Goal: Task Accomplishment & Management: Complete application form

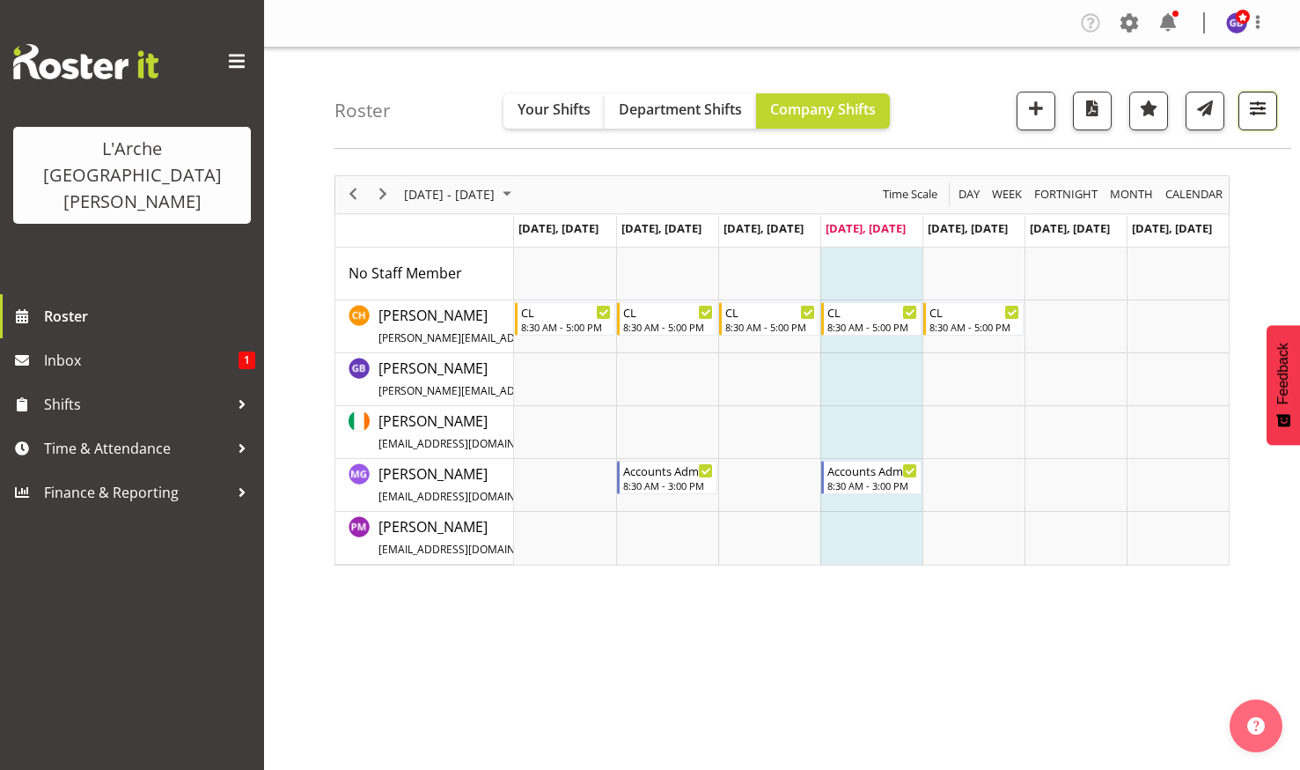
click at [1259, 98] on span "button" at bounding box center [1258, 108] width 23 height 23
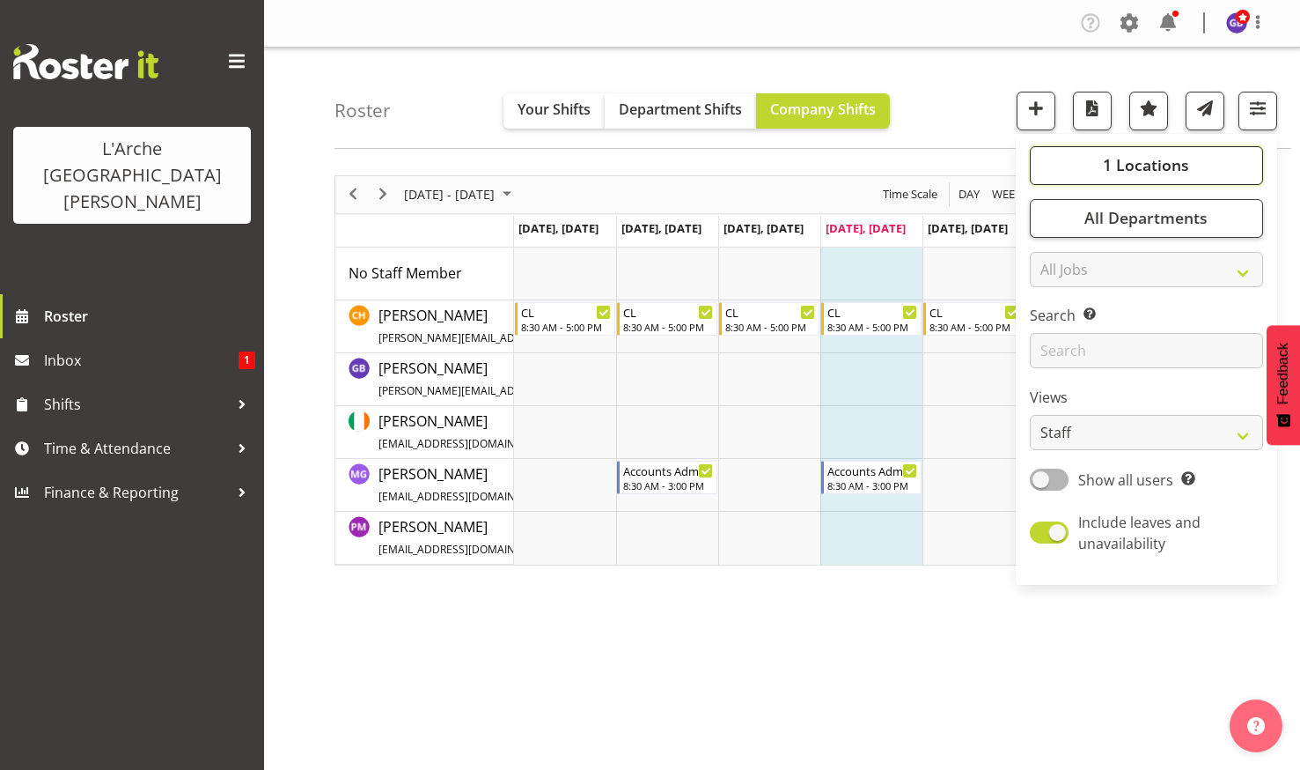
click at [1149, 153] on button "1 Locations" at bounding box center [1146, 165] width 233 height 39
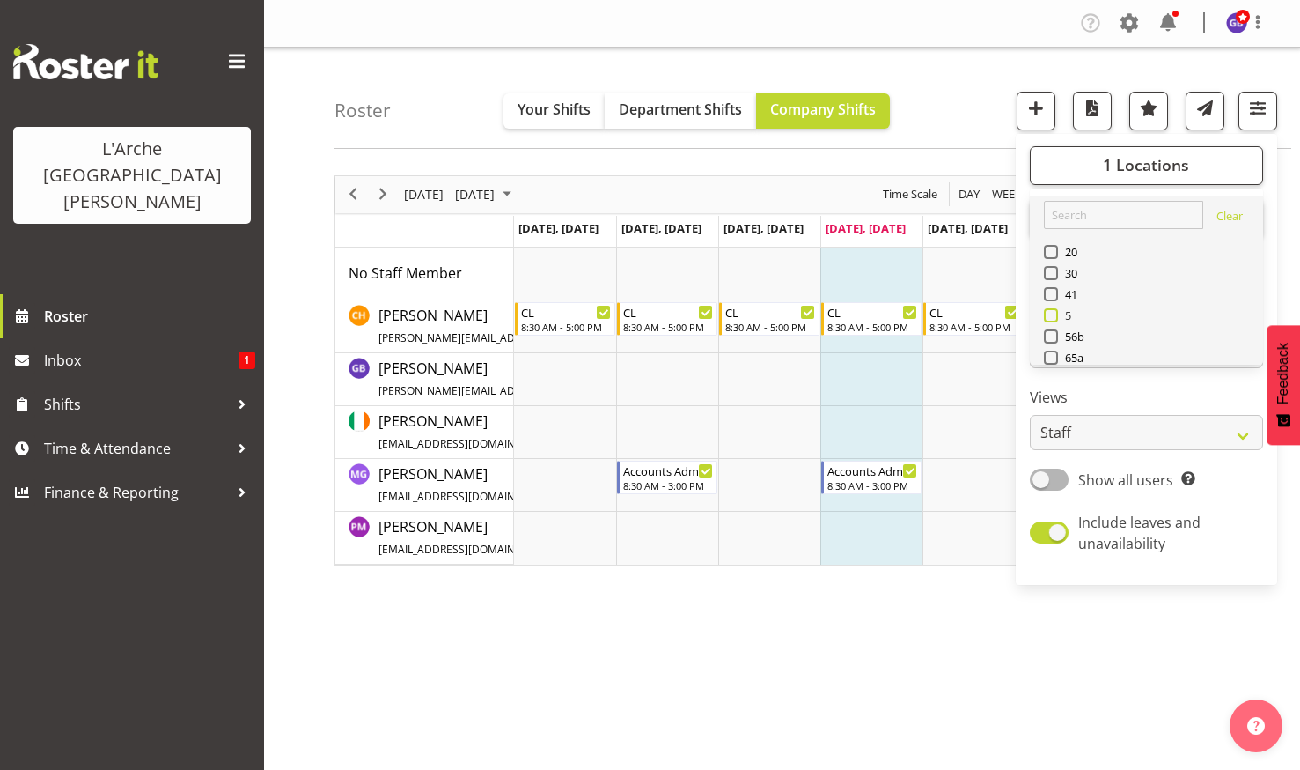
drag, startPoint x: 1052, startPoint y: 310, endPoint x: 1068, endPoint y: 312, distance: 15.9
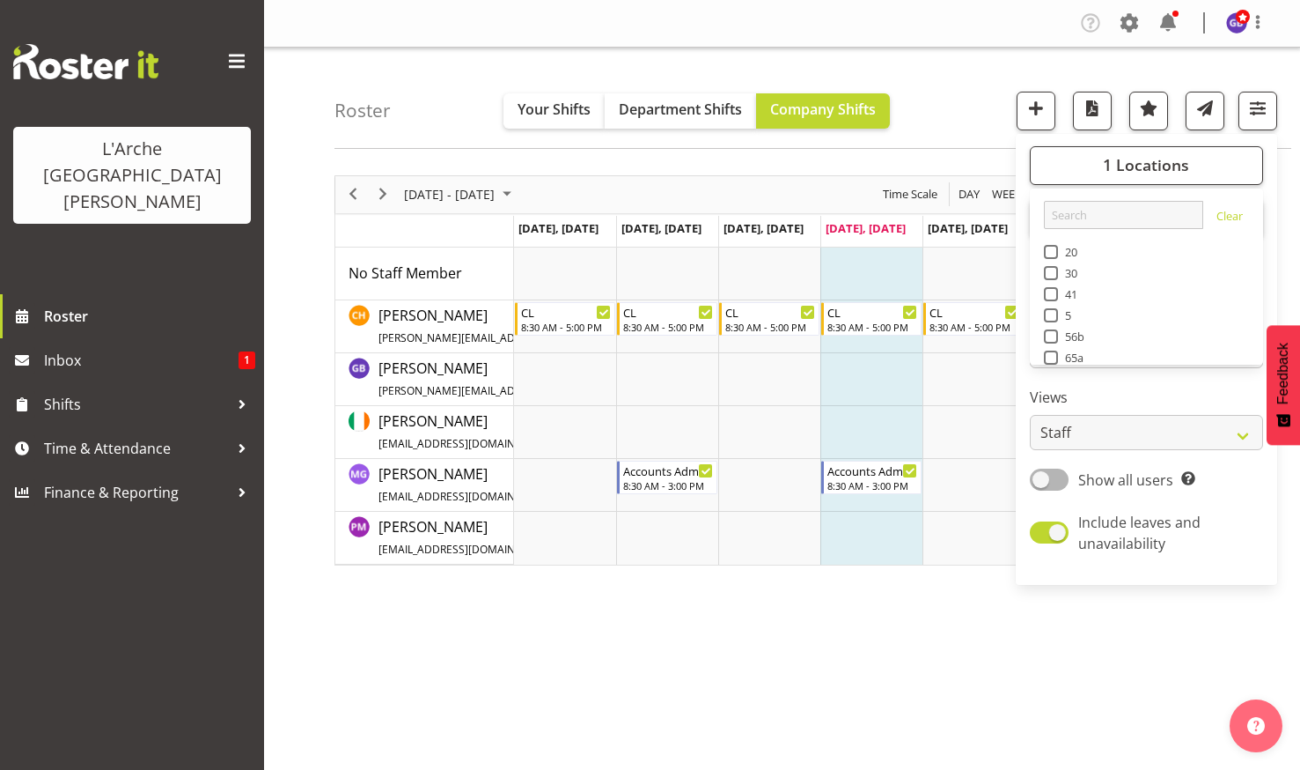
click at [1053, 309] on span at bounding box center [1051, 315] width 14 height 14
click at [1053, 309] on input "5" at bounding box center [1049, 314] width 11 height 11
checkbox input "true"
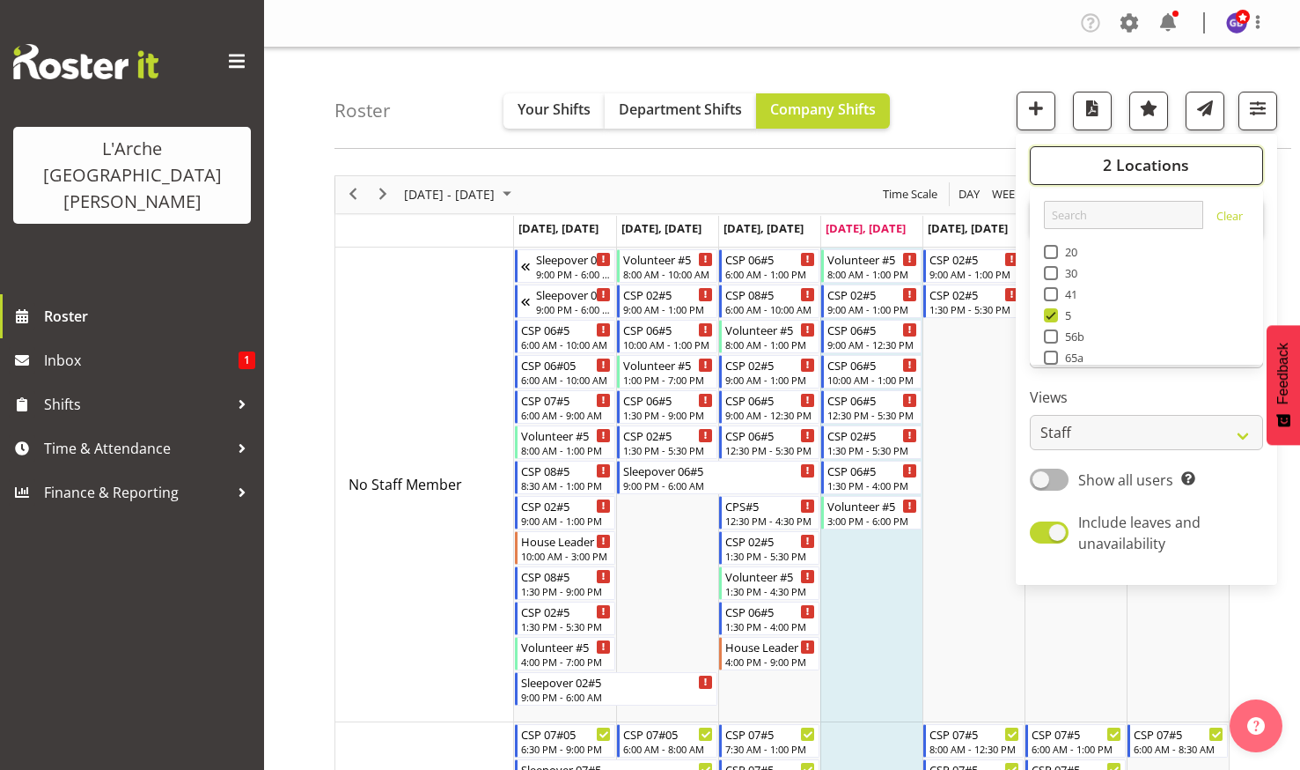
click at [1109, 162] on span "2 Locations" at bounding box center [1146, 164] width 86 height 21
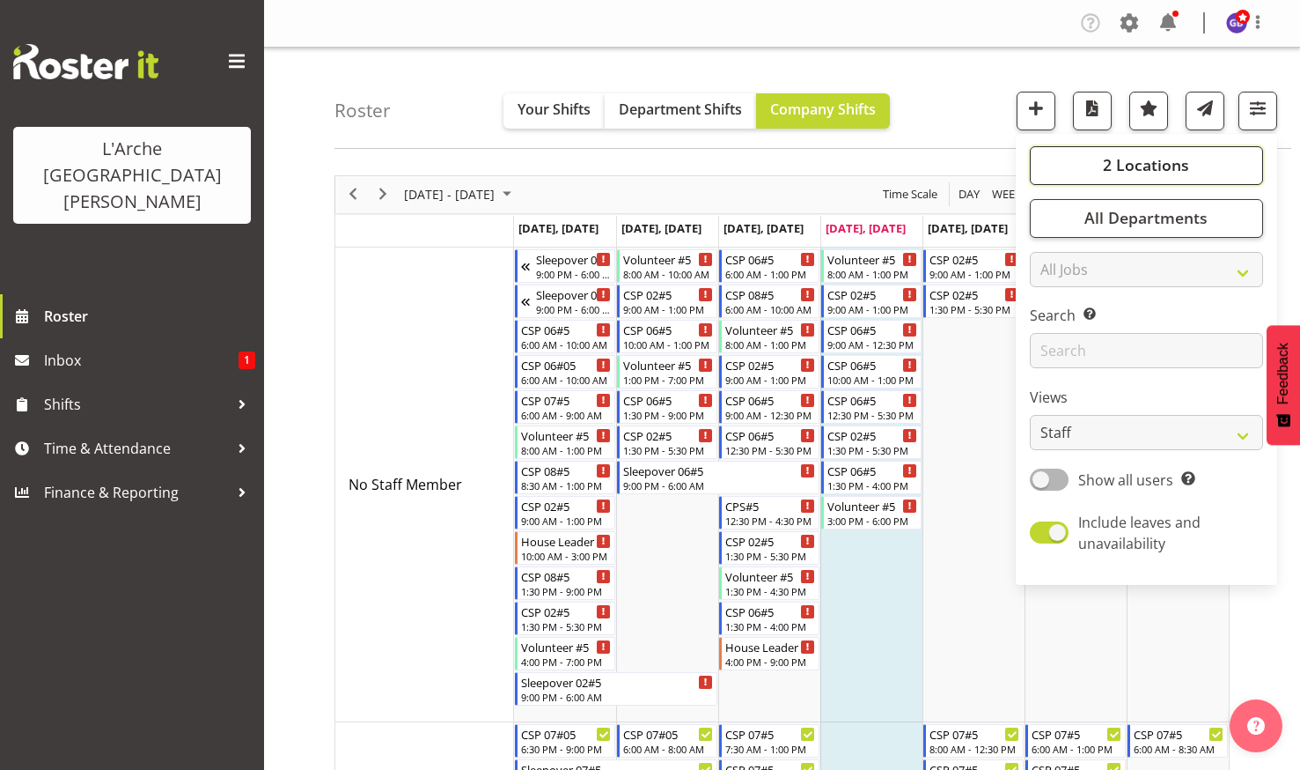
click at [1128, 153] on button "2 Locations" at bounding box center [1146, 165] width 233 height 39
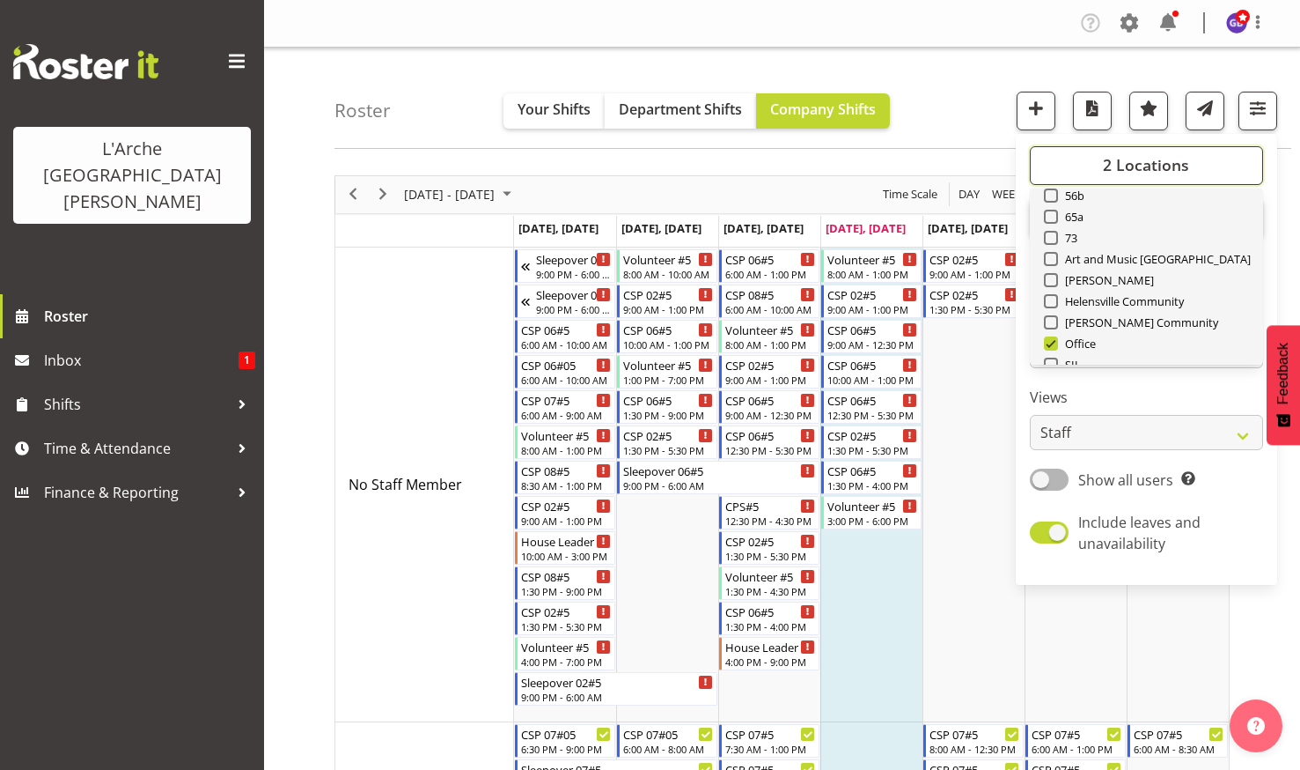
scroll to position [176, 0]
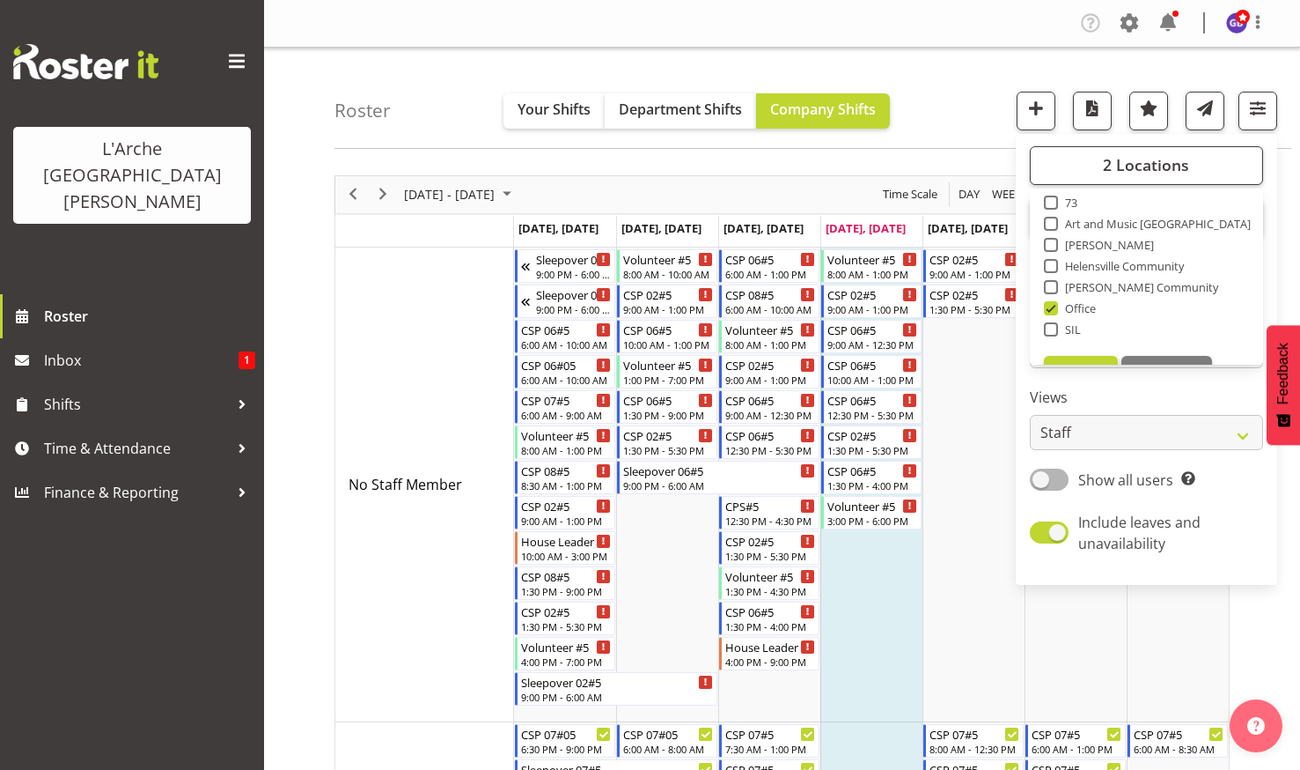
click at [1053, 303] on span at bounding box center [1051, 308] width 14 height 14
click at [1053, 303] on input "Office" at bounding box center [1049, 307] width 11 height 11
checkbox input "false"
click at [946, 81] on div "Roster Your Shifts Department Shifts Company Shifts 1 Locations Clear 20 30 41 …" at bounding box center [813, 98] width 957 height 101
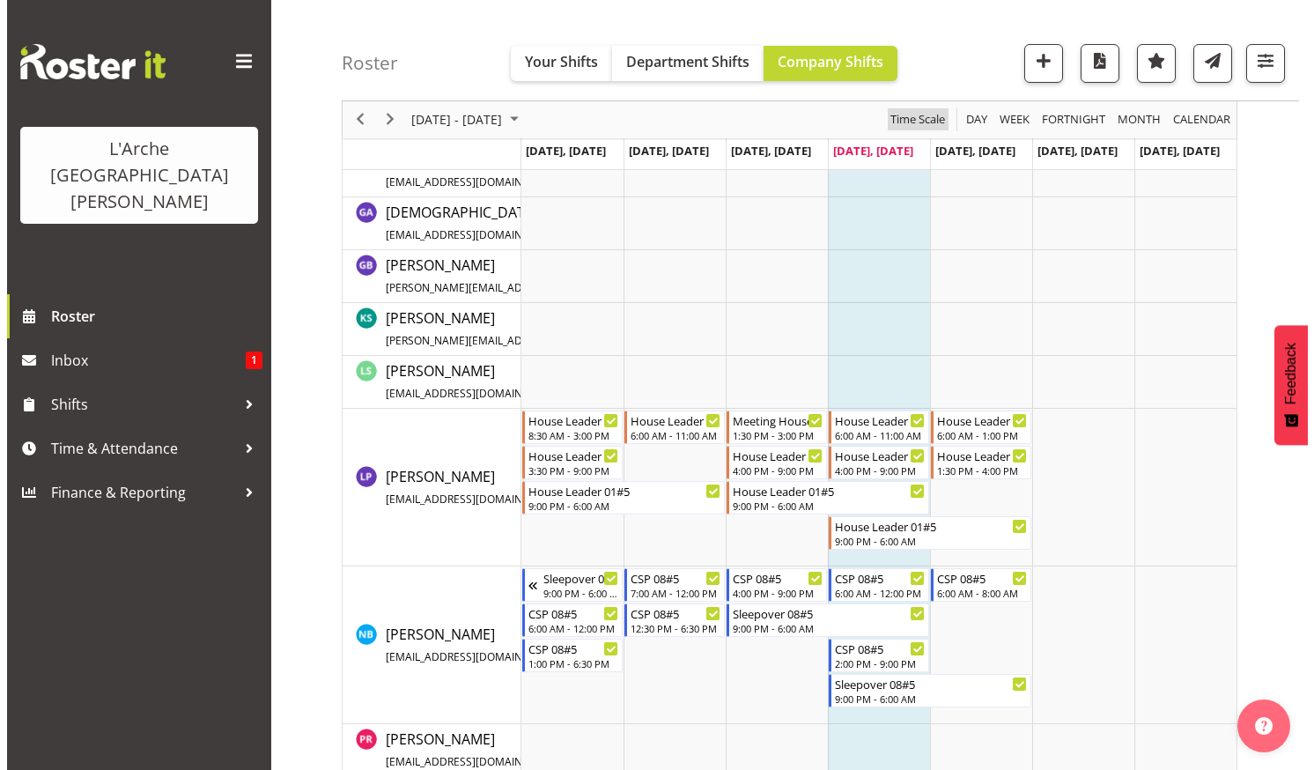
scroll to position [1057, 0]
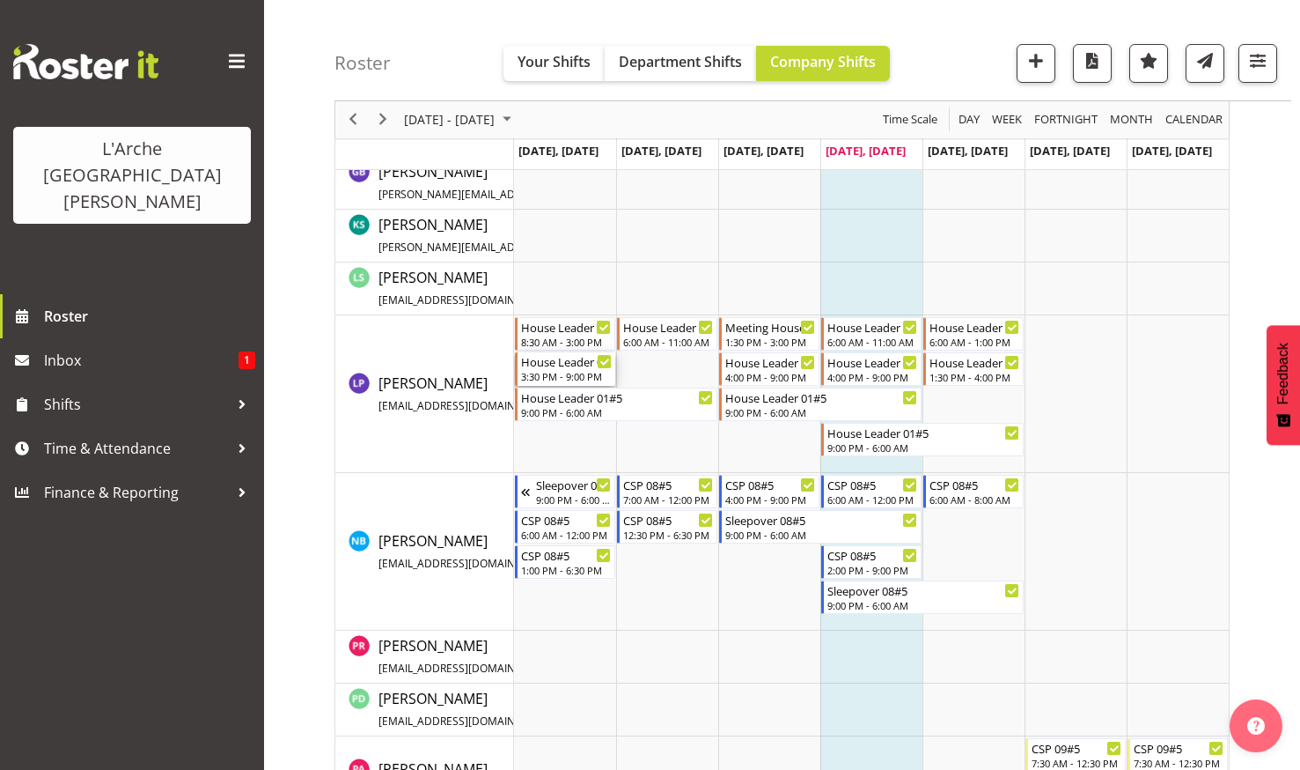
click at [553, 367] on div "House Leader 01#5" at bounding box center [566, 361] width 91 height 18
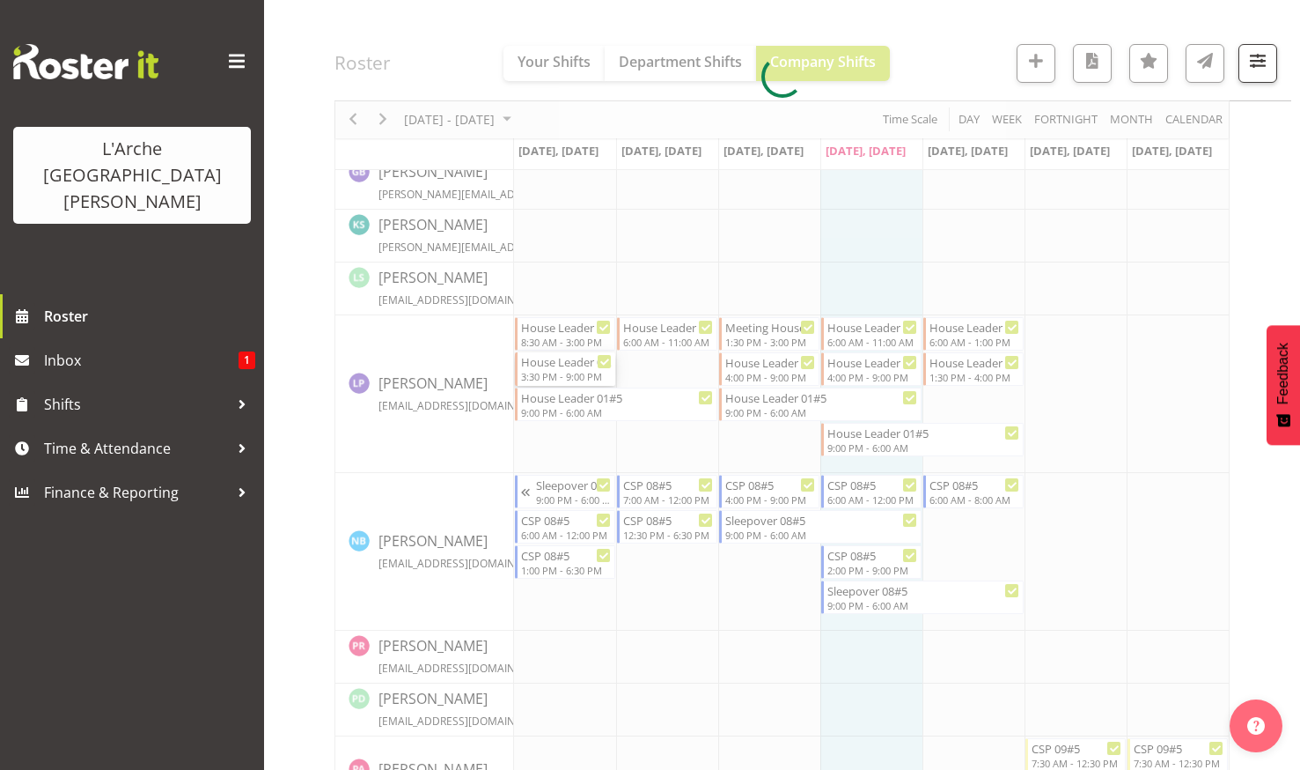
select select
select select "8"
select select "2025"
select select "21"
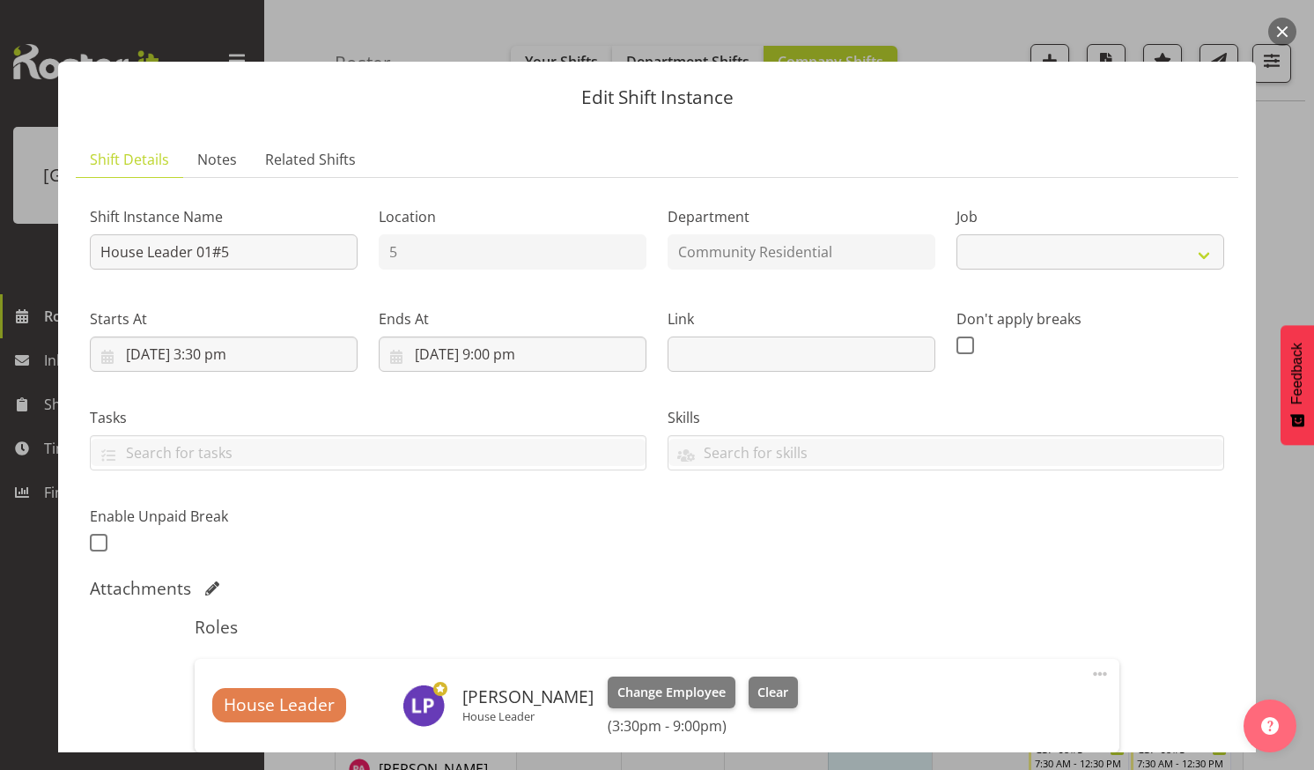
select select "1"
click at [513, 344] on input "15/09/2025, 9:00 pm" at bounding box center [513, 353] width 268 height 35
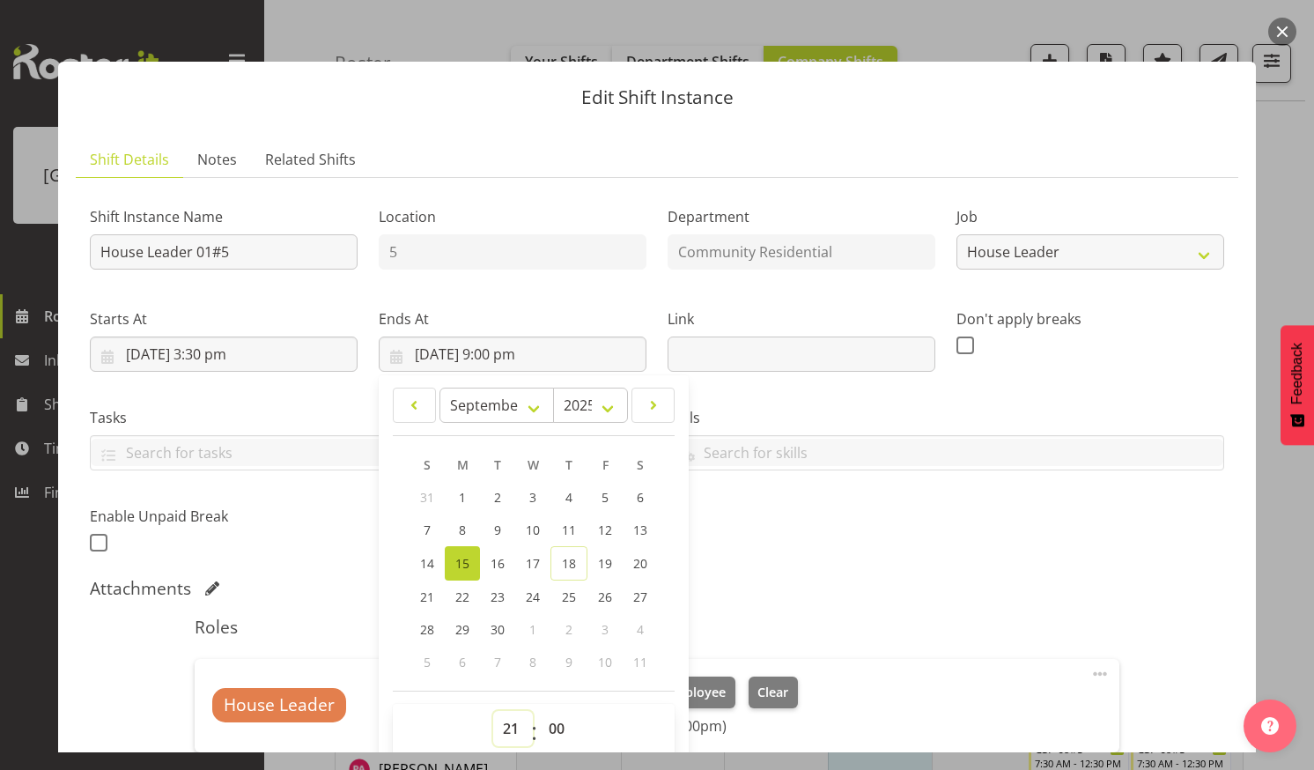
click at [497, 716] on select "00 01 02 03 04 05 06 07 08 09 10 11 12 13 14 15 16 17 18 19 20 21 22 23" at bounding box center [513, 728] width 40 height 35
select select "18"
click at [493, 711] on select "00 01 02 03 04 05 06 07 08 09 10 11 12 13 14 15 16 17 18 19 20 21 22 23" at bounding box center [513, 728] width 40 height 35
type input "15/09/2025, 6:00 pm"
click at [553, 724] on select "00 01 02 03 04 05 06 07 08 09 10 11 12 13 14 15 16 17 18 19 20 21 22 23 24 25 2…" at bounding box center [559, 728] width 40 height 35
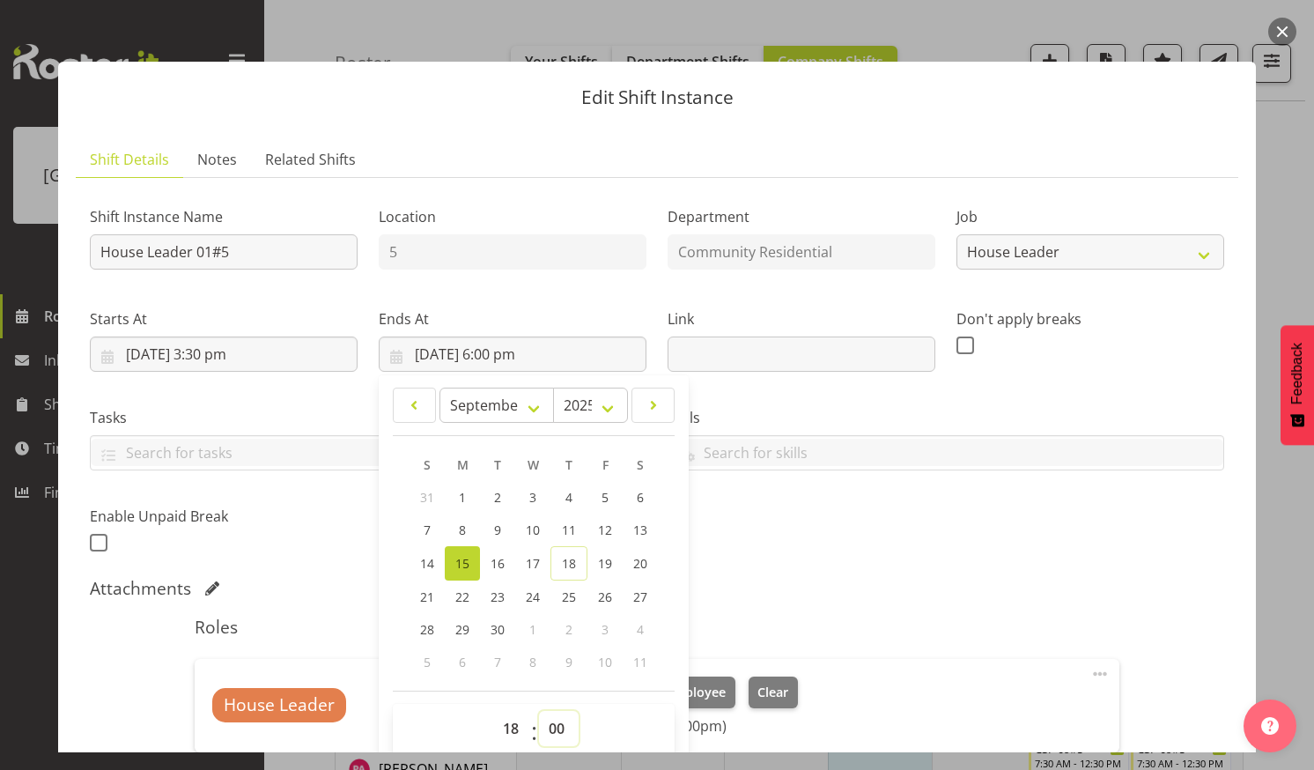
select select "30"
click at [539, 711] on select "00 01 02 03 04 05 06 07 08 09 10 11 12 13 14 15 16 17 18 19 20 21 22 23 24 25 2…" at bounding box center [559, 728] width 40 height 35
type input "15/09/2025, 6:30 pm"
click at [837, 573] on div "Shift Instance Name House Leader 01#5 Location 5 Department Community Residenti…" at bounding box center [657, 523] width 1134 height 662
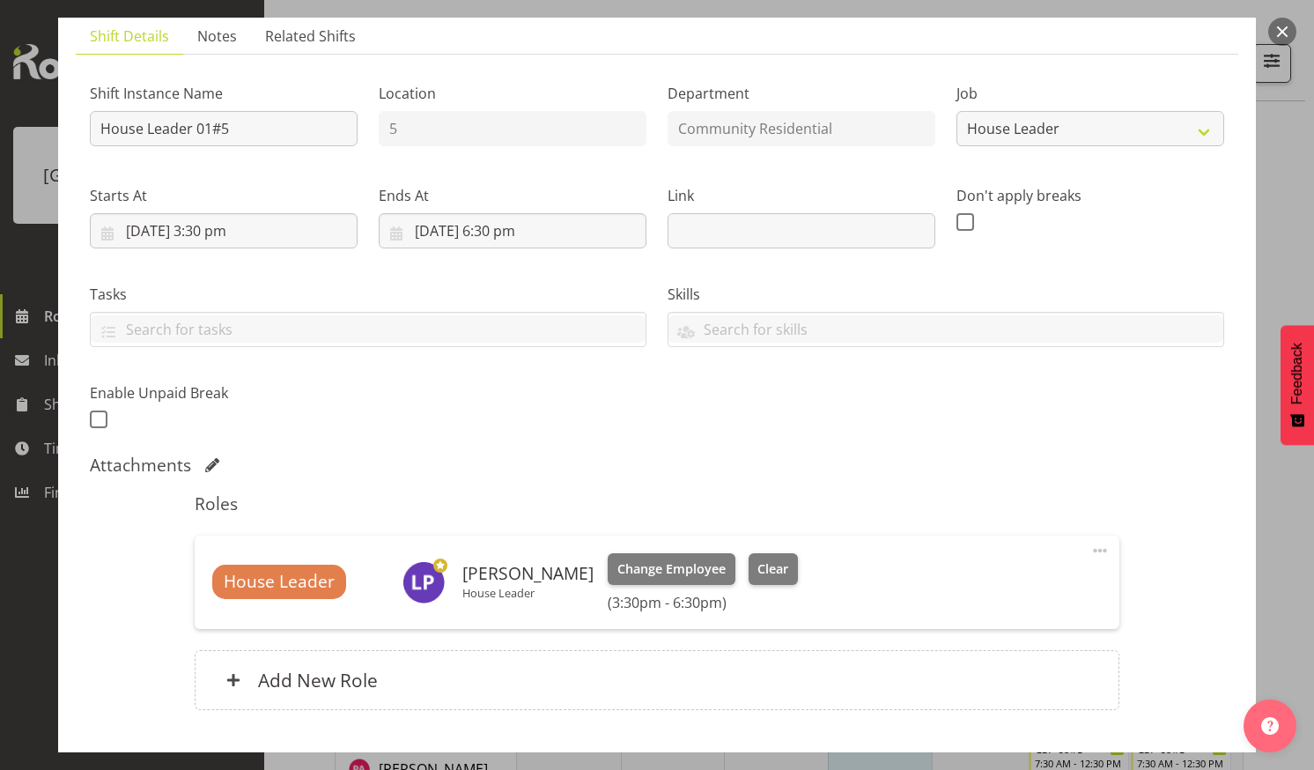
scroll to position [237, 0]
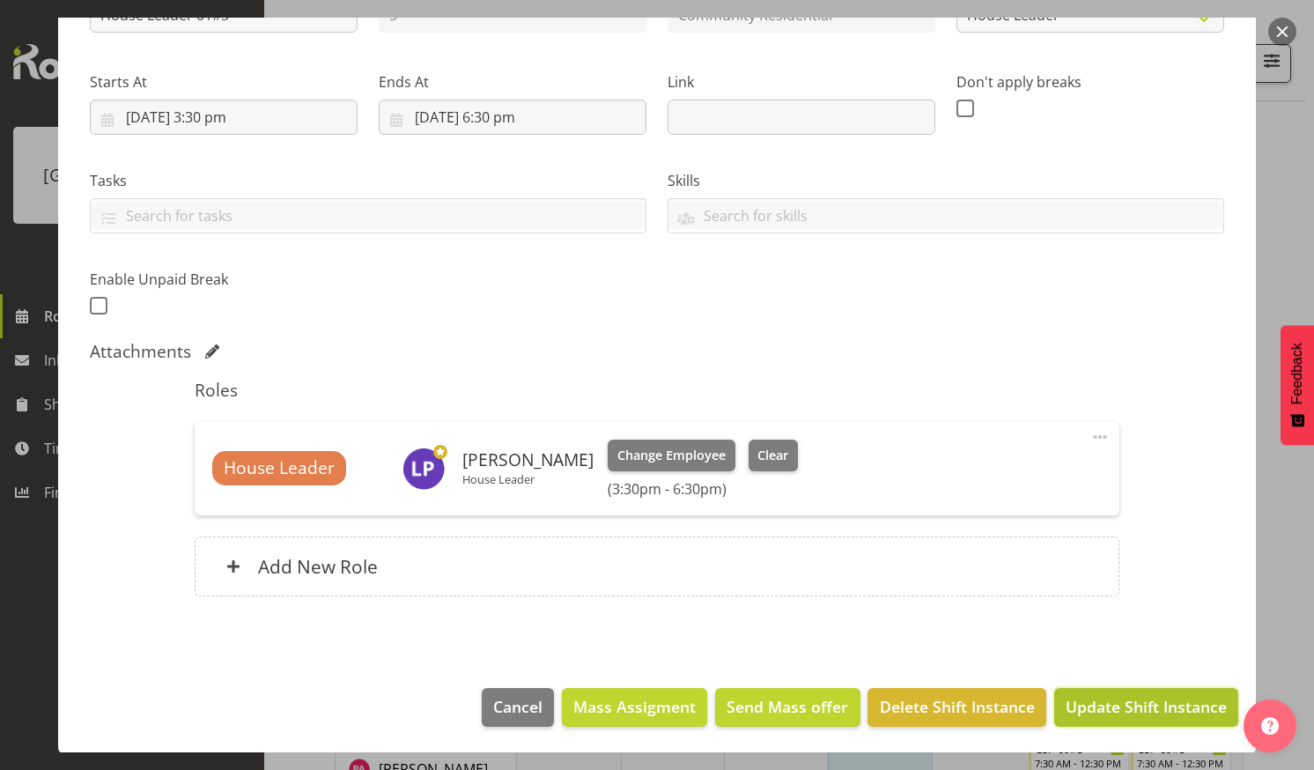
click at [1115, 696] on span "Update Shift Instance" at bounding box center [1145, 706] width 161 height 23
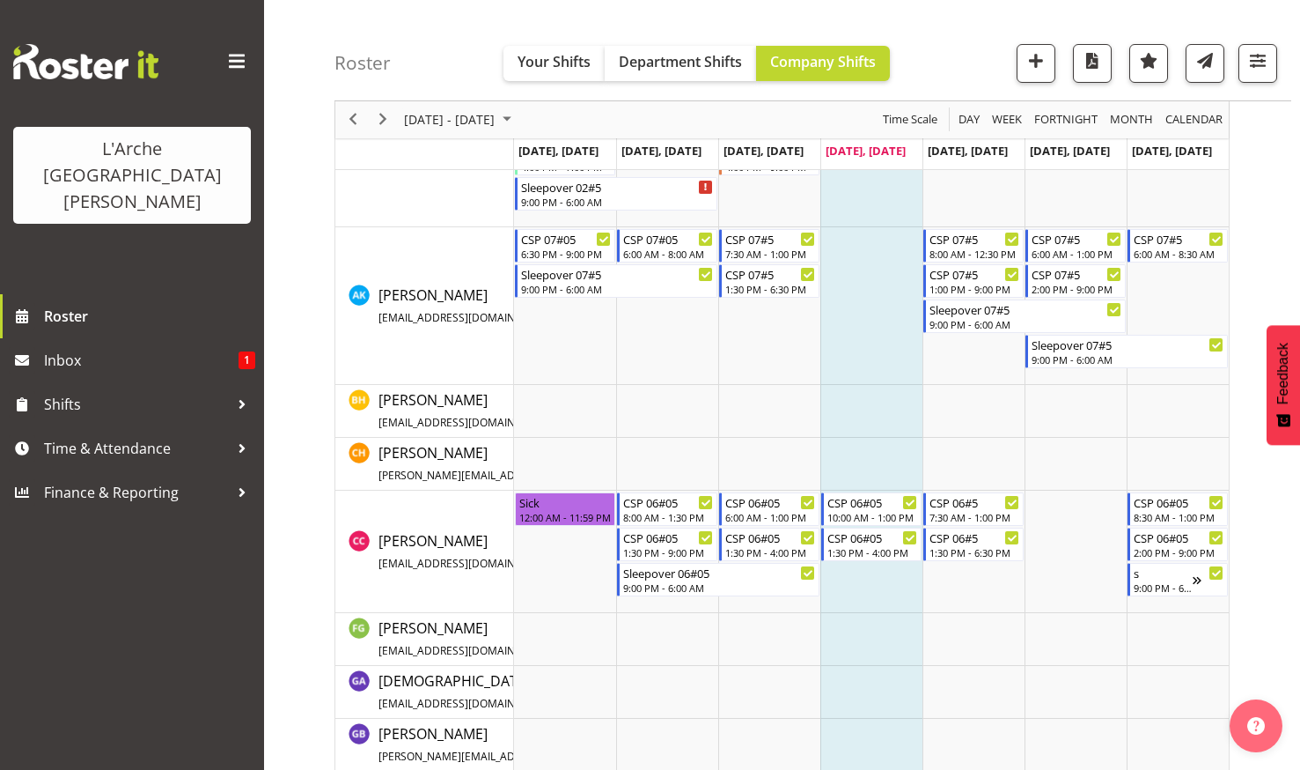
scroll to position [1021, 0]
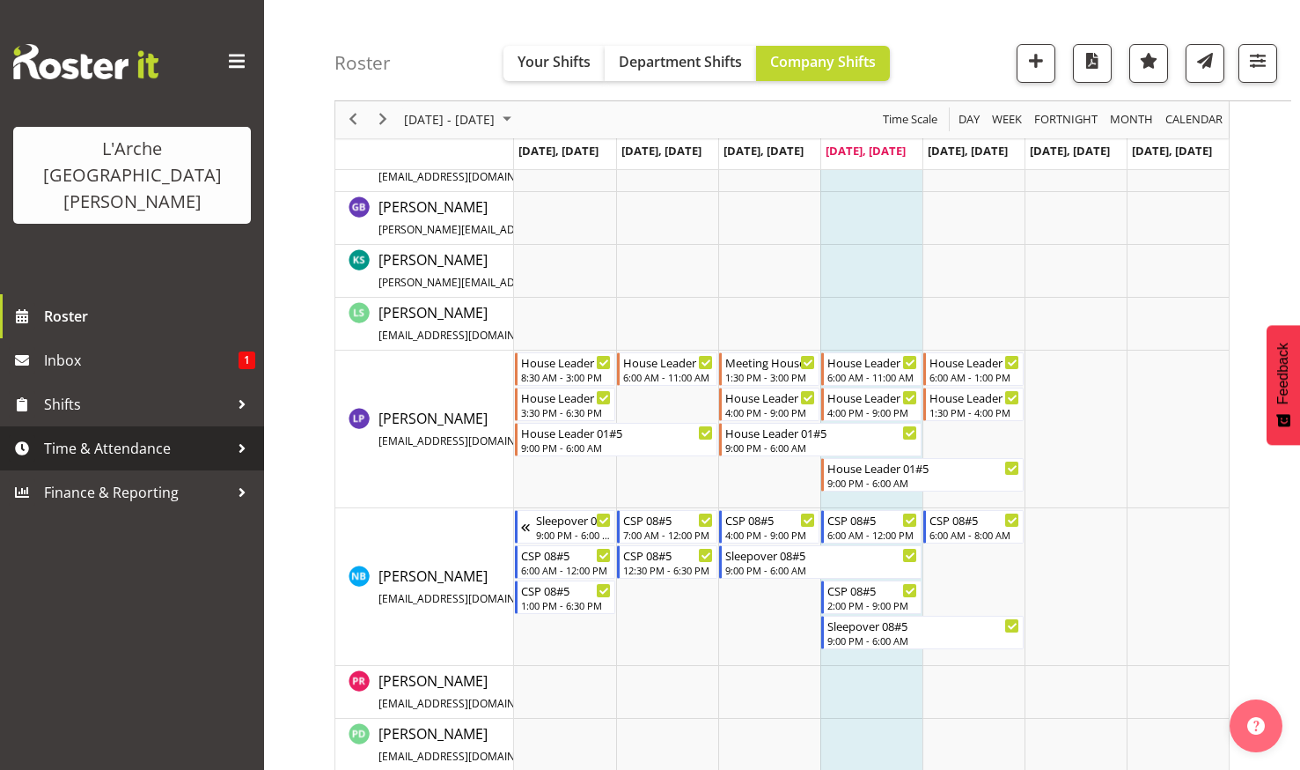
click at [90, 435] on span "Time & Attendance" at bounding box center [136, 448] width 185 height 26
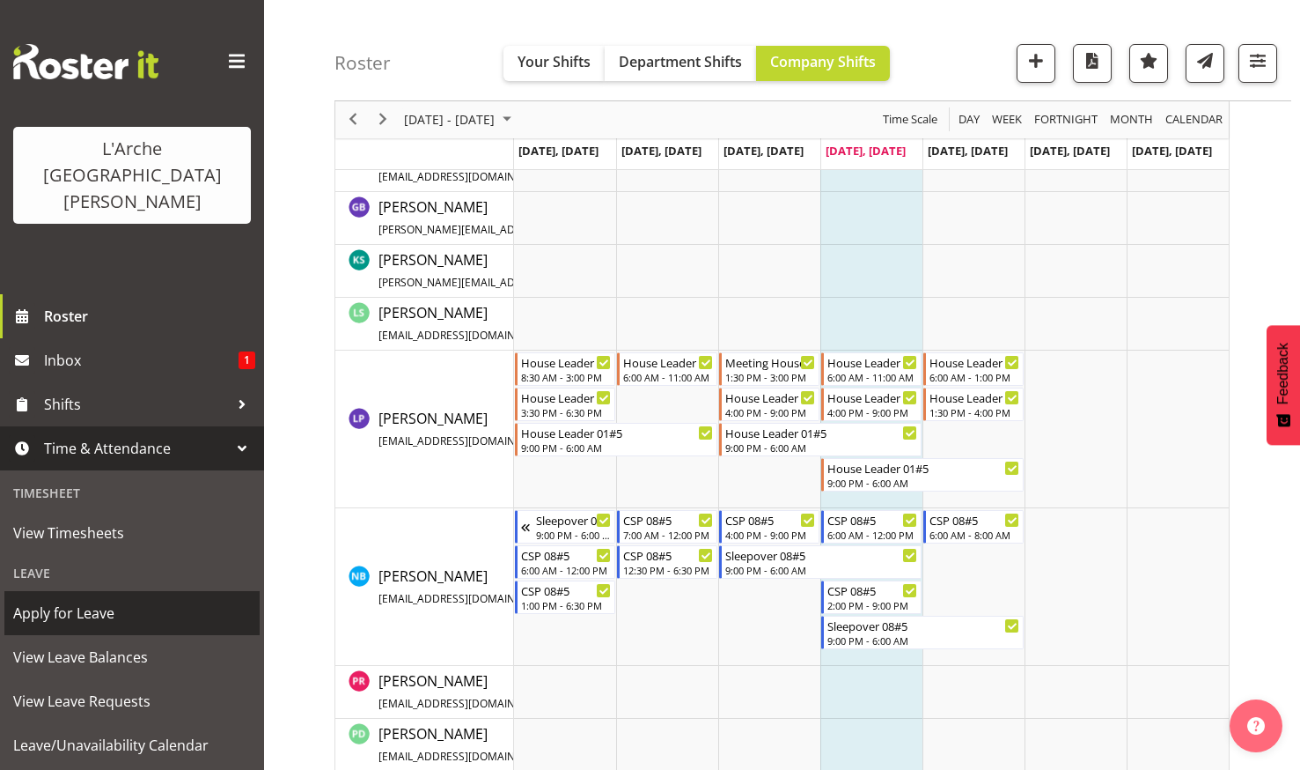
click at [82, 600] on span "Apply for Leave" at bounding box center [132, 613] width 238 height 26
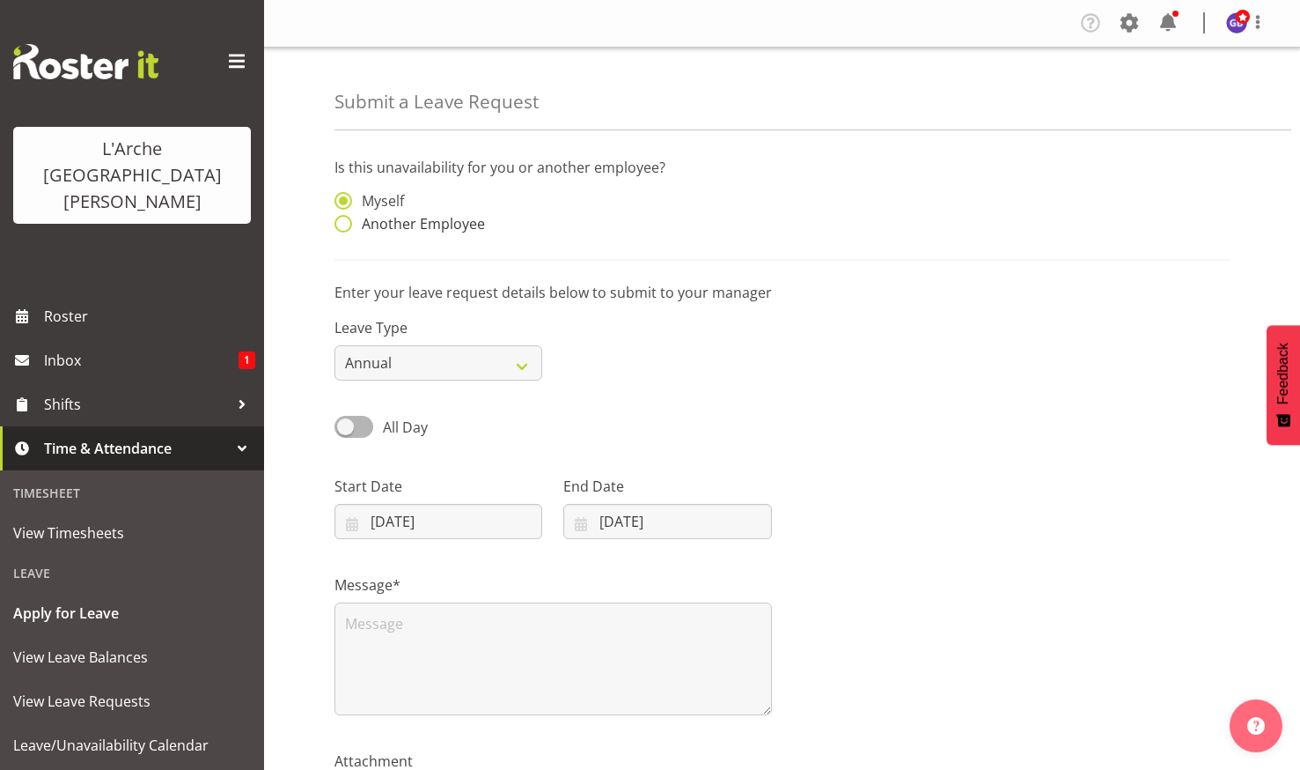
click at [344, 220] on span at bounding box center [344, 224] width 18 height 18
click at [344, 220] on input "Another Employee" at bounding box center [340, 223] width 11 height 11
radio input "true"
click at [581, 208] on input "text" at bounding box center [668, 209] width 208 height 35
click at [598, 247] on span "[PERSON_NAME]" at bounding box center [632, 253] width 109 height 19
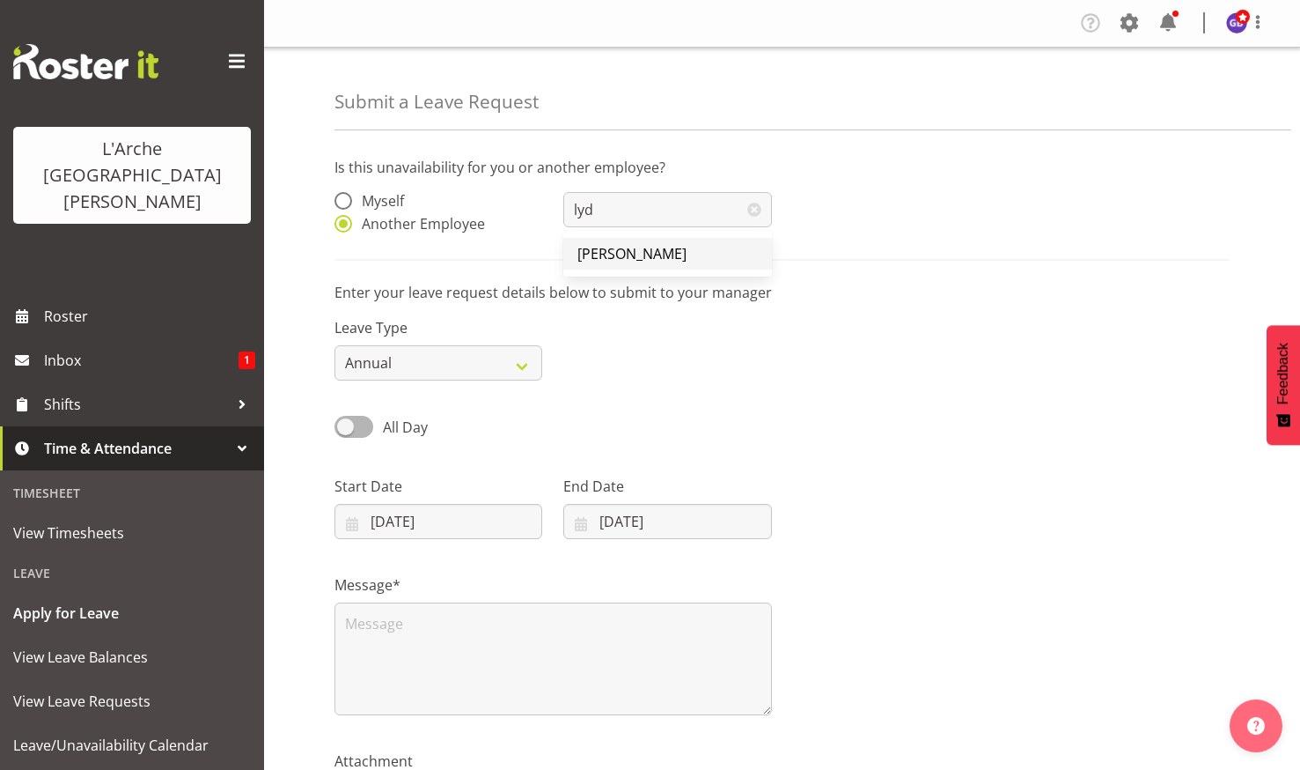
type input "[PERSON_NAME]"
click at [519, 357] on select "Annual Sick Leave Without Pay Bereavement Domestic Violence Parental Jury Servi…" at bounding box center [439, 362] width 208 height 35
select select "Sick"
click at [335, 345] on select "Annual Sick Leave Without Pay Bereavement Domestic Violence Parental Jury Servi…" at bounding box center [439, 362] width 208 height 35
click at [357, 423] on span at bounding box center [354, 427] width 39 height 22
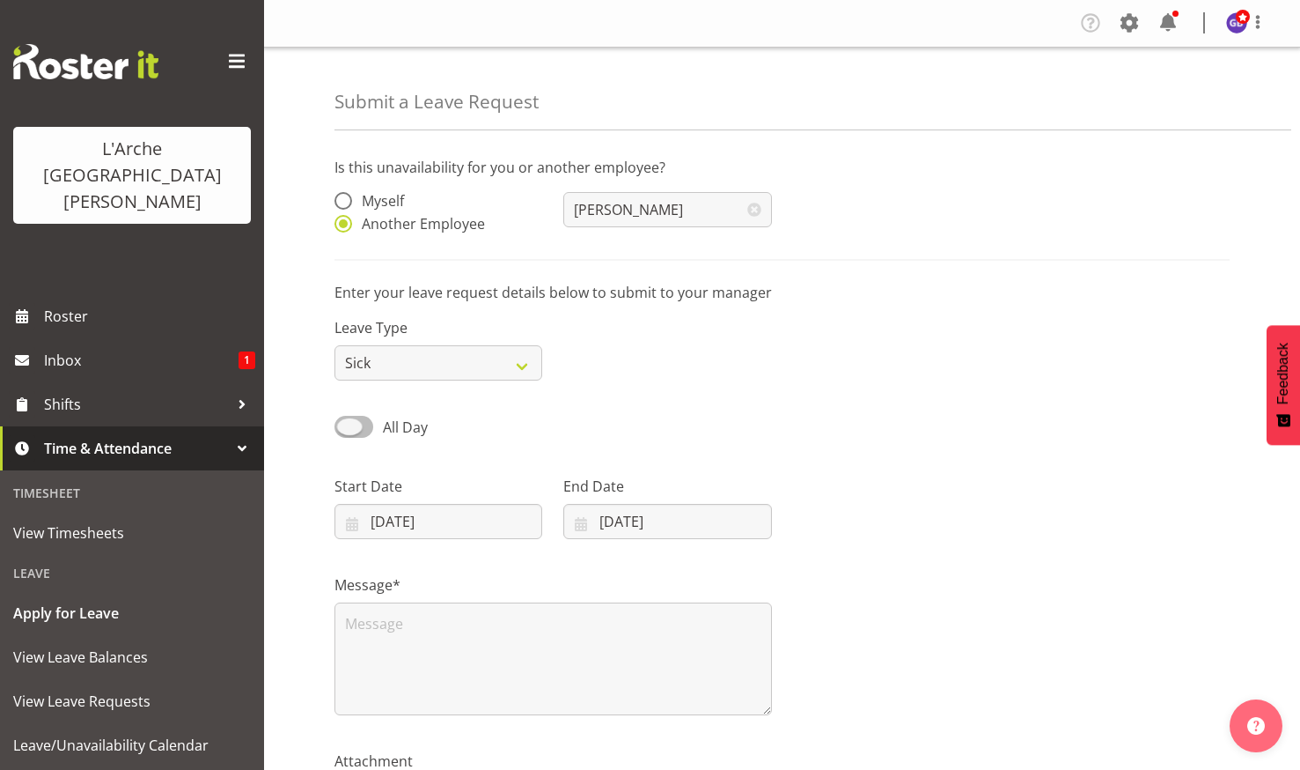
click at [346, 423] on input "All Day" at bounding box center [340, 426] width 11 height 11
checkbox input "true"
click at [417, 510] on input "[DATE]" at bounding box center [439, 521] width 208 height 35
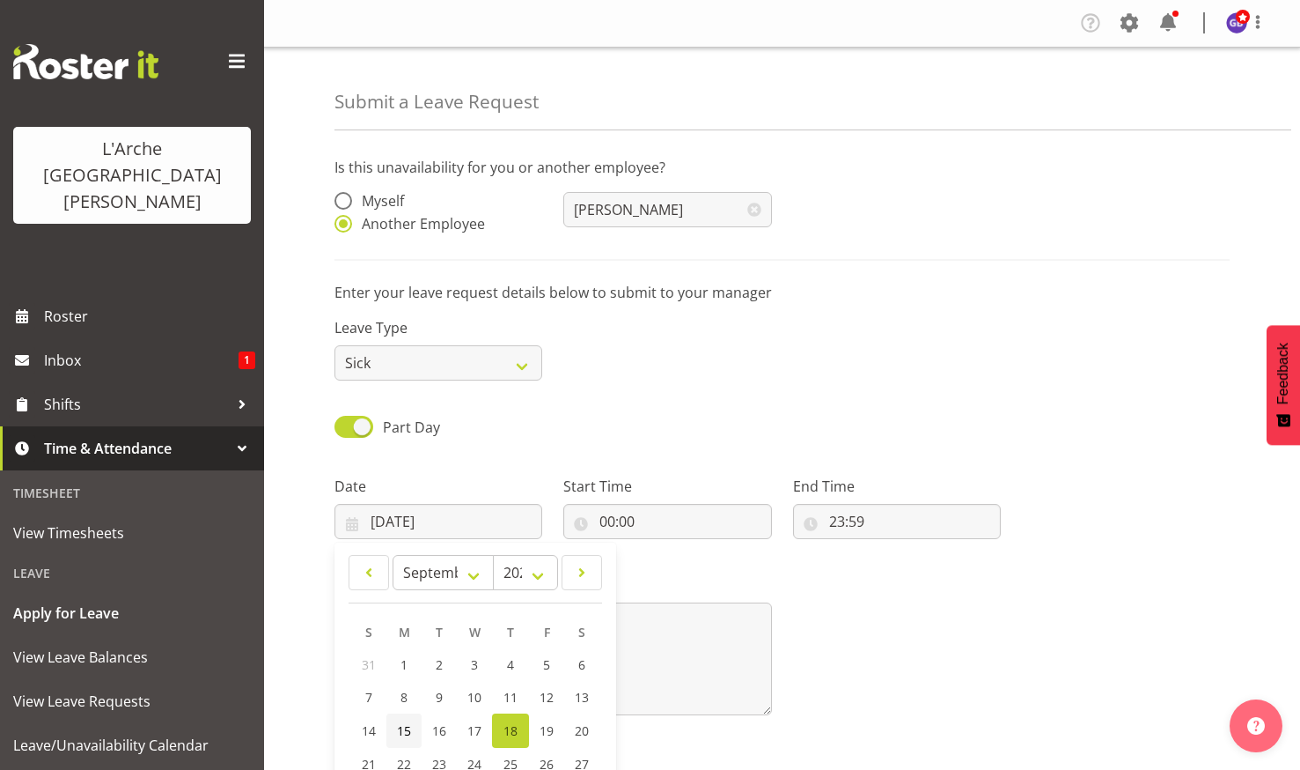
click at [402, 723] on span "15" at bounding box center [404, 730] width 14 height 17
type input "15/09/2025"
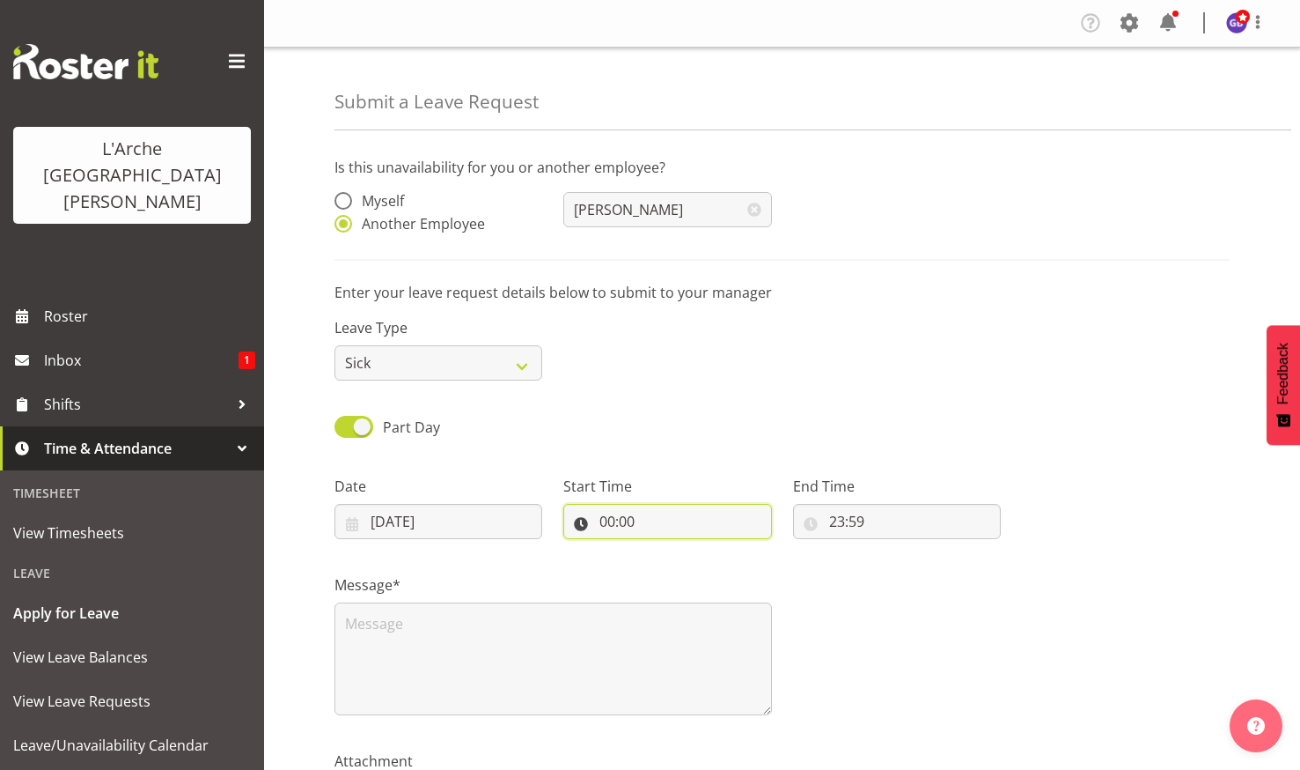
click at [620, 513] on input "00:00" at bounding box center [668, 521] width 208 height 35
click at [680, 562] on select "00 01 02 03 04 05 06 07 08 09 10 11 12 13 14 15 16 17 18 19 20 21 22 23" at bounding box center [684, 566] width 40 height 35
select select "18"
click at [664, 549] on select "00 01 02 03 04 05 06 07 08 09 10 11 12 13 14 15 16 17 18 19 20 21 22 23" at bounding box center [684, 566] width 40 height 35
type input "18:00"
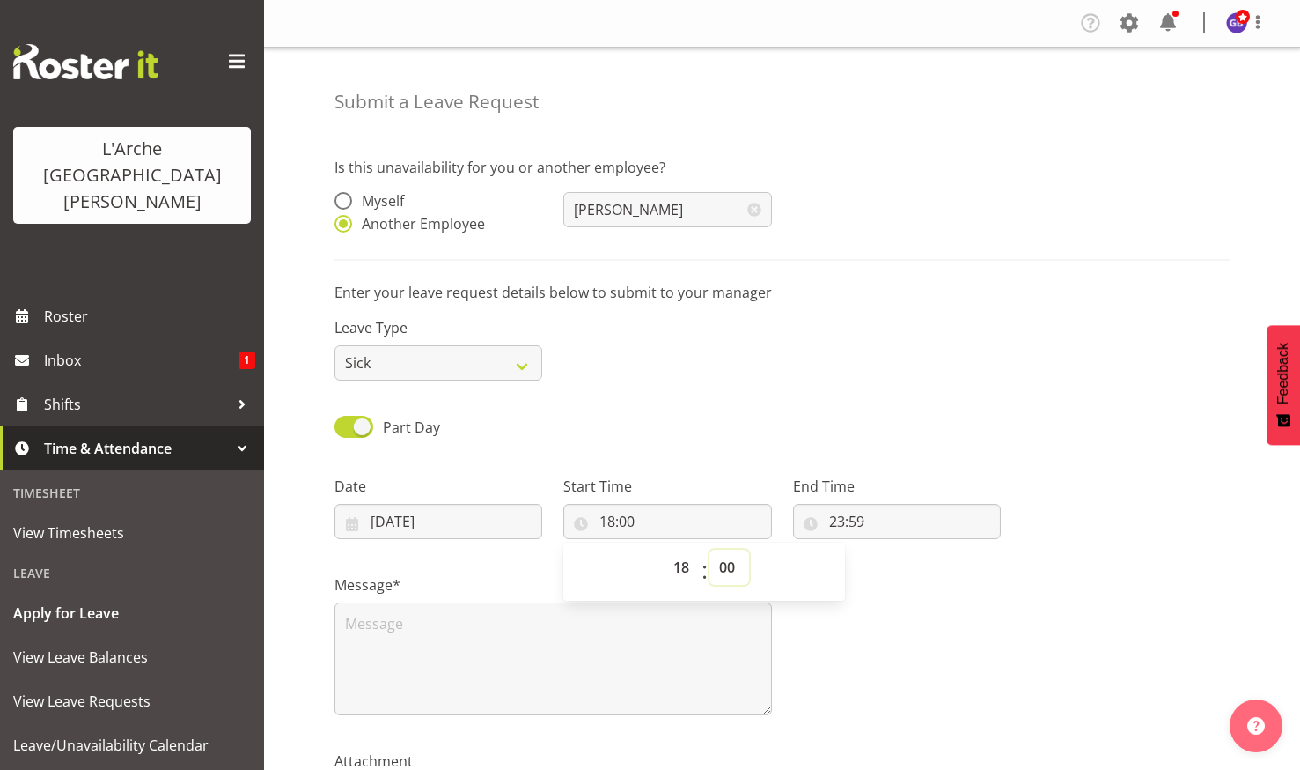
click at [726, 560] on select "00 01 02 03 04 05 06 07 08 09 10 11 12 13 14 15 16 17 18 19 20 21 22 23 24 25 2…" at bounding box center [730, 566] width 40 height 35
select select "30"
click at [710, 549] on select "00 01 02 03 04 05 06 07 08 09 10 11 12 13 14 15 16 17 18 19 20 21 22 23 24 25 2…" at bounding box center [730, 566] width 40 height 35
type input "18:30"
drag, startPoint x: 849, startPoint y: 512, endPoint x: 859, endPoint y: 549, distance: 38.5
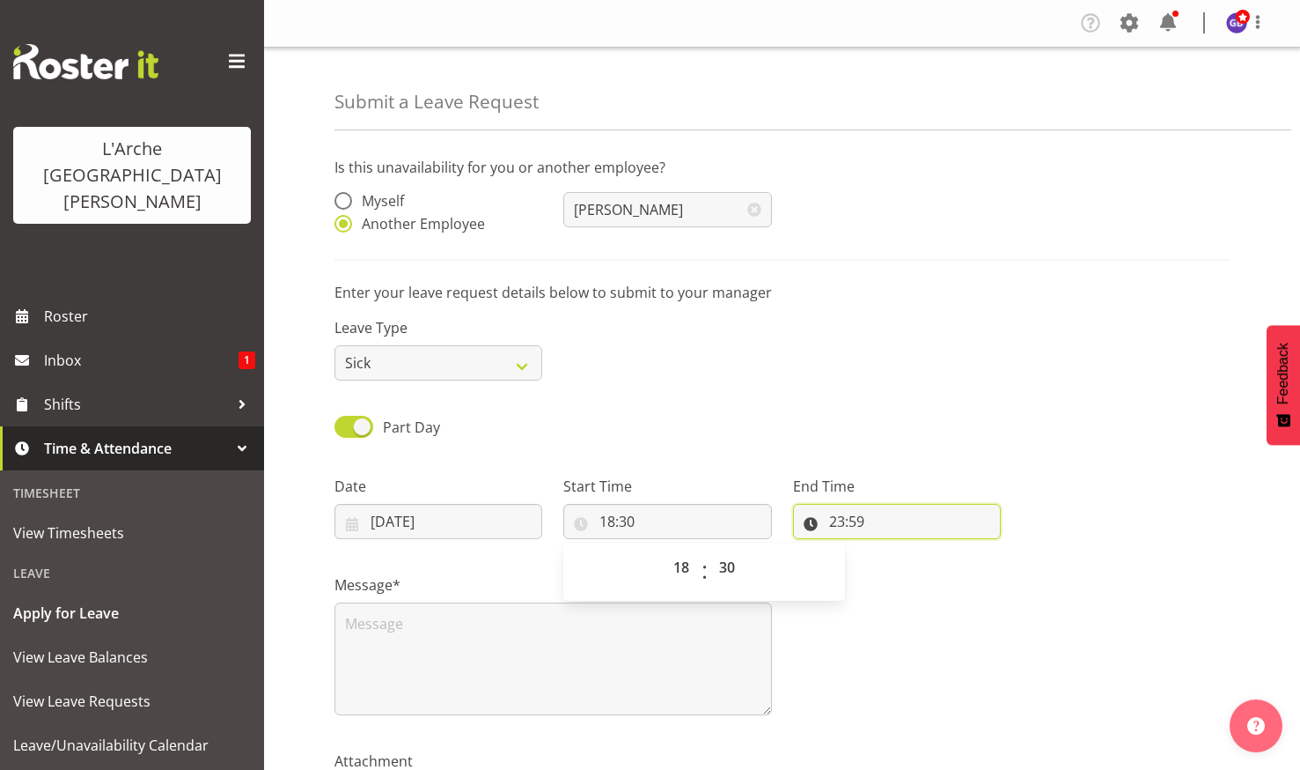
click at [849, 517] on input "23:59" at bounding box center [897, 521] width 208 height 35
click at [912, 558] on select "00 01 02 03 04 05 06 07 08 09 10 11 12 13 14 15 16 17 18 19 20 21 22 23" at bounding box center [914, 566] width 40 height 35
select select "21"
click at [894, 549] on select "00 01 02 03 04 05 06 07 08 09 10 11 12 13 14 15 16 17 18 19 20 21 22 23" at bounding box center [914, 566] width 40 height 35
type input "21:59"
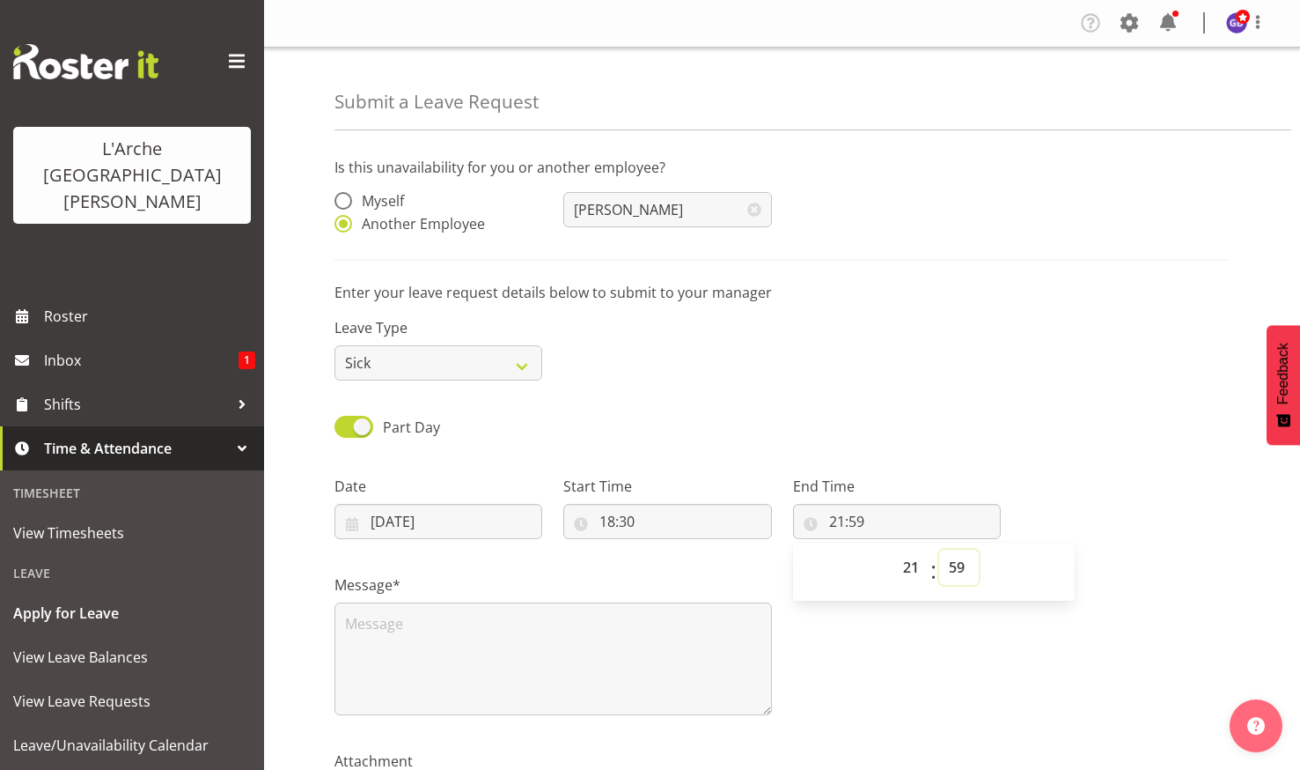
click at [958, 560] on select "00 01 02 03 04 05 06 07 08 09 10 11 12 13 14 15 16 17 18 19 20 21 22 23 24 25 2…" at bounding box center [959, 566] width 40 height 35
select select "0"
click at [939, 549] on select "00 01 02 03 04 05 06 07 08 09 10 11 12 13 14 15 16 17 18 19 20 21 22 23 24 25 2…" at bounding box center [959, 566] width 40 height 35
type input "21:00"
click at [361, 624] on textarea at bounding box center [554, 658] width 438 height 113
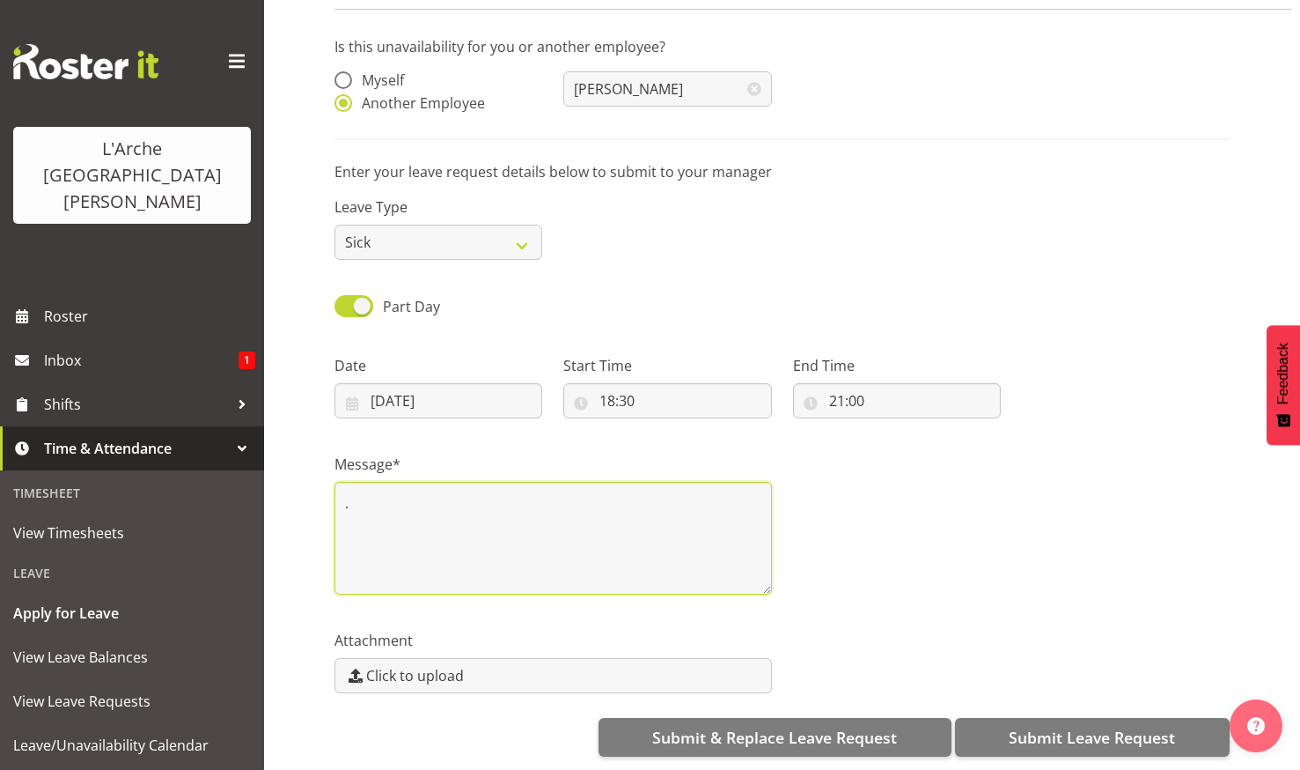
scroll to position [134, 0]
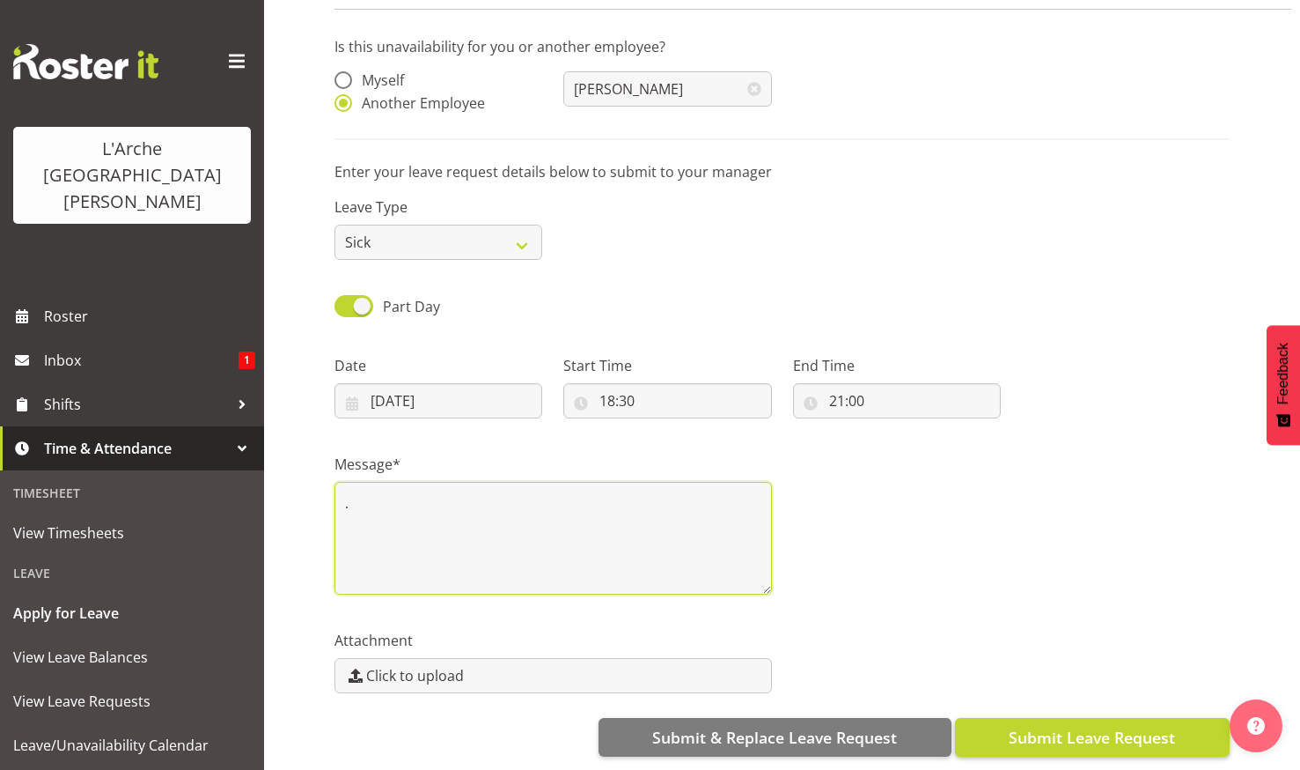
type textarea "."
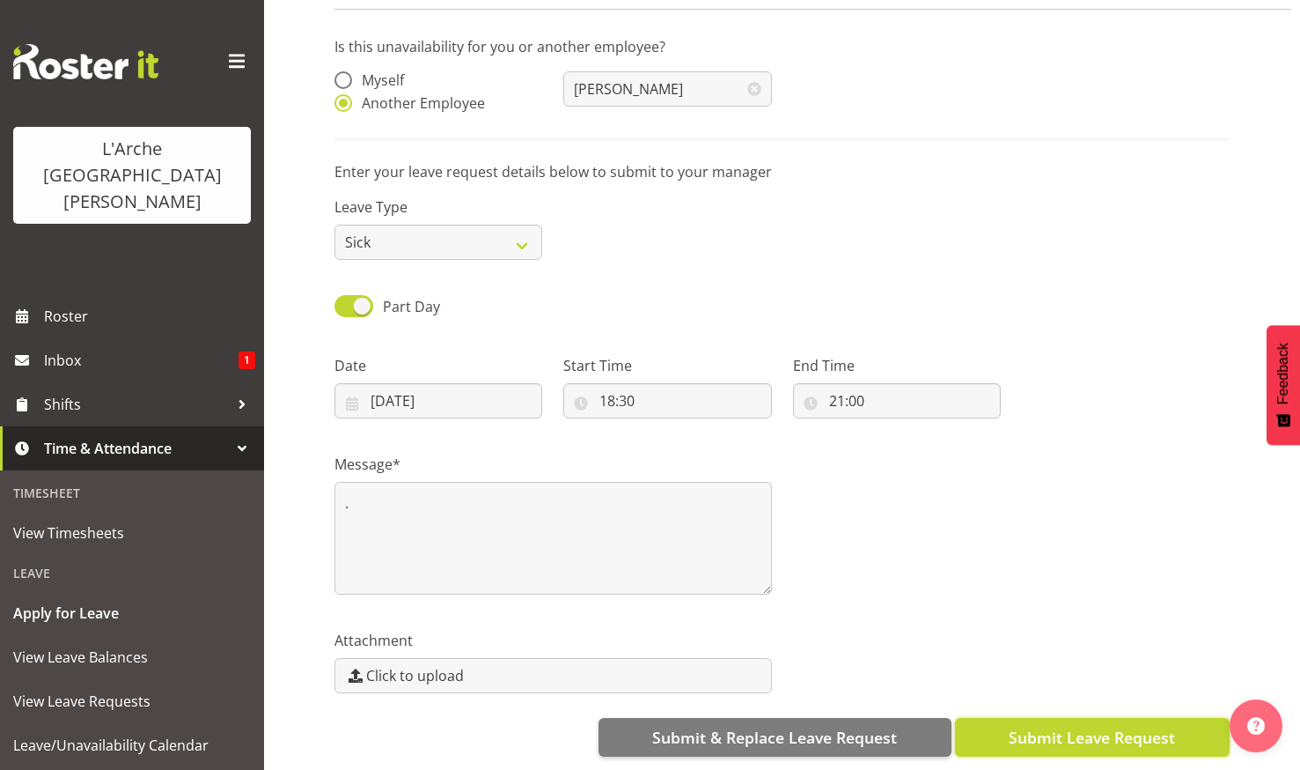
click at [1089, 726] on span "Submit Leave Request" at bounding box center [1092, 737] width 166 height 23
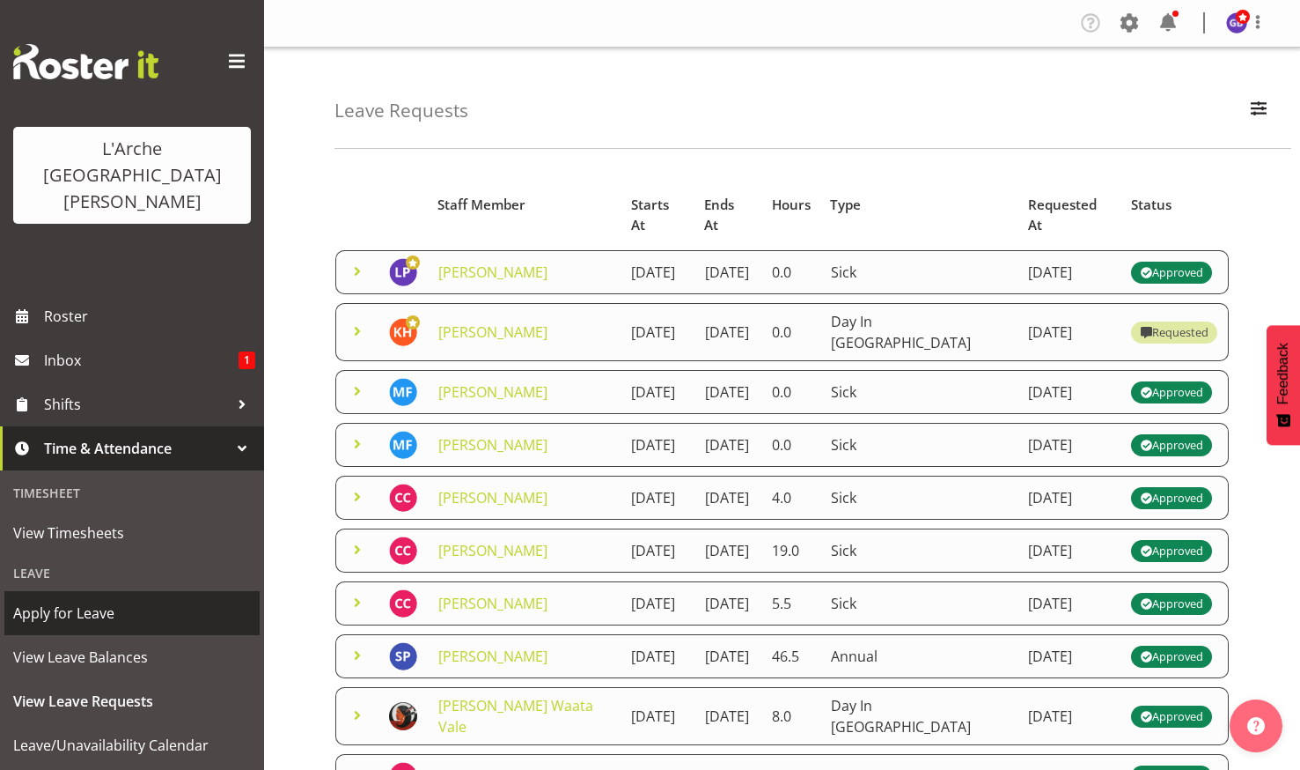
click at [55, 600] on span "Apply for Leave" at bounding box center [132, 613] width 238 height 26
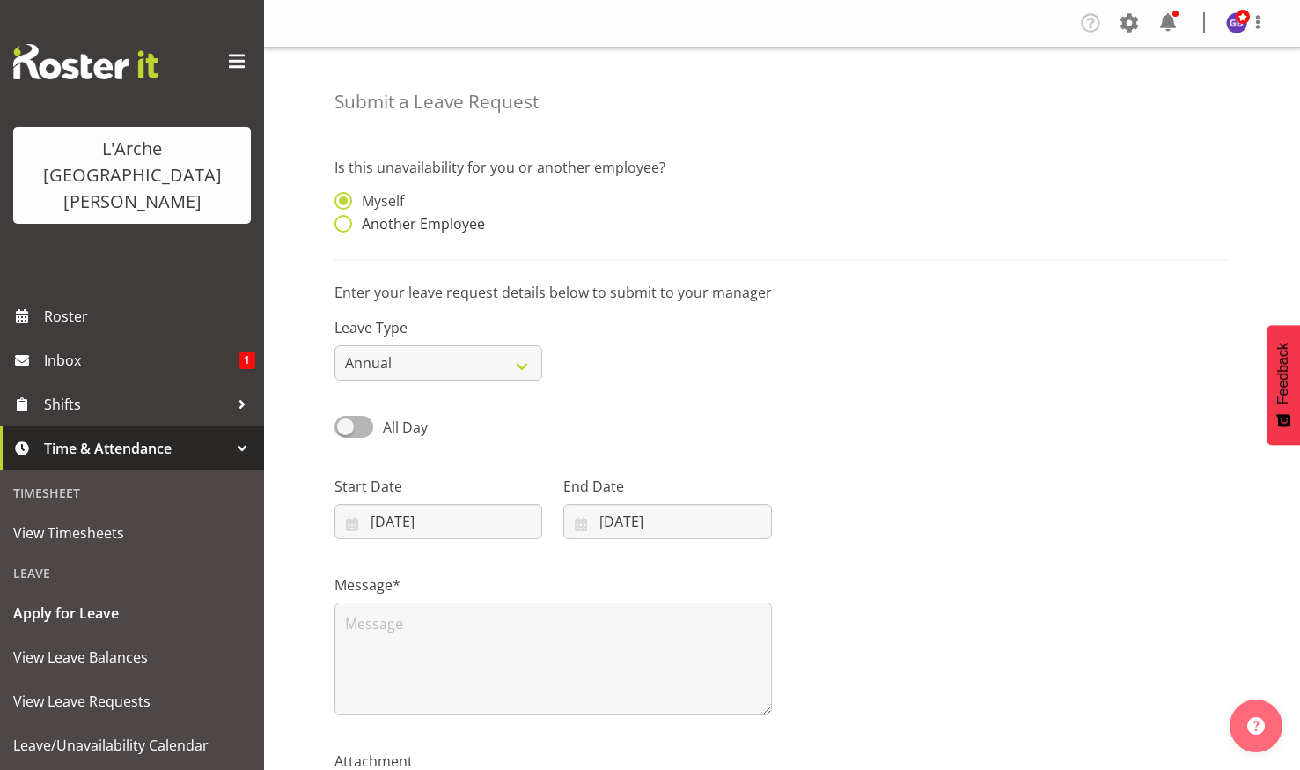
drag, startPoint x: 343, startPoint y: 223, endPoint x: 371, endPoint y: 230, distance: 29.0
click at [343, 224] on span at bounding box center [344, 224] width 18 height 18
click at [343, 224] on input "Another Employee" at bounding box center [340, 223] width 11 height 11
radio input "true"
click at [596, 203] on input "text" at bounding box center [668, 209] width 208 height 35
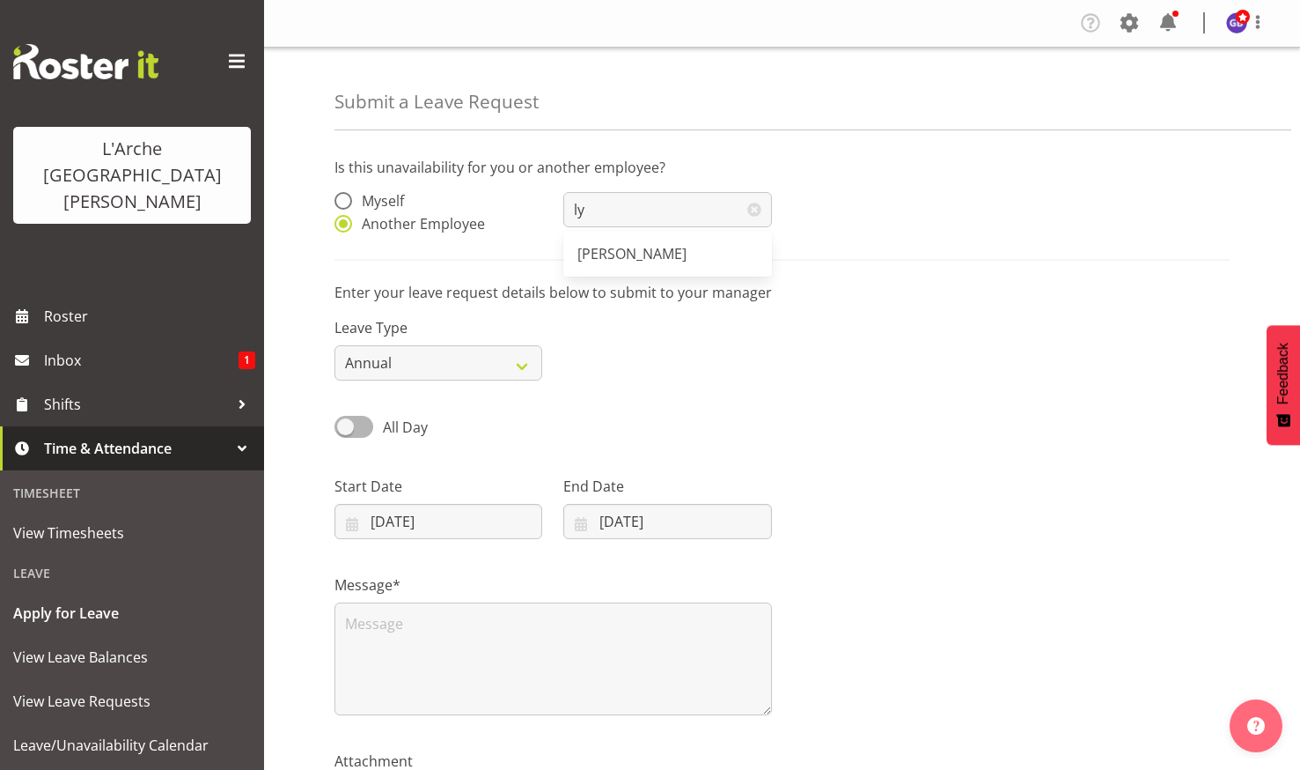
click at [614, 248] on span "[PERSON_NAME]" at bounding box center [632, 253] width 109 height 19
type input "[PERSON_NAME]"
click at [523, 357] on select "Annual Sick Leave Without Pay Bereavement Domestic Violence Parental Jury Servi…" at bounding box center [439, 362] width 208 height 35
select select "Sick"
click at [335, 345] on select "Annual Sick Leave Without Pay Bereavement Domestic Violence Parental Jury Servi…" at bounding box center [439, 362] width 208 height 35
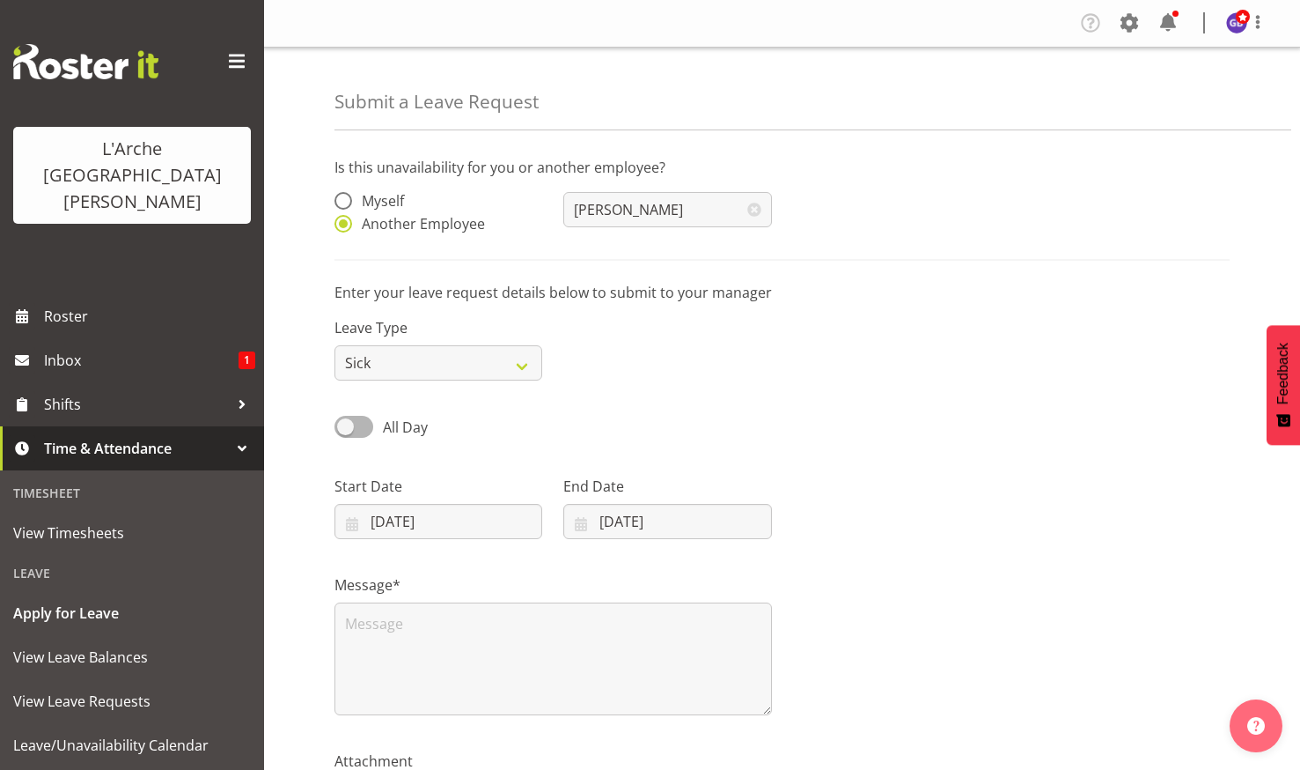
drag, startPoint x: 348, startPoint y: 414, endPoint x: 372, endPoint y: 501, distance: 90.6
click at [347, 416] on div "All Day" at bounding box center [438, 421] width 229 height 60
click at [346, 426] on span at bounding box center [354, 427] width 39 height 22
click at [346, 426] on input "All Day" at bounding box center [340, 426] width 11 height 11
checkbox input "true"
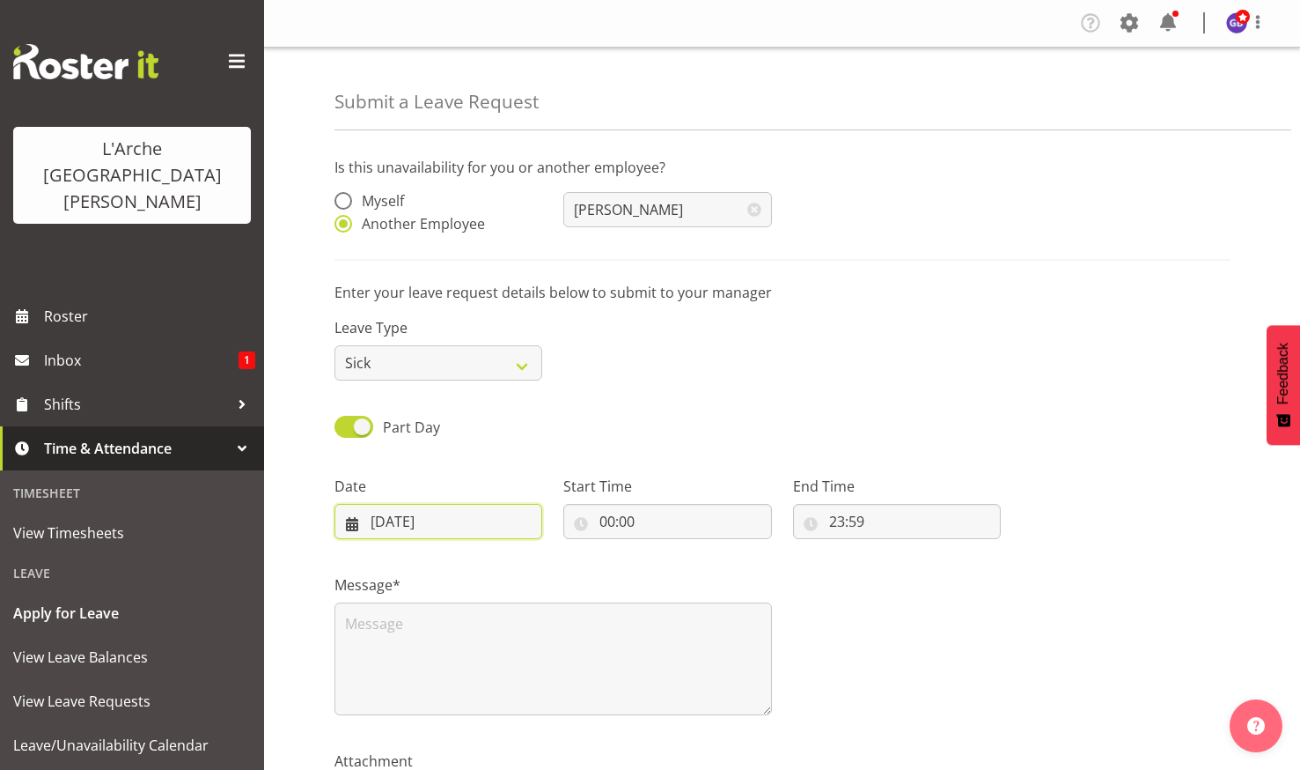
click at [411, 515] on input "18/09/2025" at bounding box center [439, 521] width 208 height 35
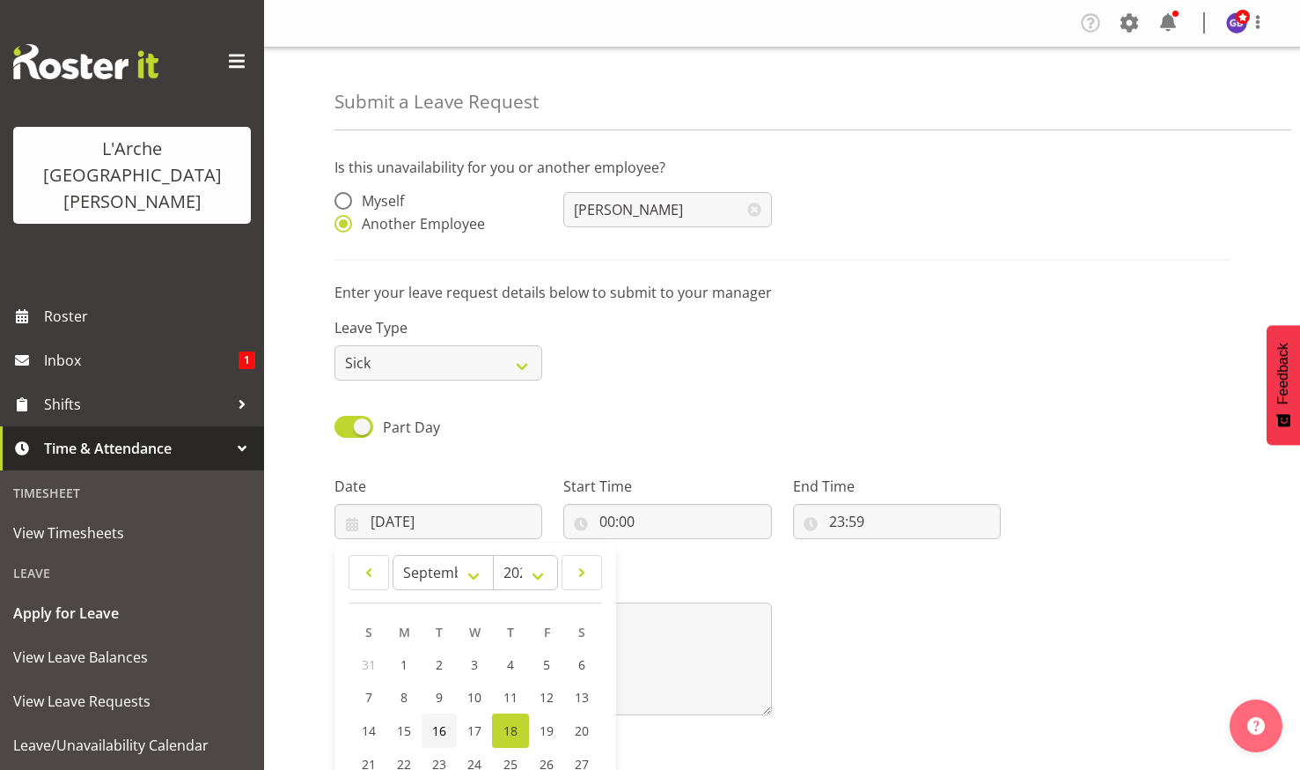
click at [441, 726] on span "16" at bounding box center [439, 730] width 14 height 17
type input "16/09/2025"
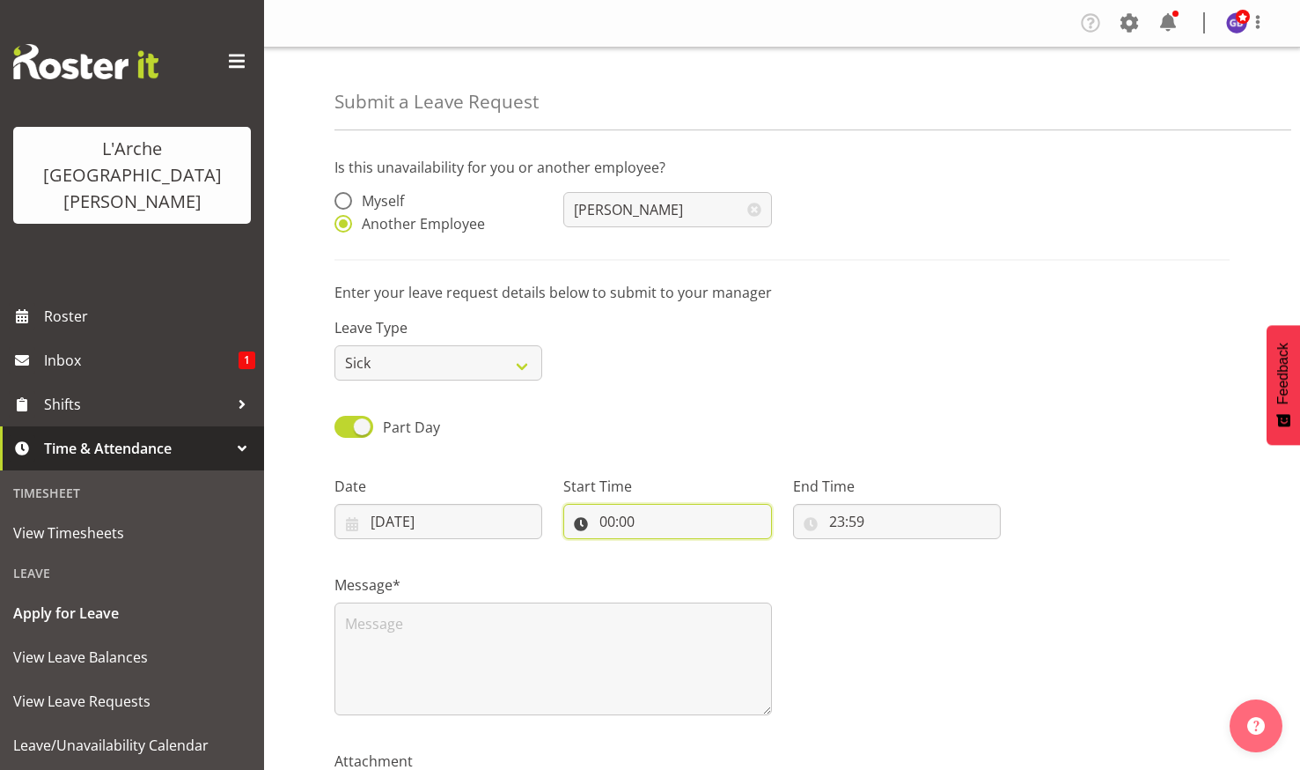
click at [608, 512] on input "00:00" at bounding box center [668, 521] width 208 height 35
drag, startPoint x: 681, startPoint y: 563, endPoint x: 667, endPoint y: 554, distance: 16.6
click at [679, 559] on select "00 01 02 03 04 05 06 07 08 09 10 11 12 13 14 15 16 17 18 19 20 21 22 23" at bounding box center [684, 566] width 40 height 35
select select "6"
click at [664, 549] on select "00 01 02 03 04 05 06 07 08 09 10 11 12 13 14 15 16 17 18 19 20 21 22 23" at bounding box center [684, 566] width 40 height 35
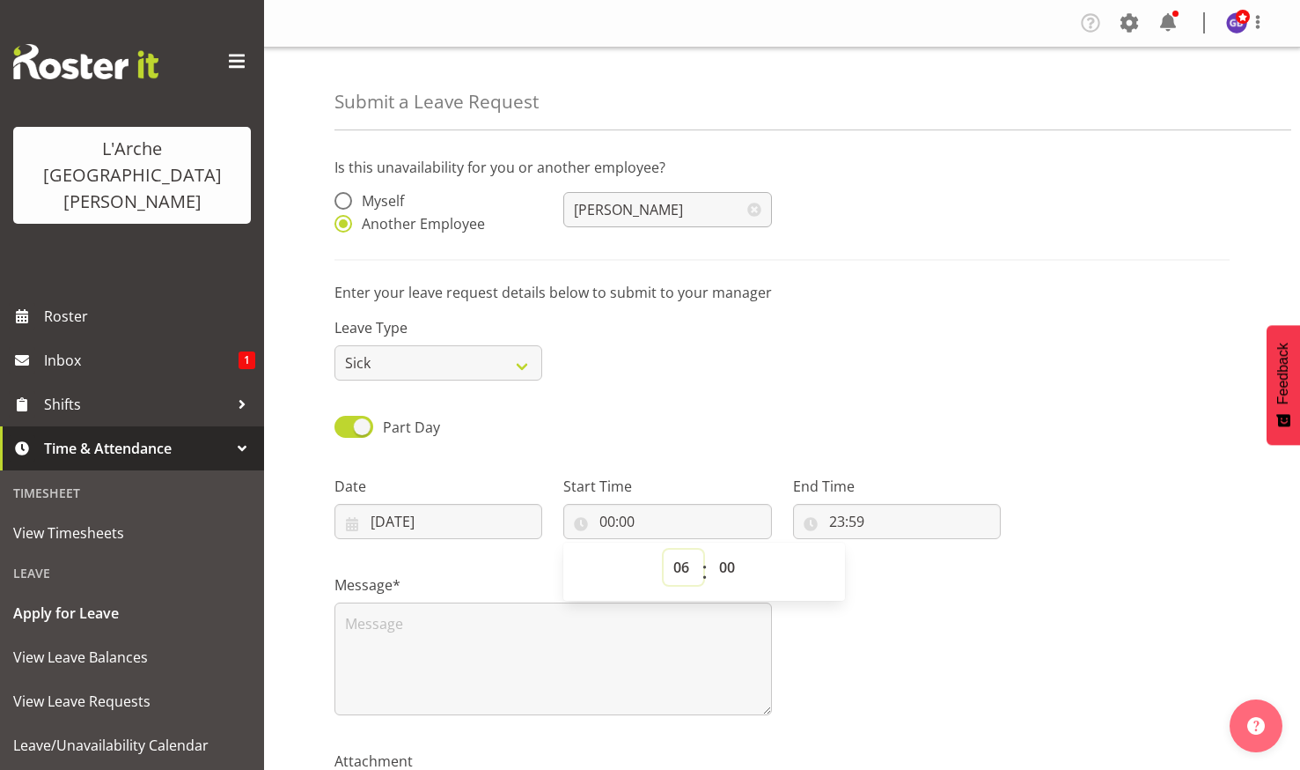
type input "06:00"
click at [857, 514] on input "23:59" at bounding box center [897, 521] width 208 height 35
click at [910, 563] on select "00 01 02 03 04 05 06 07 08 09 10 11 12 13 14 15 16 17 18 19 20 21 22 23" at bounding box center [914, 566] width 40 height 35
select select "11"
click at [894, 549] on select "00 01 02 03 04 05 06 07 08 09 10 11 12 13 14 15 16 17 18 19 20 21 22 23" at bounding box center [914, 566] width 40 height 35
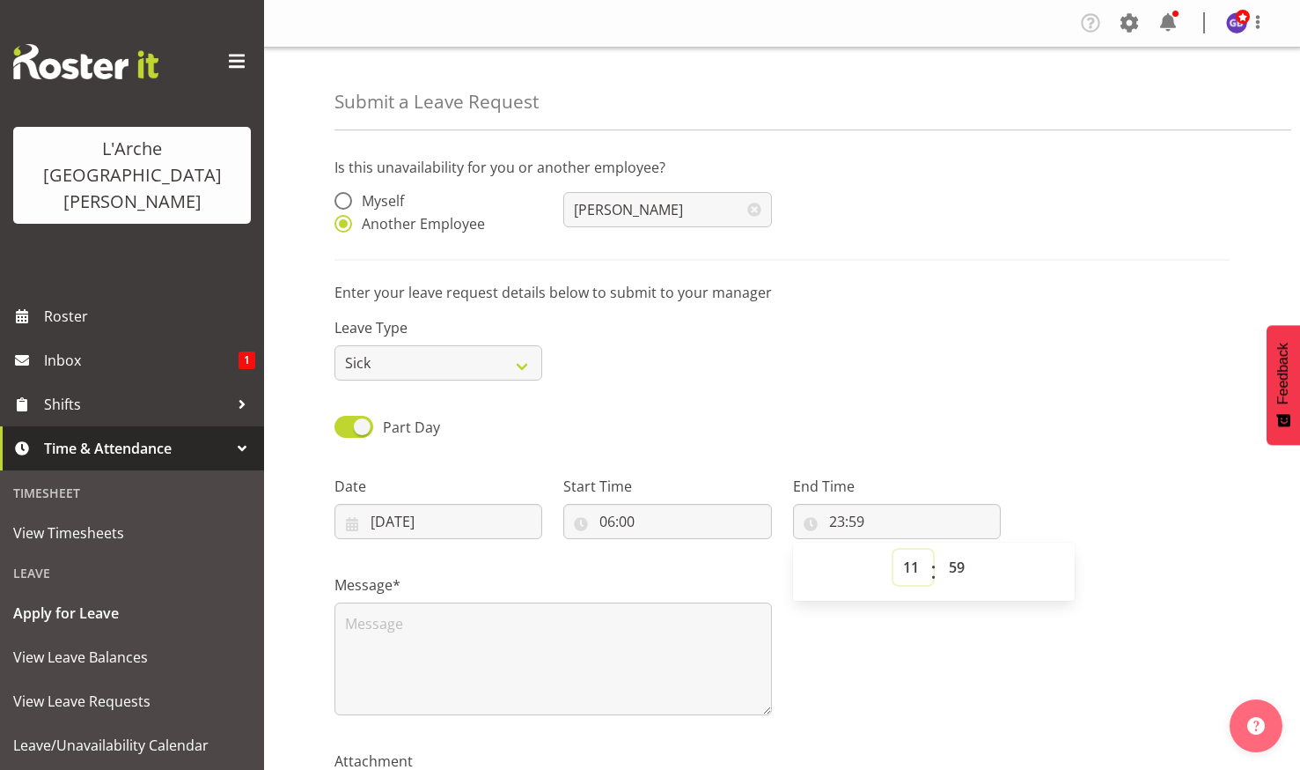
type input "11:59"
click at [957, 561] on select "00 01 02 03 04 05 06 07 08 09 10 11 12 13 14 15 16 17 18 19 20 21 22 23 24 25 2…" at bounding box center [959, 566] width 40 height 35
select select "0"
click at [939, 549] on select "00 01 02 03 04 05 06 07 08 09 10 11 12 13 14 15 16 17 18 19 20 21 22 23 24 25 2…" at bounding box center [959, 566] width 40 height 35
type input "11:00"
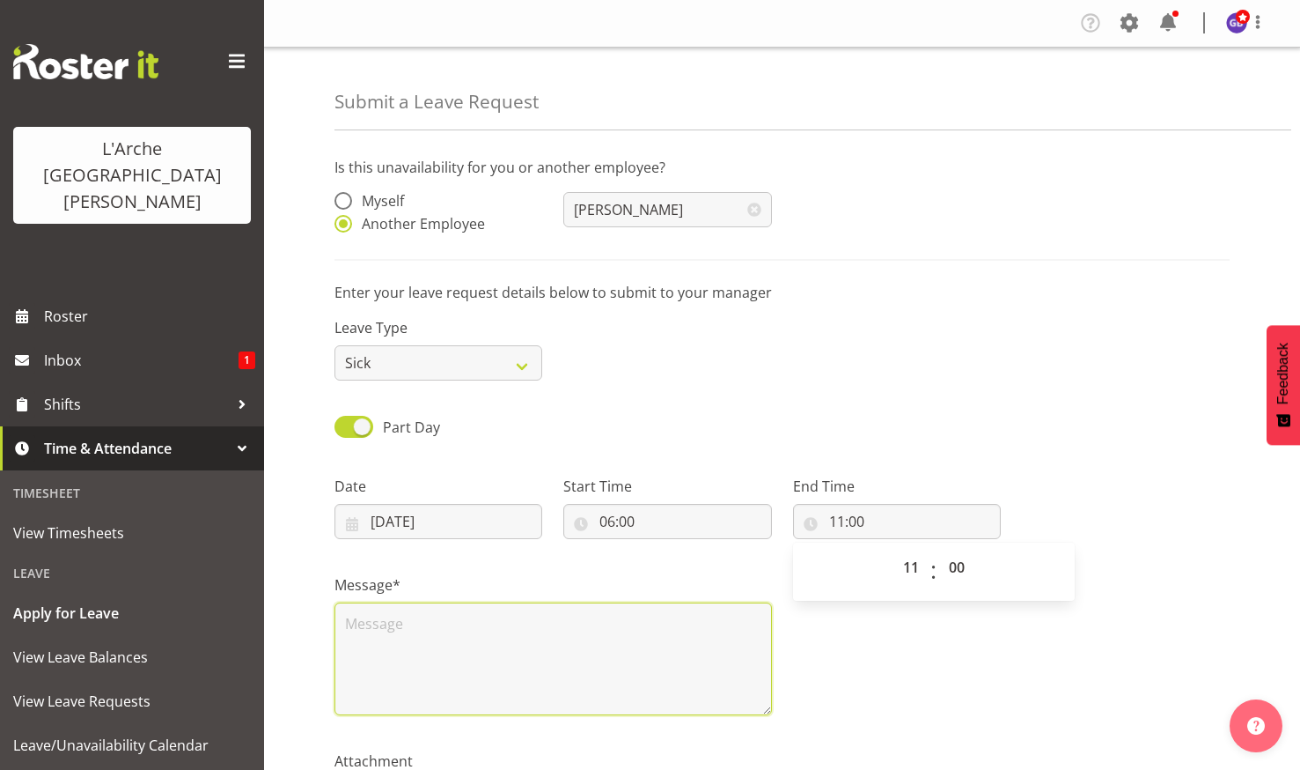
click at [362, 621] on textarea at bounding box center [554, 658] width 438 height 113
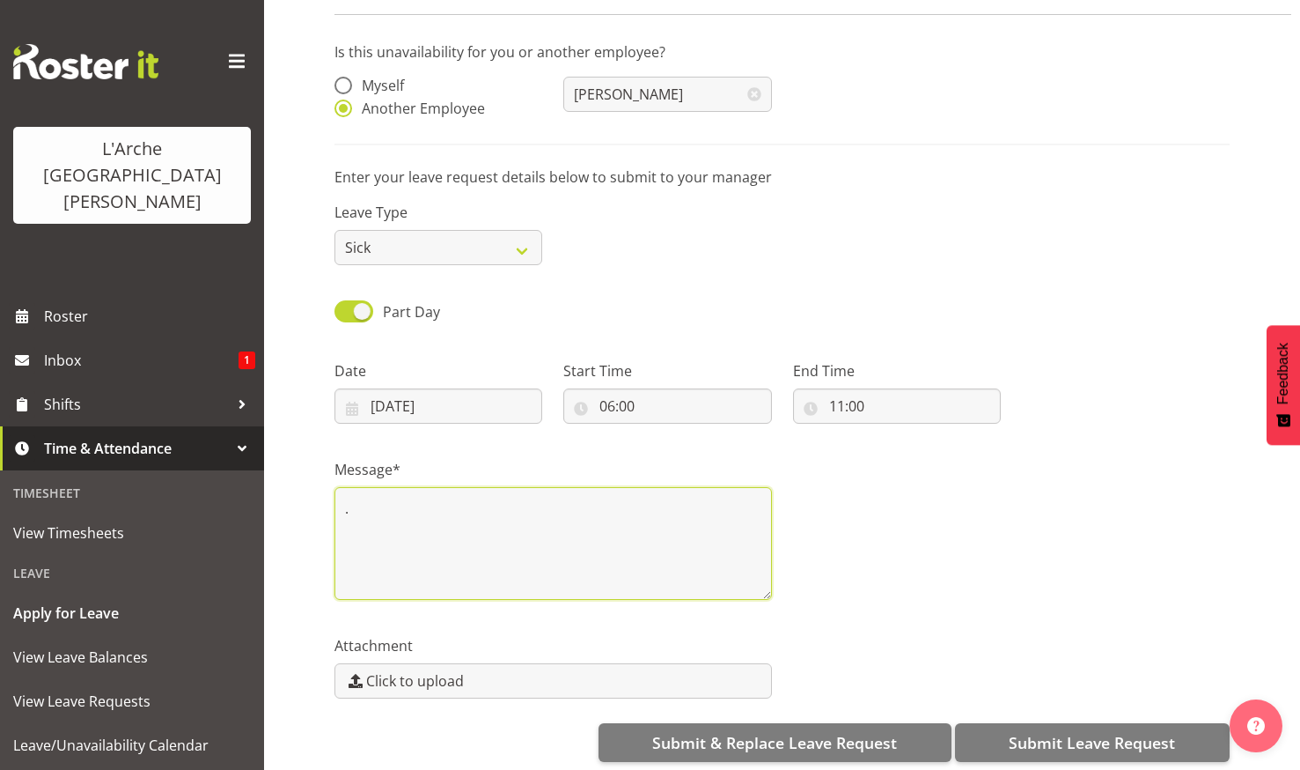
scroll to position [134, 0]
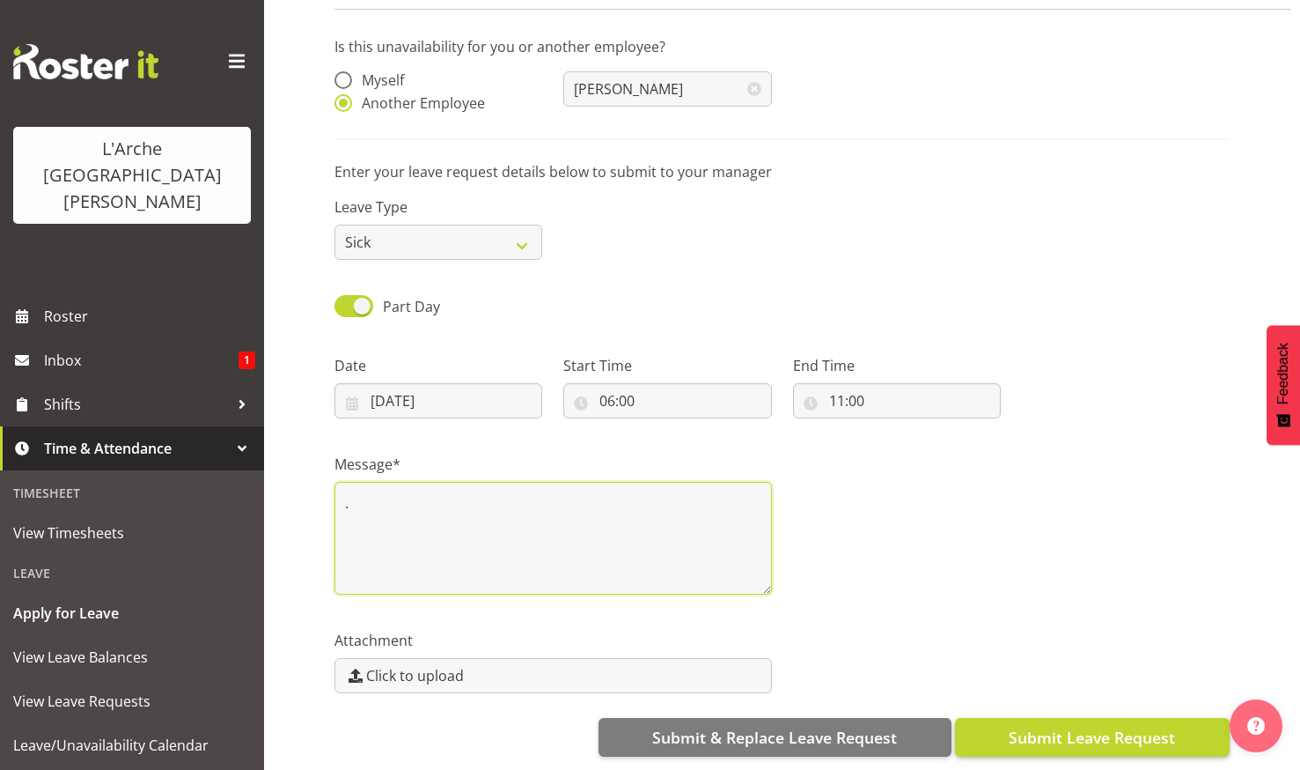
type textarea "."
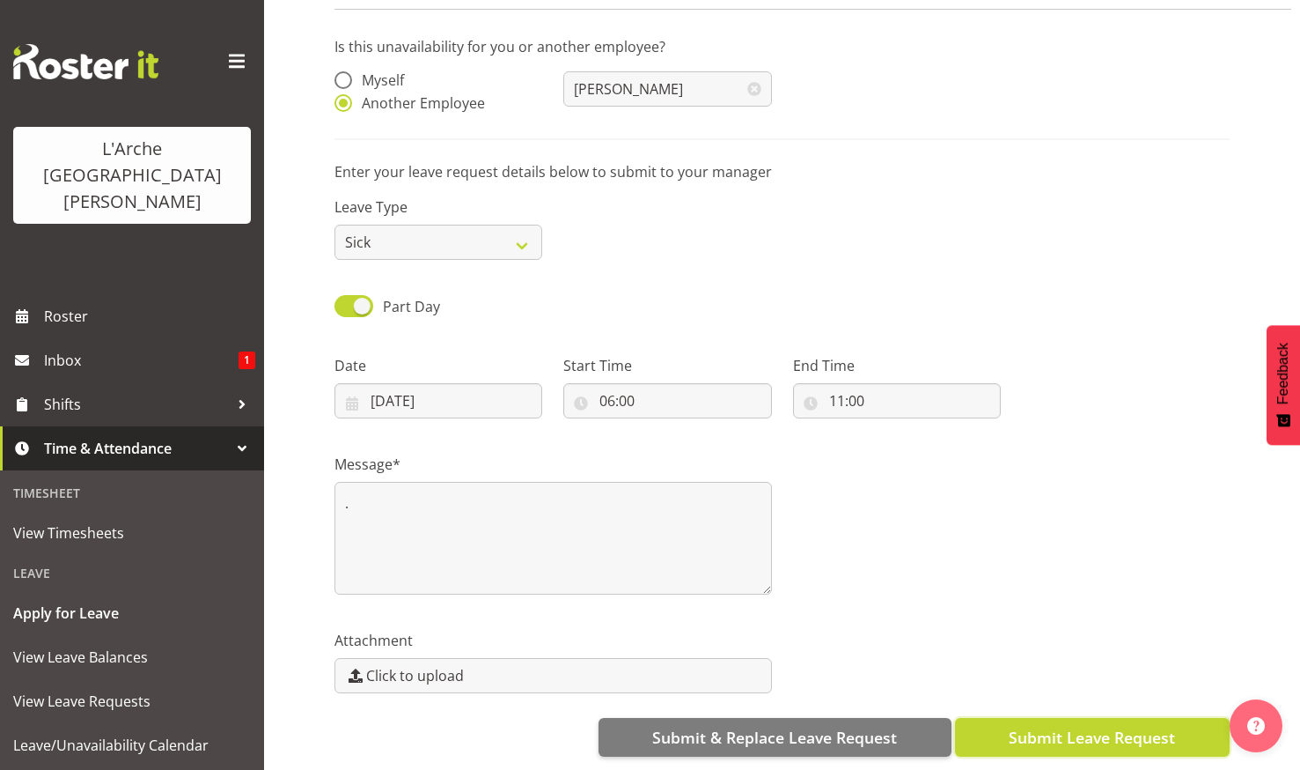
click at [1056, 726] on span "Submit Leave Request" at bounding box center [1092, 737] width 166 height 23
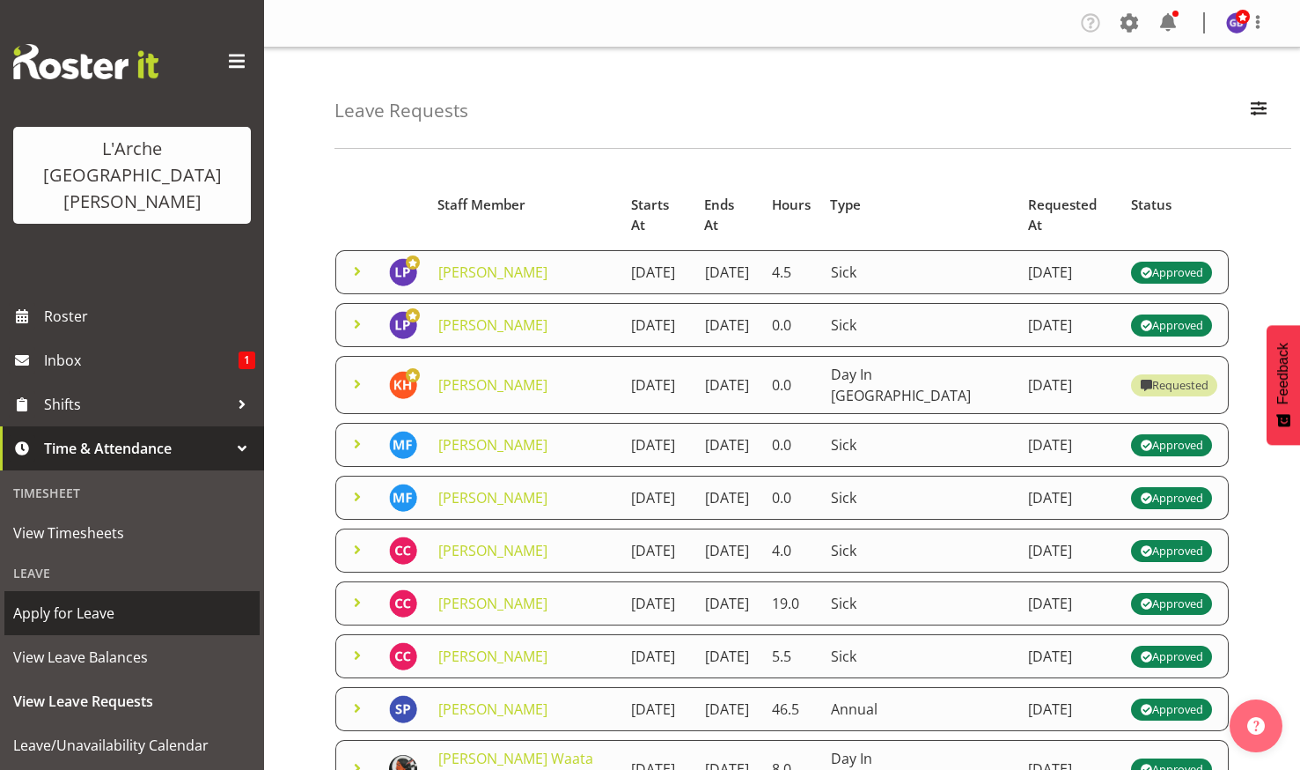
click at [60, 600] on span "Apply for Leave" at bounding box center [132, 613] width 238 height 26
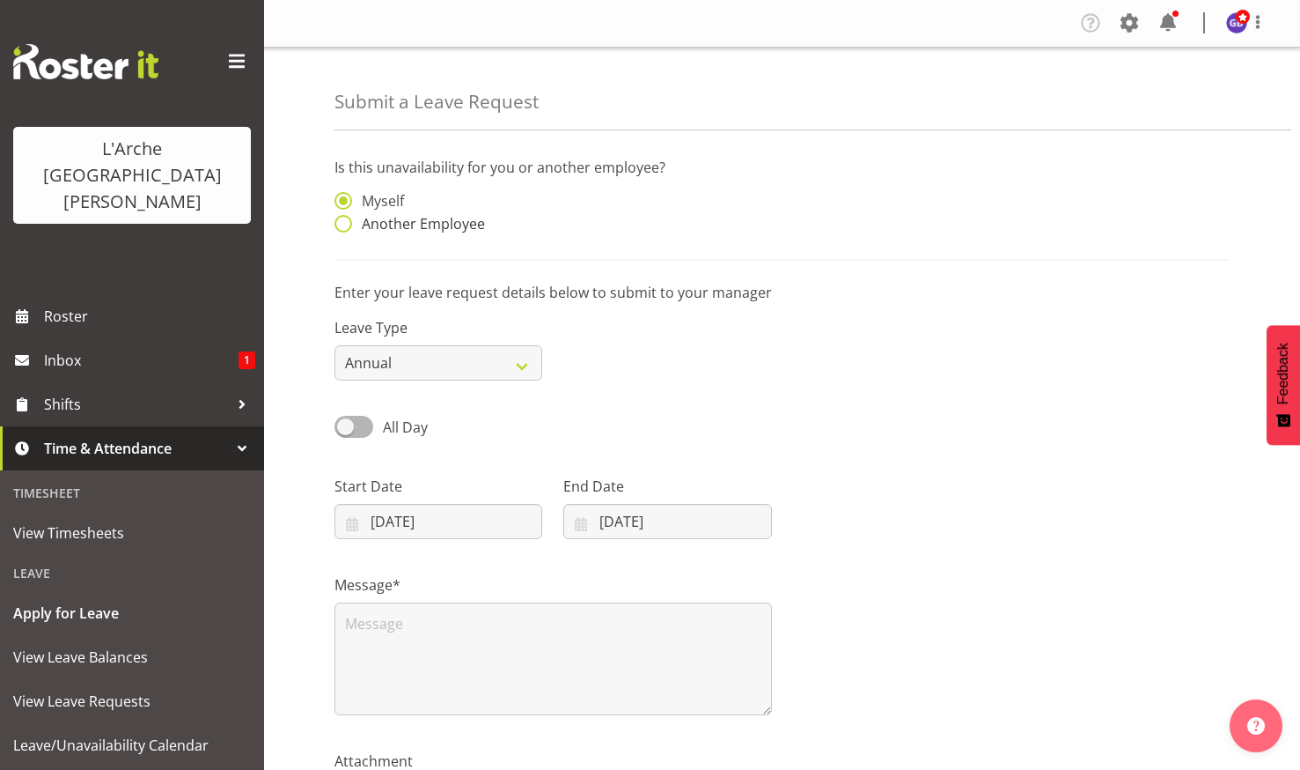
drag, startPoint x: 343, startPoint y: 221, endPoint x: 350, endPoint y: 227, distance: 10.0
click at [344, 221] on span at bounding box center [344, 224] width 18 height 18
click at [344, 221] on input "Another Employee" at bounding box center [340, 223] width 11 height 11
radio input "true"
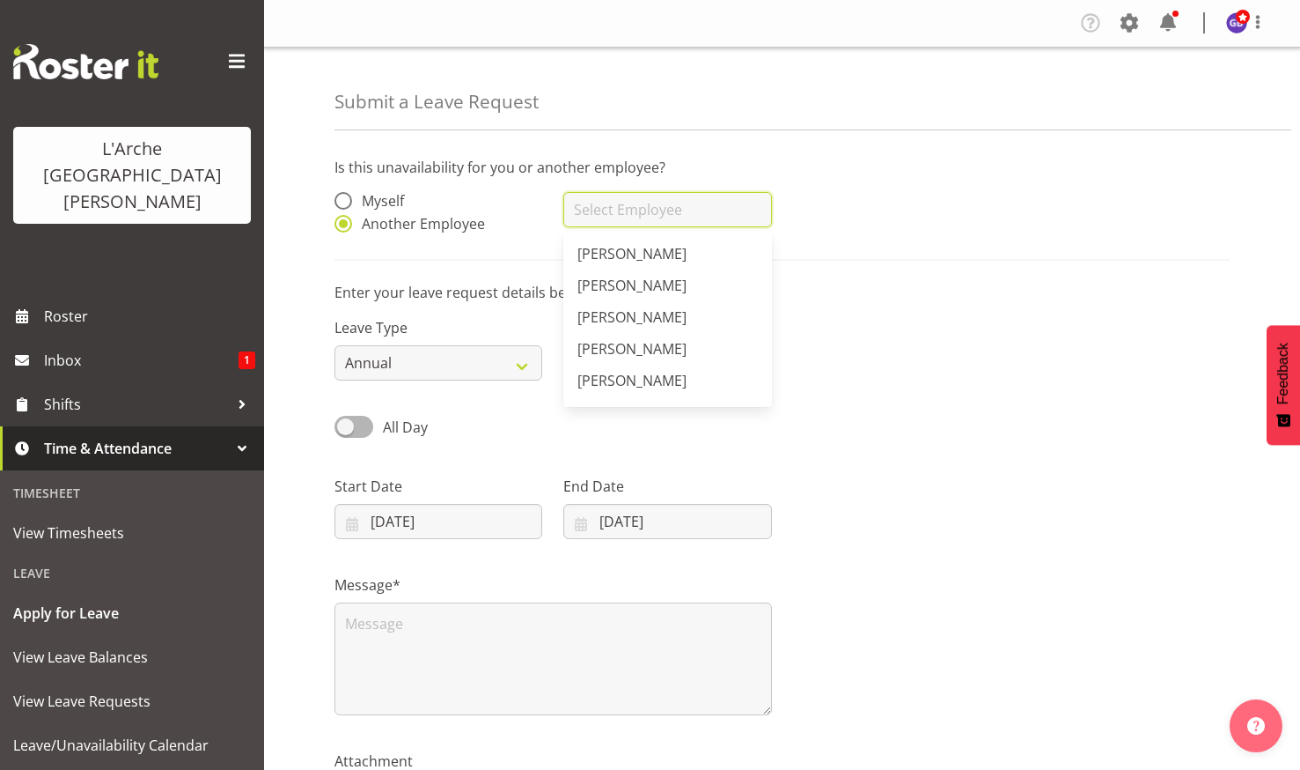
drag, startPoint x: 586, startPoint y: 206, endPoint x: 597, endPoint y: 202, distance: 11.4
click at [588, 205] on input "text" at bounding box center [668, 209] width 208 height 35
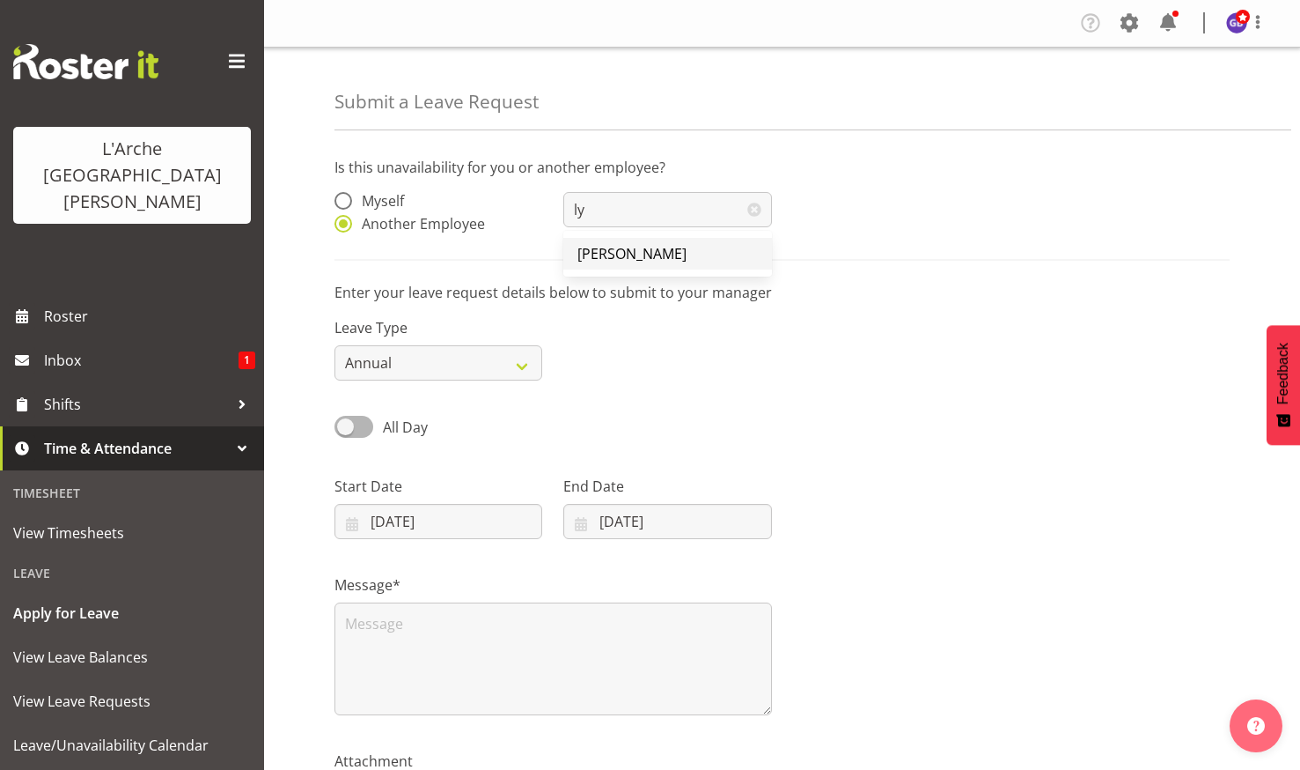
click at [611, 249] on span "[PERSON_NAME]" at bounding box center [632, 253] width 109 height 19
type input "[PERSON_NAME]"
click at [520, 356] on select "Annual Sick Leave Without Pay Bereavement Domestic Violence Parental Jury Servi…" at bounding box center [439, 362] width 208 height 35
select select "Sick"
click at [335, 345] on select "Annual Sick Leave Without Pay Bereavement Domestic Violence Parental Jury Servi…" at bounding box center [439, 362] width 208 height 35
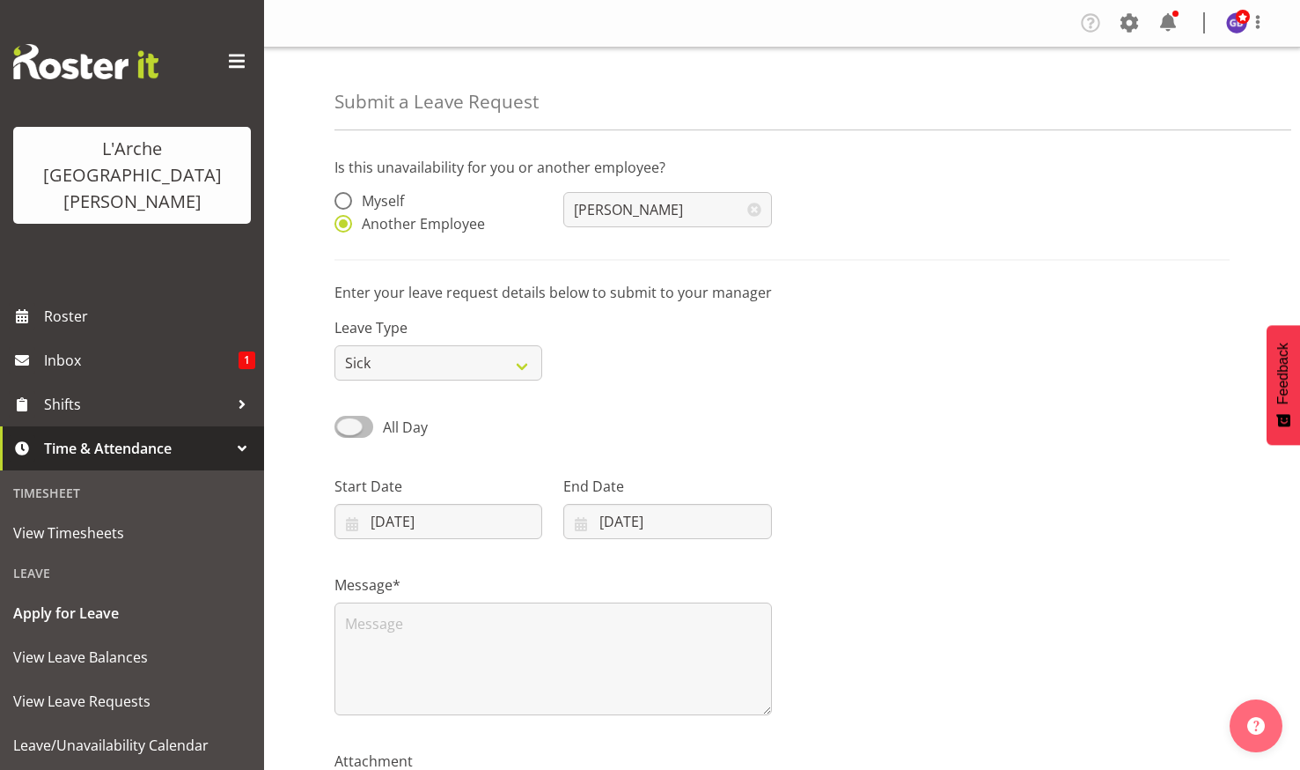
click at [350, 421] on span at bounding box center [354, 427] width 39 height 22
click at [346, 421] on input "All Day" at bounding box center [340, 426] width 11 height 11
checkbox input "true"
click at [434, 512] on input "[DATE]" at bounding box center [439, 521] width 208 height 35
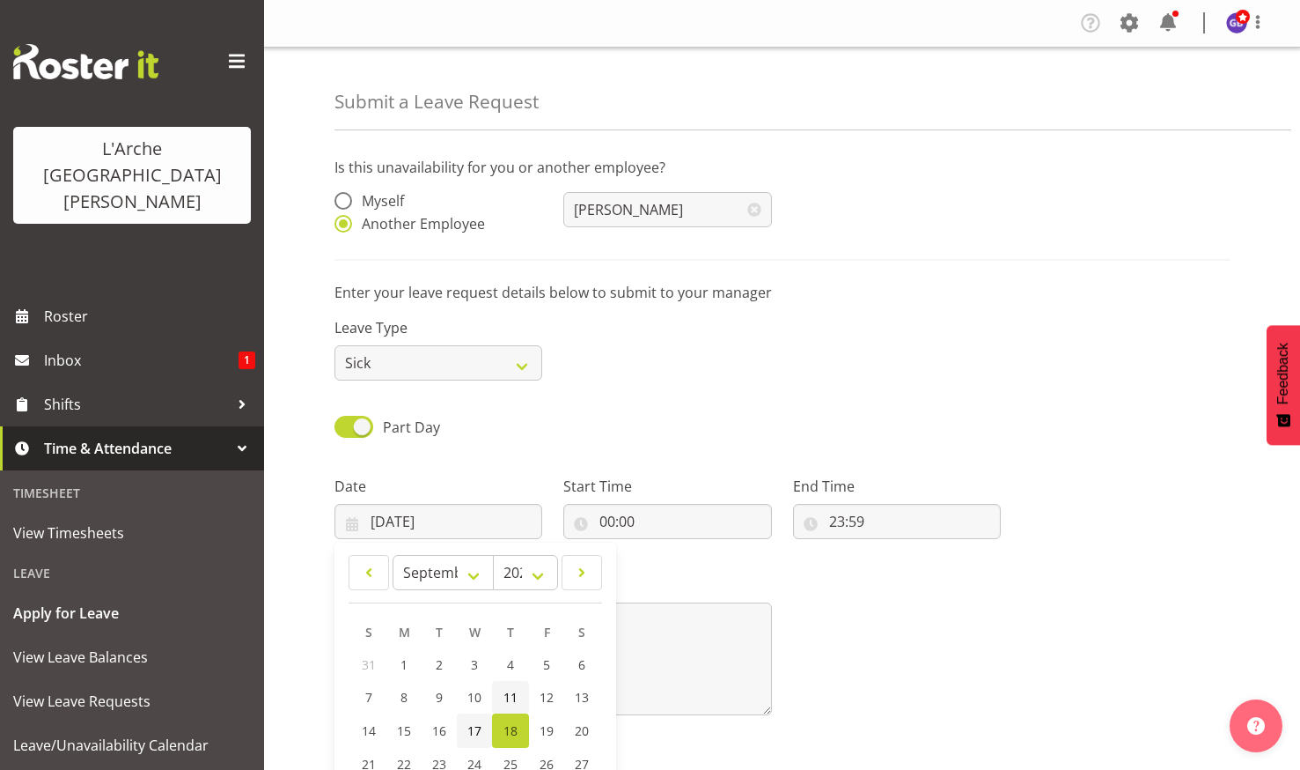
drag, startPoint x: 474, startPoint y: 724, endPoint x: 497, endPoint y: 698, distance: 34.3
click at [473, 723] on span "17" at bounding box center [475, 730] width 14 height 17
type input "[DATE]"
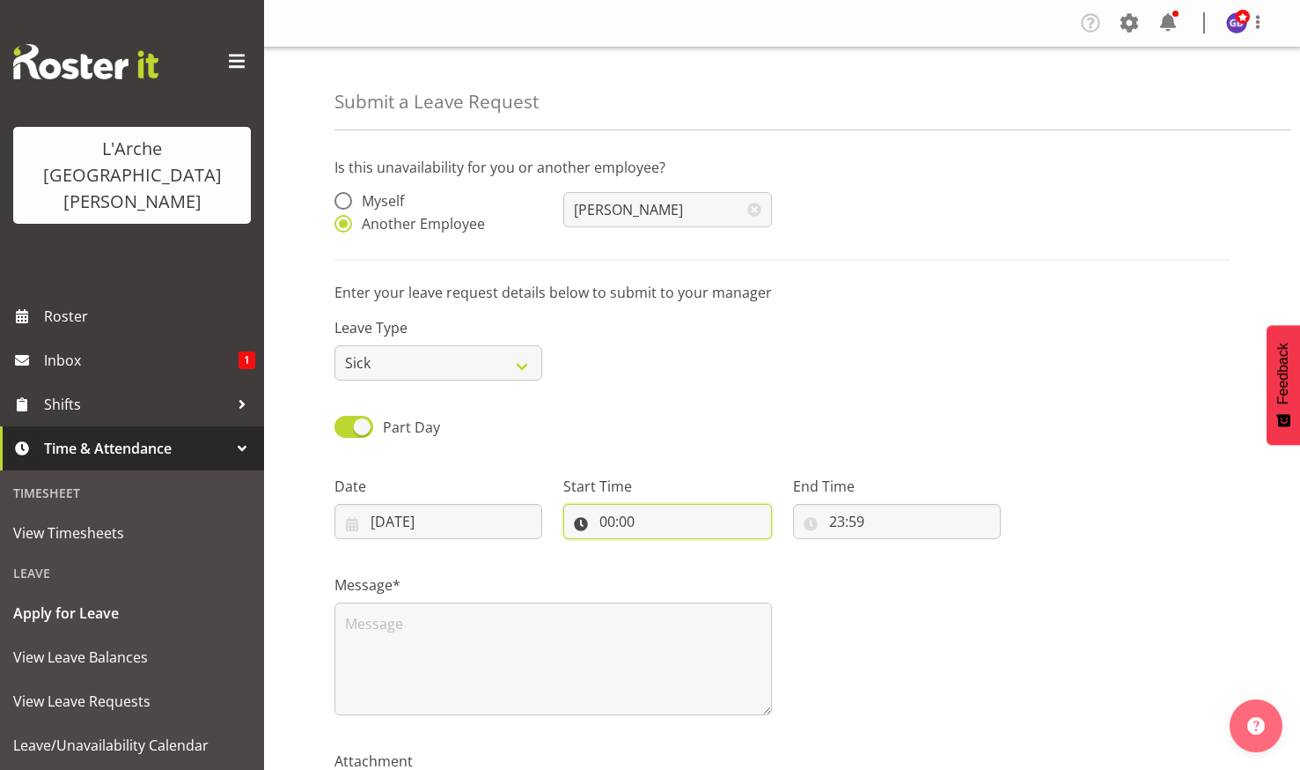
click at [646, 510] on input "00:00" at bounding box center [668, 521] width 208 height 35
click at [679, 562] on select "00 01 02 03 04 05 06 07 08 09 10 11 12 13 14 15 16 17 18 19 20 21 22 23" at bounding box center [684, 566] width 40 height 35
select select "16"
click at [664, 549] on select "00 01 02 03 04 05 06 07 08 09 10 11 12 13 14 15 16 17 18 19 20 21 22 23" at bounding box center [684, 566] width 40 height 35
type input "16:00"
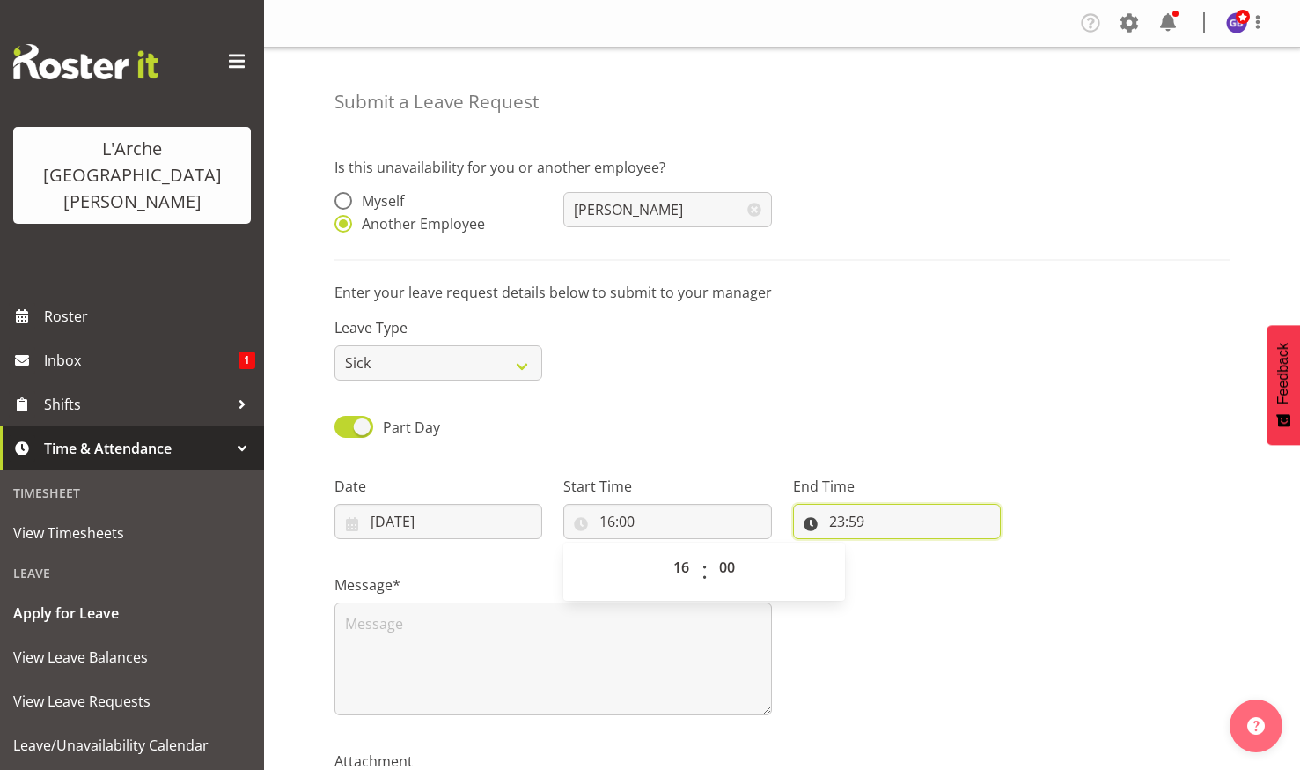
click at [901, 511] on input "23:59" at bounding box center [897, 521] width 208 height 35
click at [906, 559] on select "00 01 02 03 04 05 06 07 08 09 10 11 12 13 14 15 16 17 18 19 20 21 22 23" at bounding box center [914, 566] width 40 height 35
select select "21"
click at [894, 549] on select "00 01 02 03 04 05 06 07 08 09 10 11 12 13 14 15 16 17 18 19 20 21 22 23" at bounding box center [914, 566] width 40 height 35
type input "21:59"
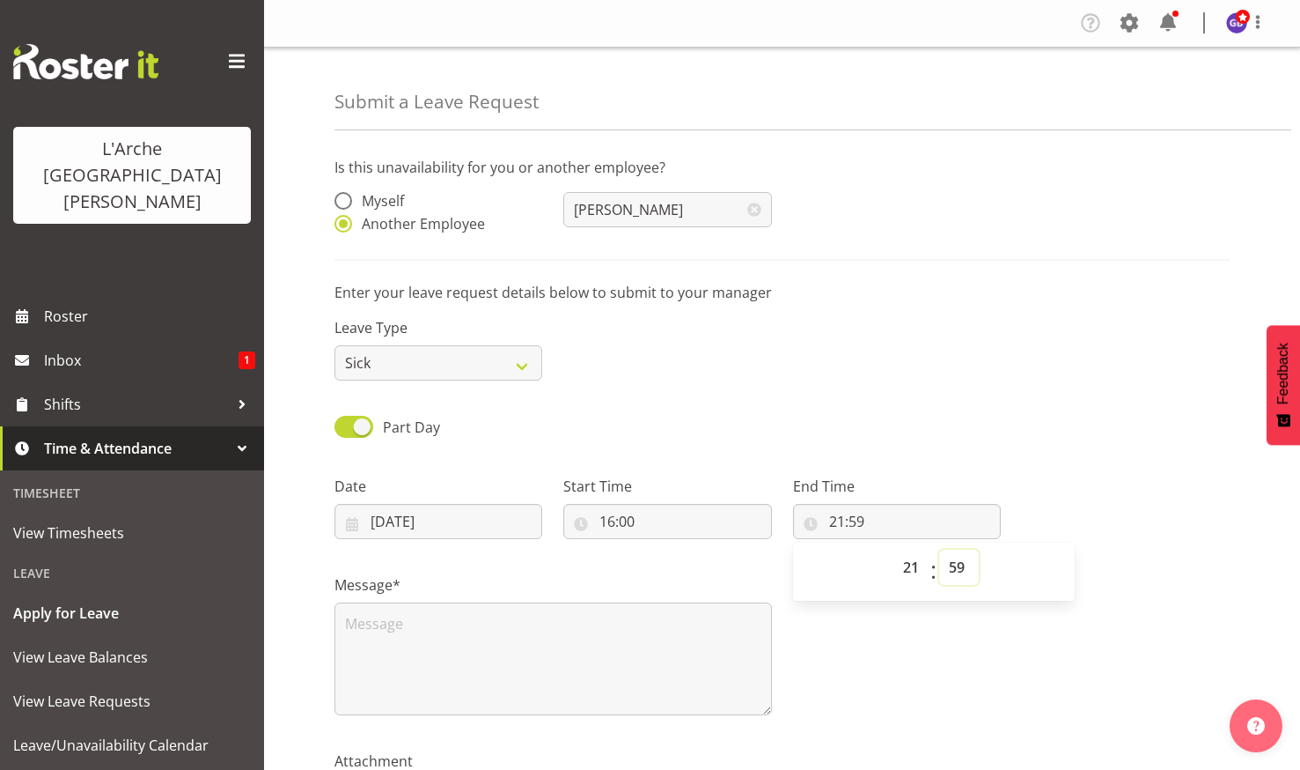
click at [959, 563] on select "00 01 02 03 04 05 06 07 08 09 10 11 12 13 14 15 16 17 18 19 20 21 22 23 24 25 2…" at bounding box center [959, 566] width 40 height 35
select select "0"
click at [939, 549] on select "00 01 02 03 04 05 06 07 08 09 10 11 12 13 14 15 16 17 18 19 20 21 22 23 24 25 2…" at bounding box center [959, 566] width 40 height 35
type input "21:00"
click at [356, 620] on textarea at bounding box center [554, 658] width 438 height 113
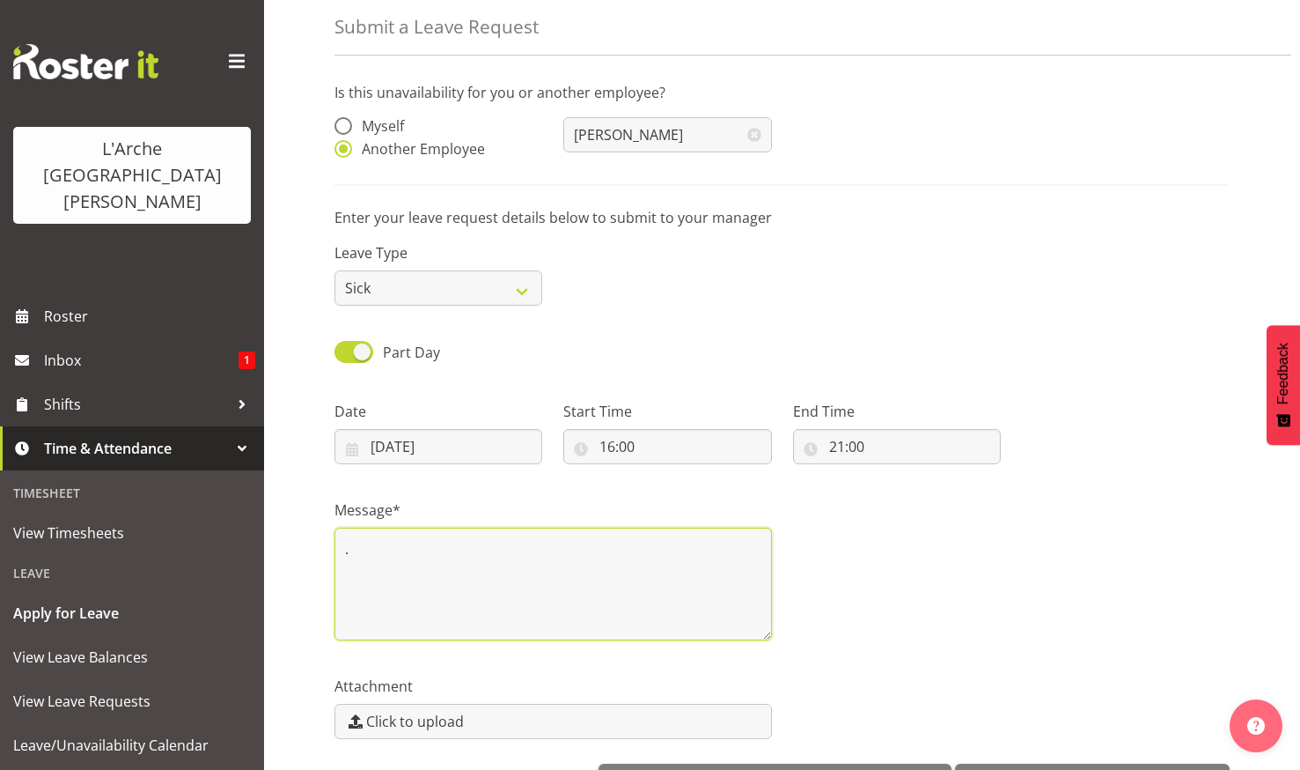
scroll to position [134, 0]
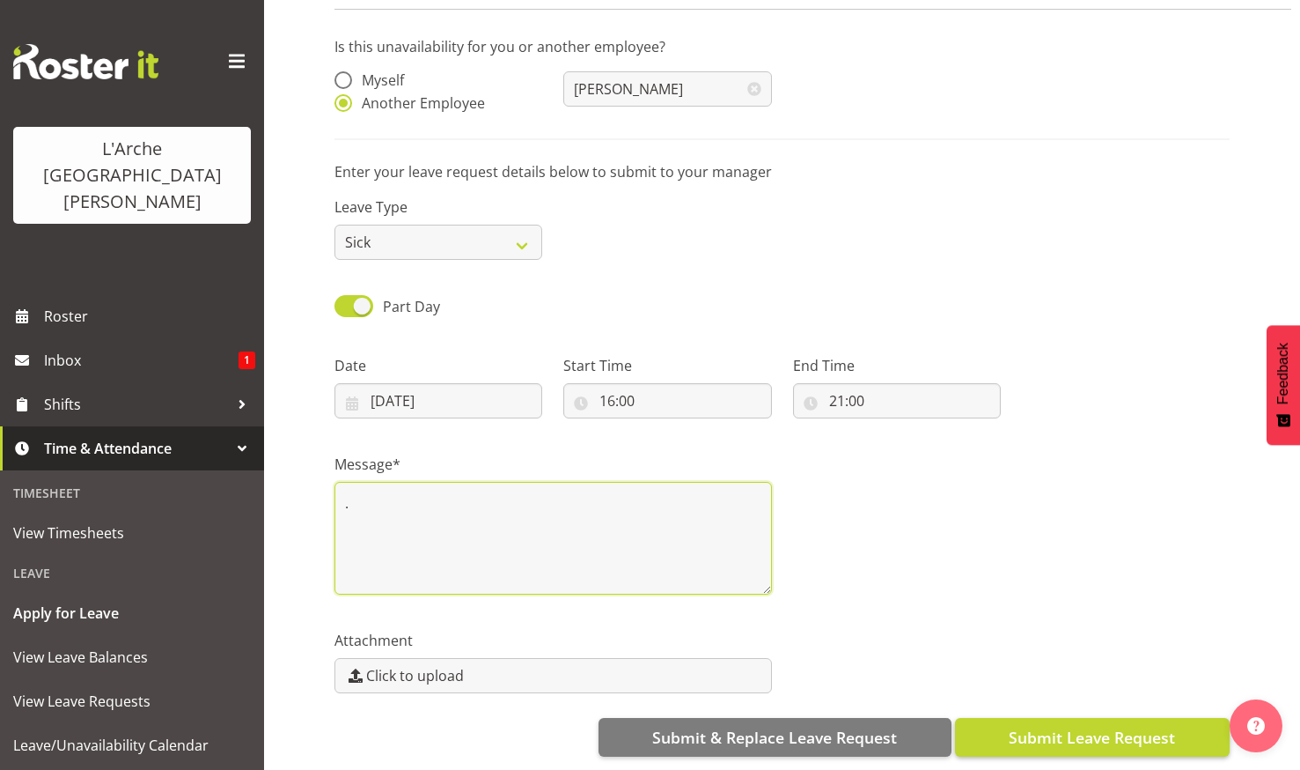
type textarea "."
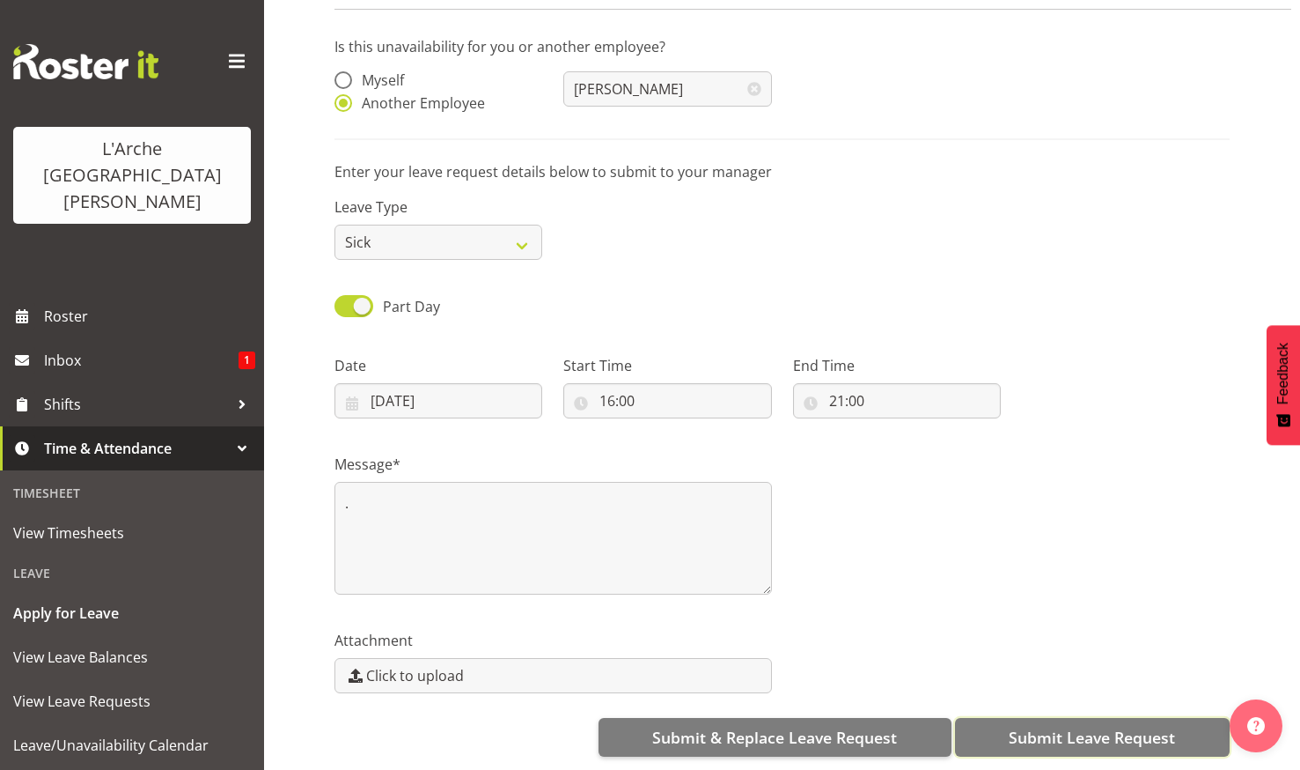
click at [1051, 726] on span "Submit Leave Request" at bounding box center [1092, 737] width 166 height 23
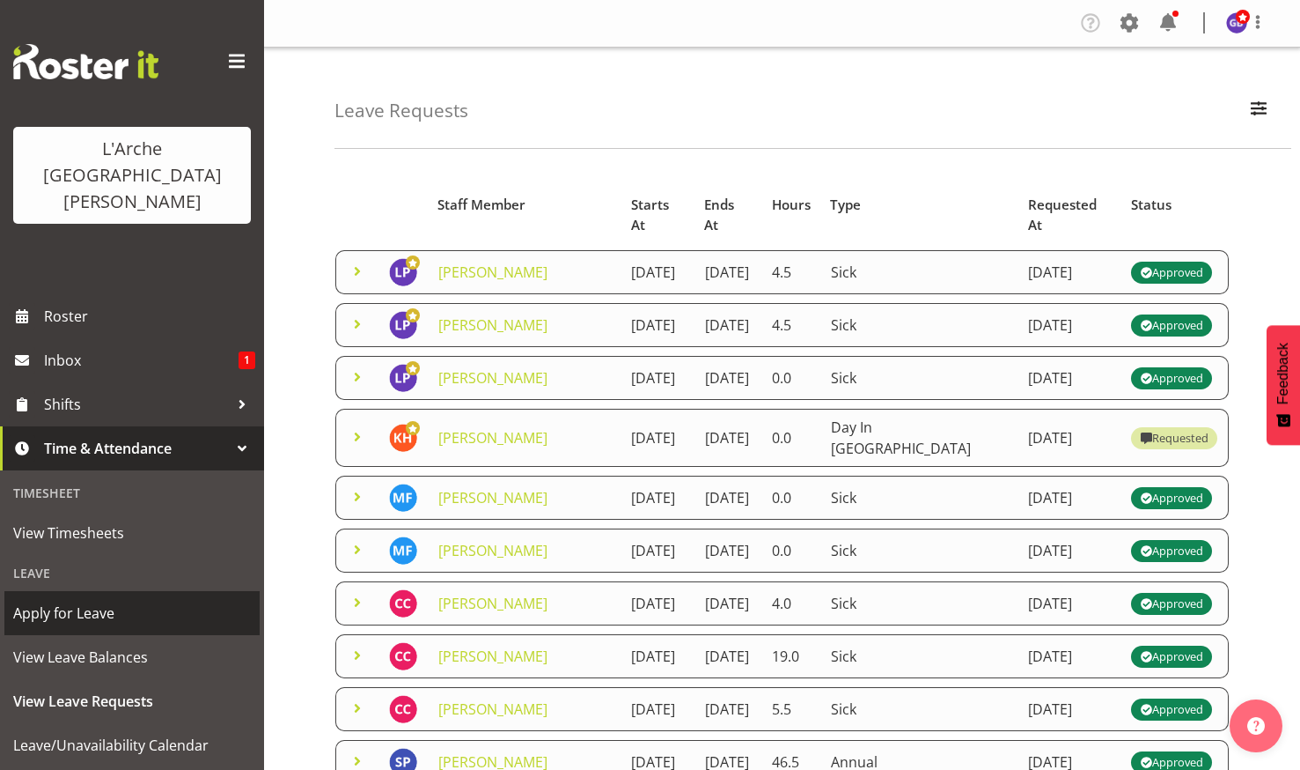
drag, startPoint x: 77, startPoint y: 556, endPoint x: 98, endPoint y: 546, distance: 23.6
click at [77, 600] on span "Apply for Leave" at bounding box center [132, 613] width 238 height 26
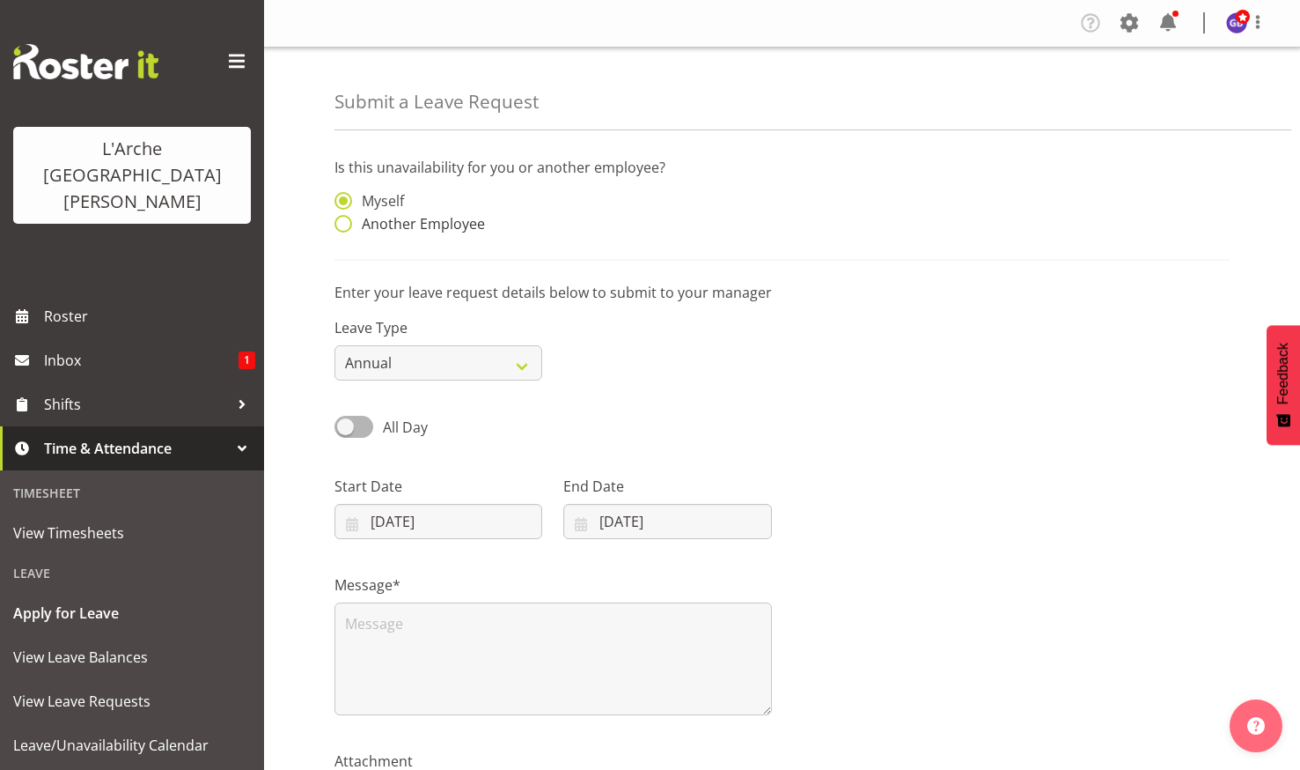
drag, startPoint x: 336, startPoint y: 222, endPoint x: 356, endPoint y: 221, distance: 19.4
click at [341, 221] on span at bounding box center [344, 224] width 18 height 18
click at [341, 221] on input "Another Employee" at bounding box center [340, 223] width 11 height 11
radio input "true"
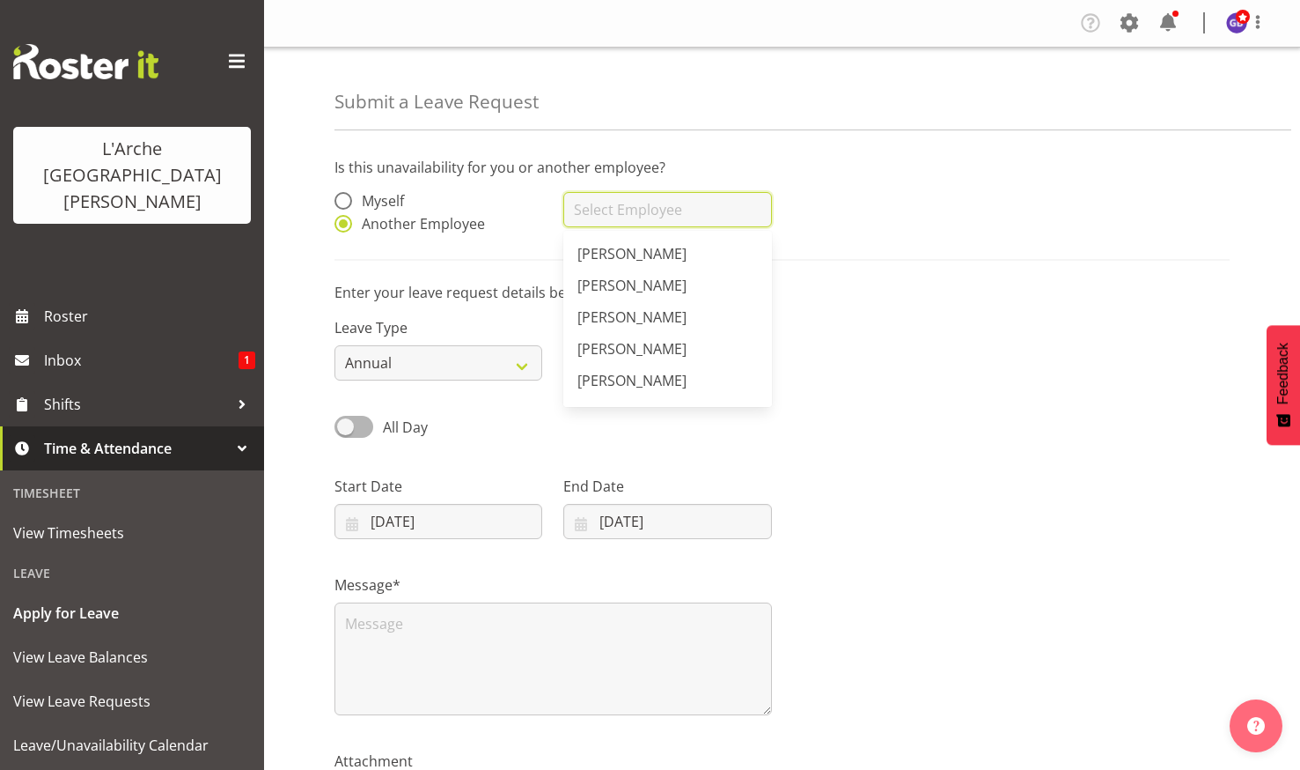
drag, startPoint x: 581, startPoint y: 207, endPoint x: 633, endPoint y: 189, distance: 54.9
click at [584, 206] on input "text" at bounding box center [668, 209] width 208 height 35
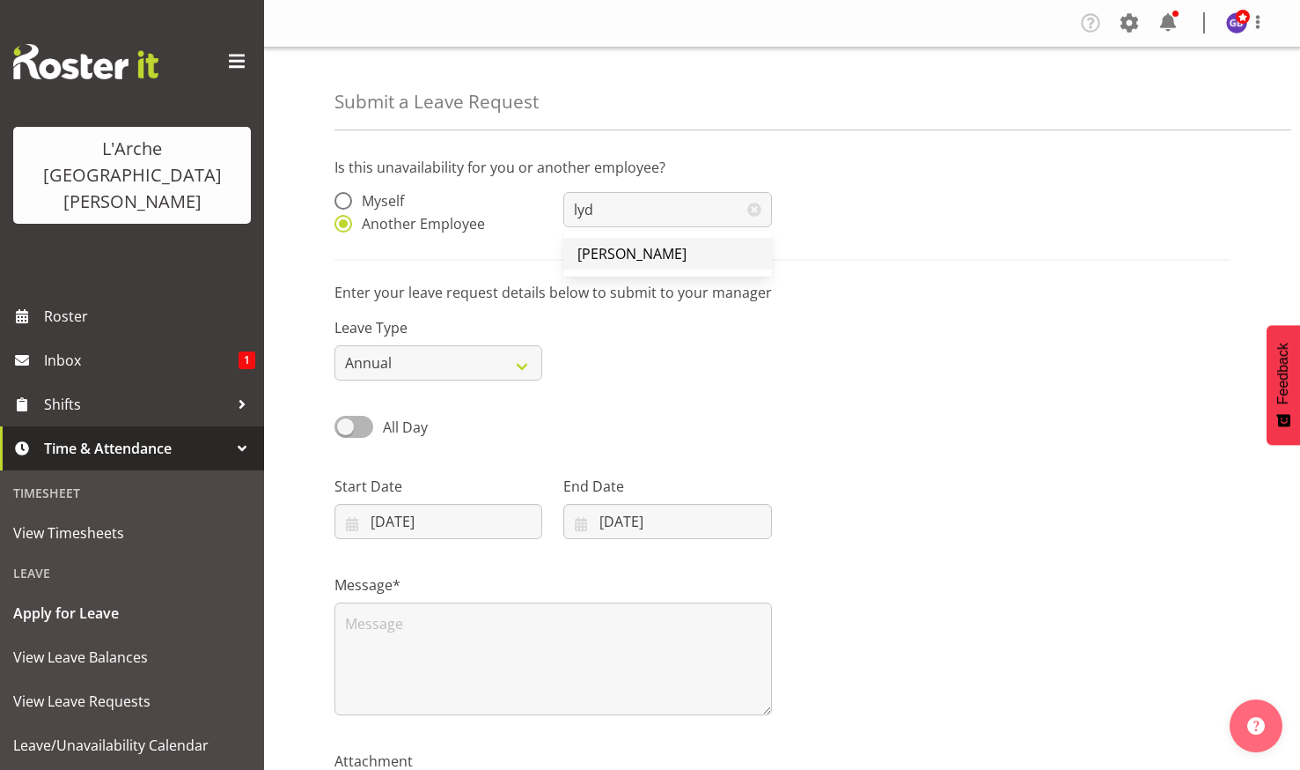
click at [631, 248] on span "[PERSON_NAME]" at bounding box center [632, 253] width 109 height 19
type input "[PERSON_NAME]"
click at [519, 359] on select "Annual Sick Leave Without Pay Bereavement Domestic Violence Parental Jury Servi…" at bounding box center [439, 362] width 208 height 35
select select "Sick"
click at [335, 345] on select "Annual Sick Leave Without Pay Bereavement Domestic Violence Parental Jury Servi…" at bounding box center [439, 362] width 208 height 35
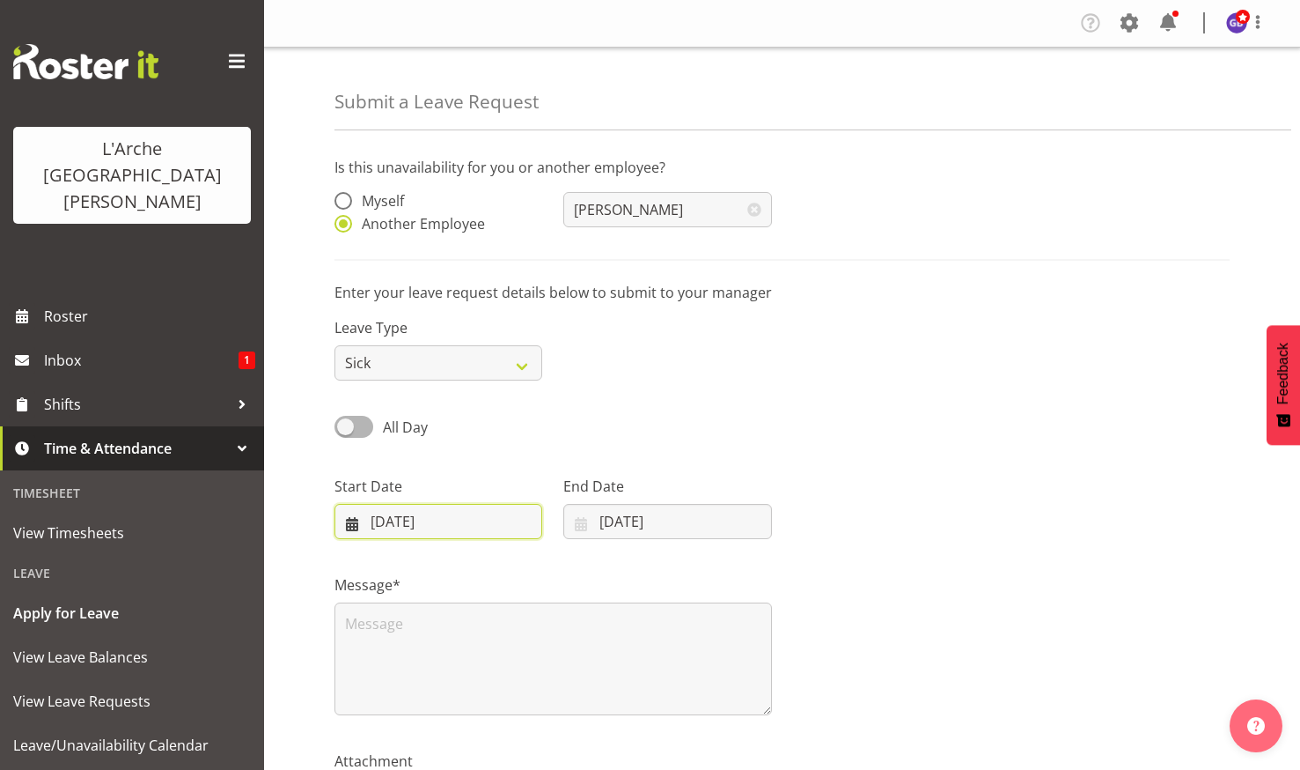
click at [424, 512] on input "18/09/2025" at bounding box center [439, 521] width 208 height 35
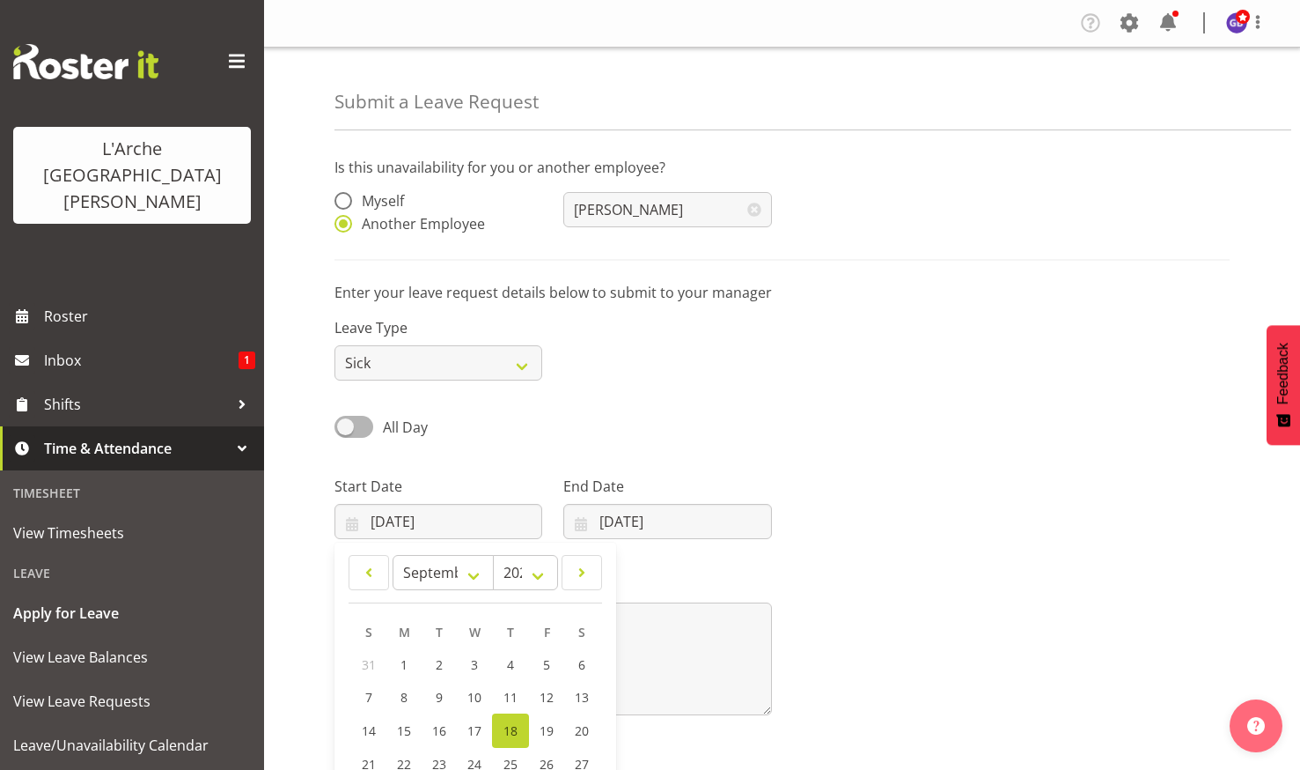
click at [512, 726] on span "18" at bounding box center [511, 730] width 14 height 17
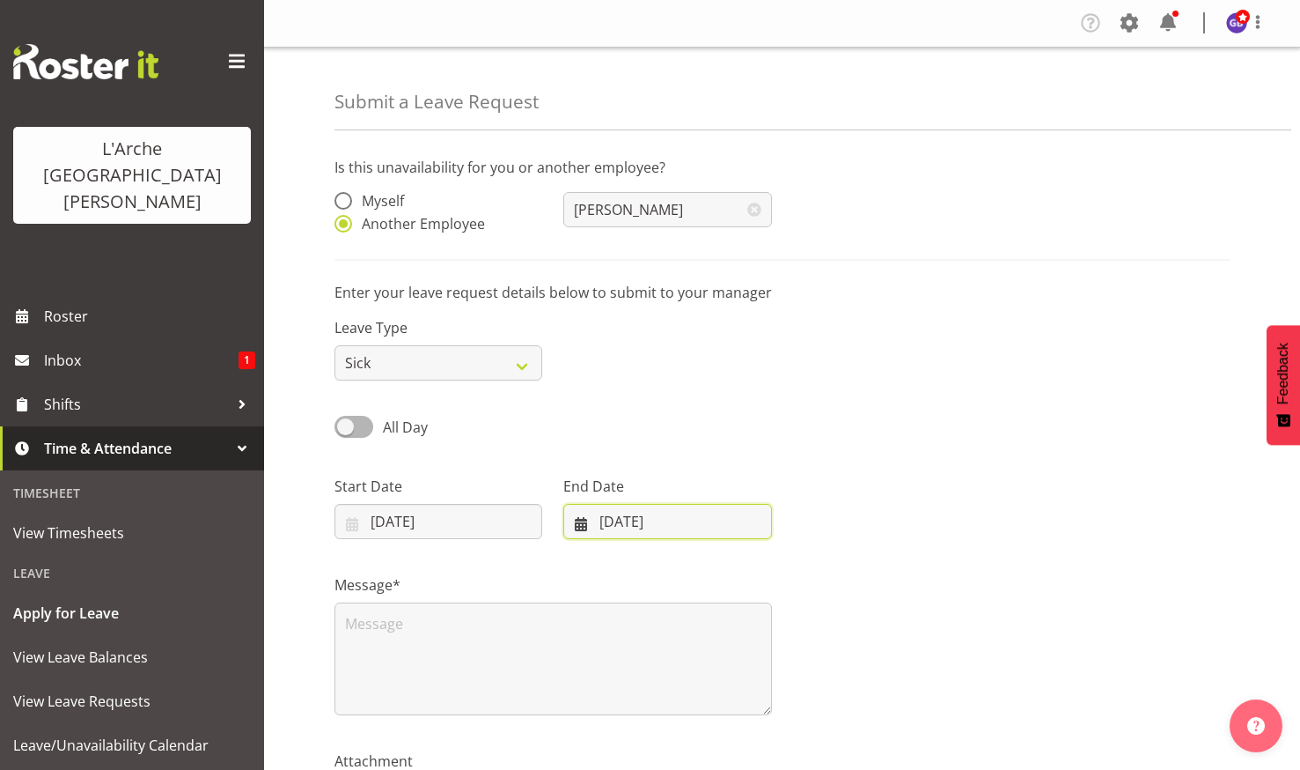
click at [652, 510] on input "18/09/2025" at bounding box center [668, 521] width 208 height 35
click at [776, 725] on span "19" at bounding box center [776, 730] width 14 height 17
type input "19/09/2025"
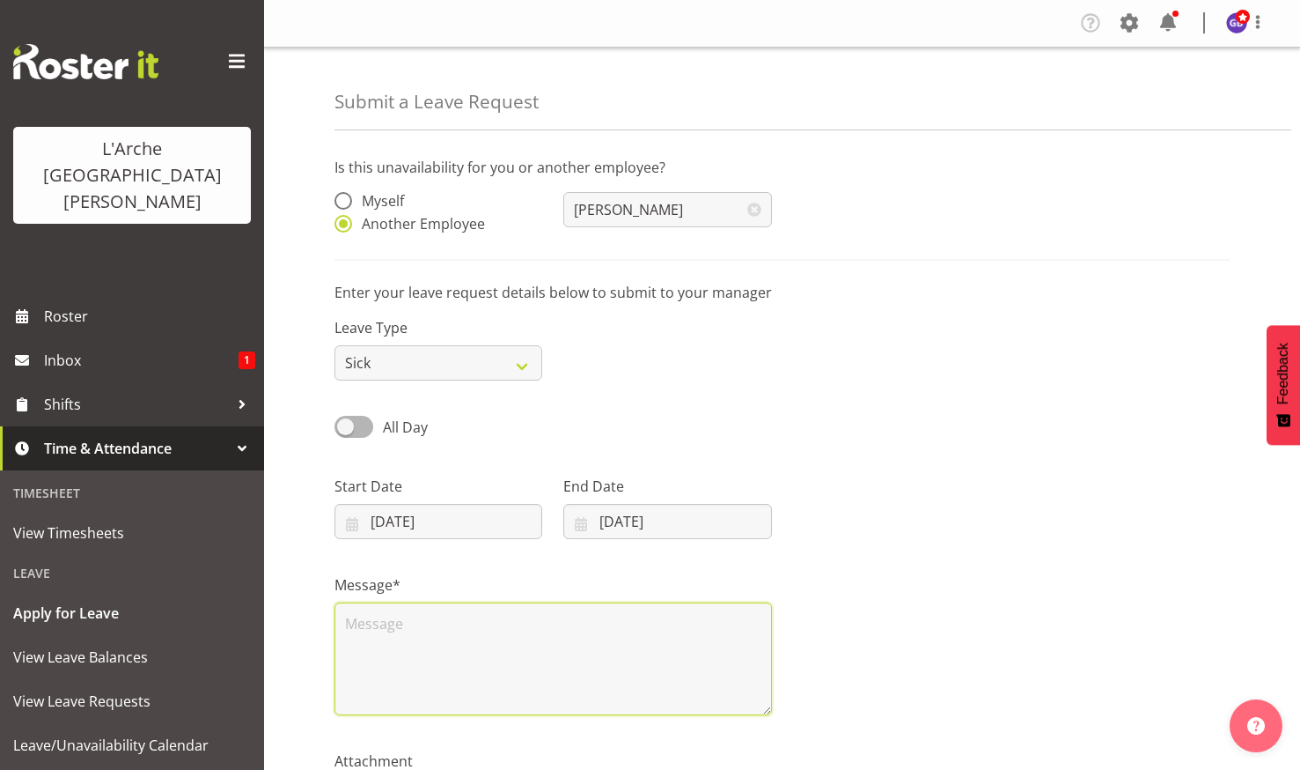
drag, startPoint x: 349, startPoint y: 614, endPoint x: 357, endPoint y: 610, distance: 9.5
click at [351, 613] on textarea at bounding box center [554, 658] width 438 height 113
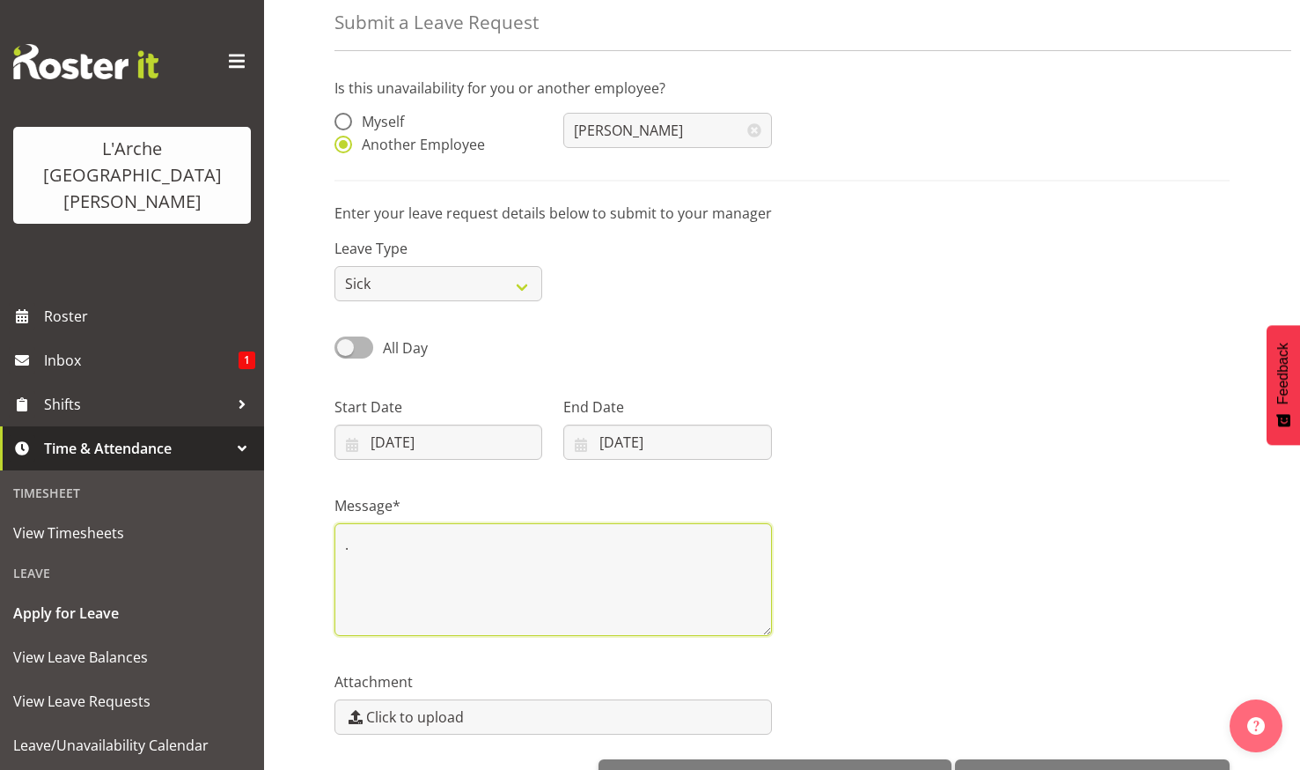
scroll to position [134, 0]
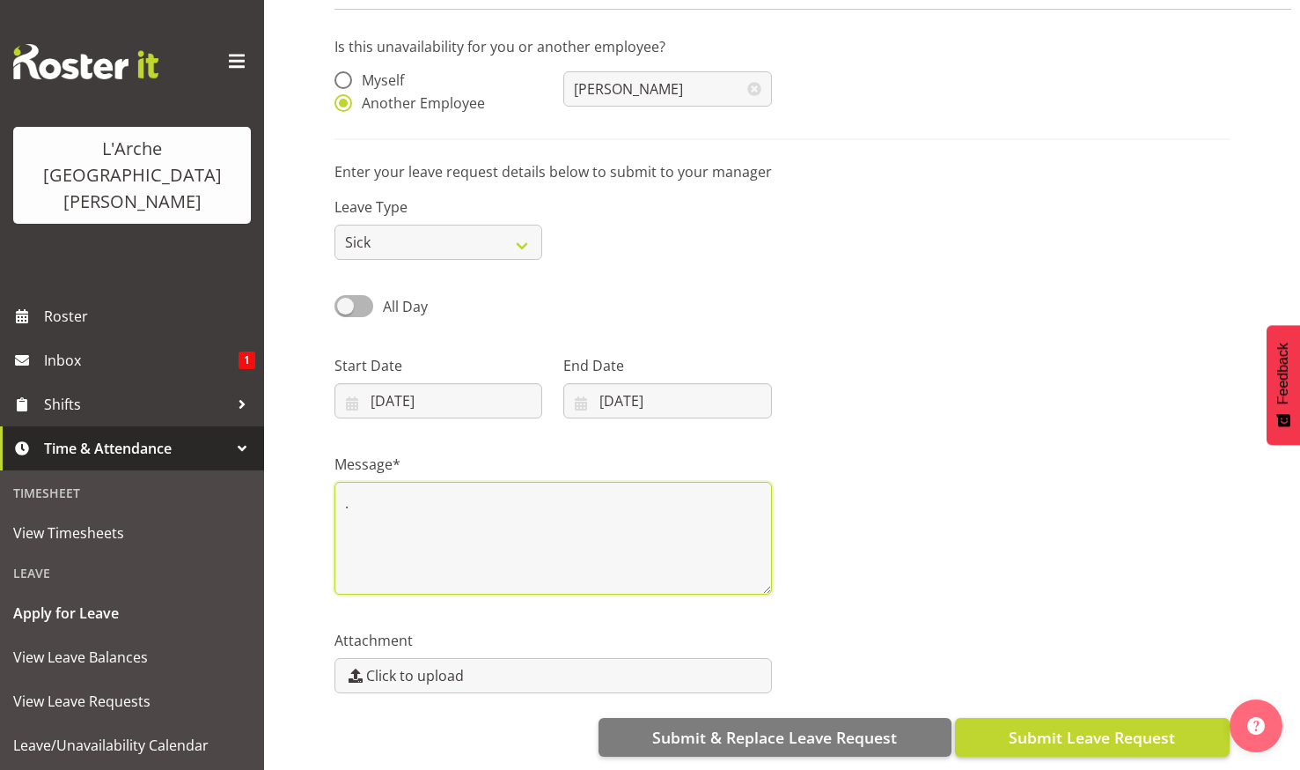
type textarea "."
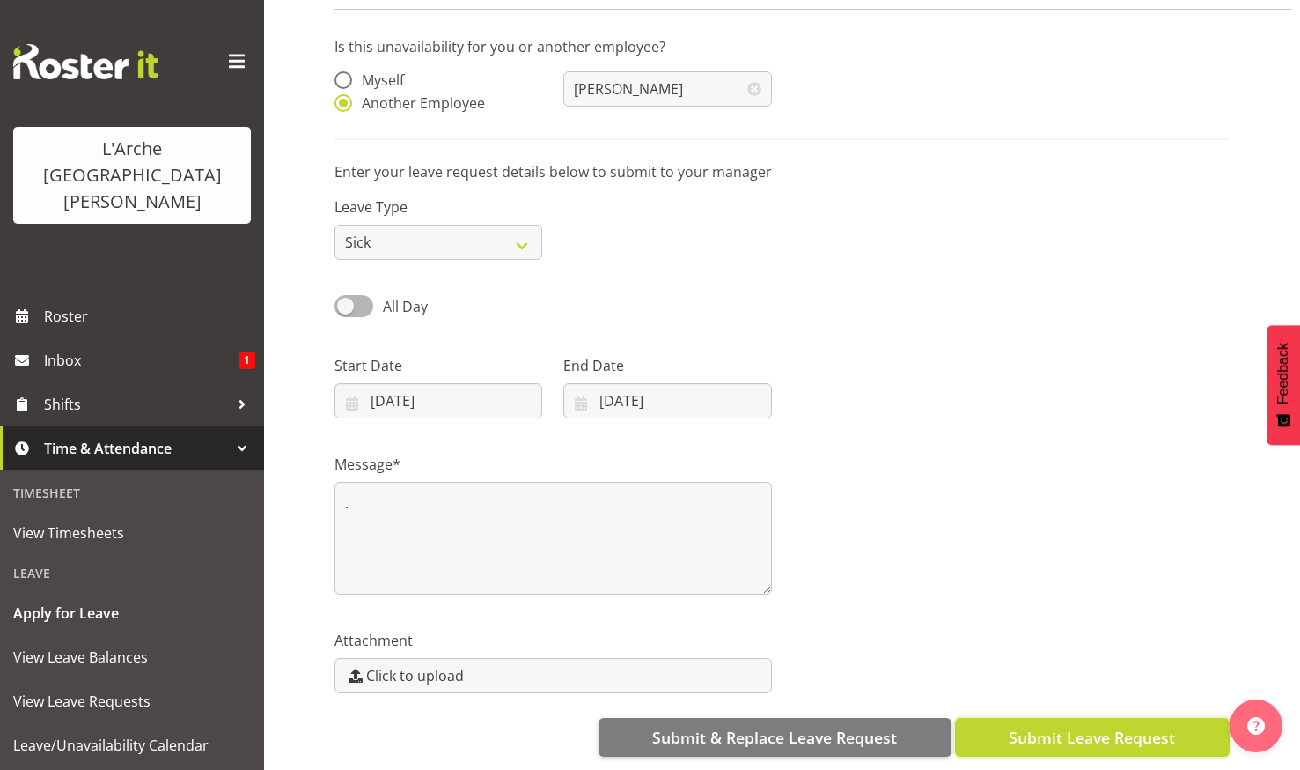
click at [1044, 726] on span "Submit Leave Request" at bounding box center [1092, 737] width 166 height 23
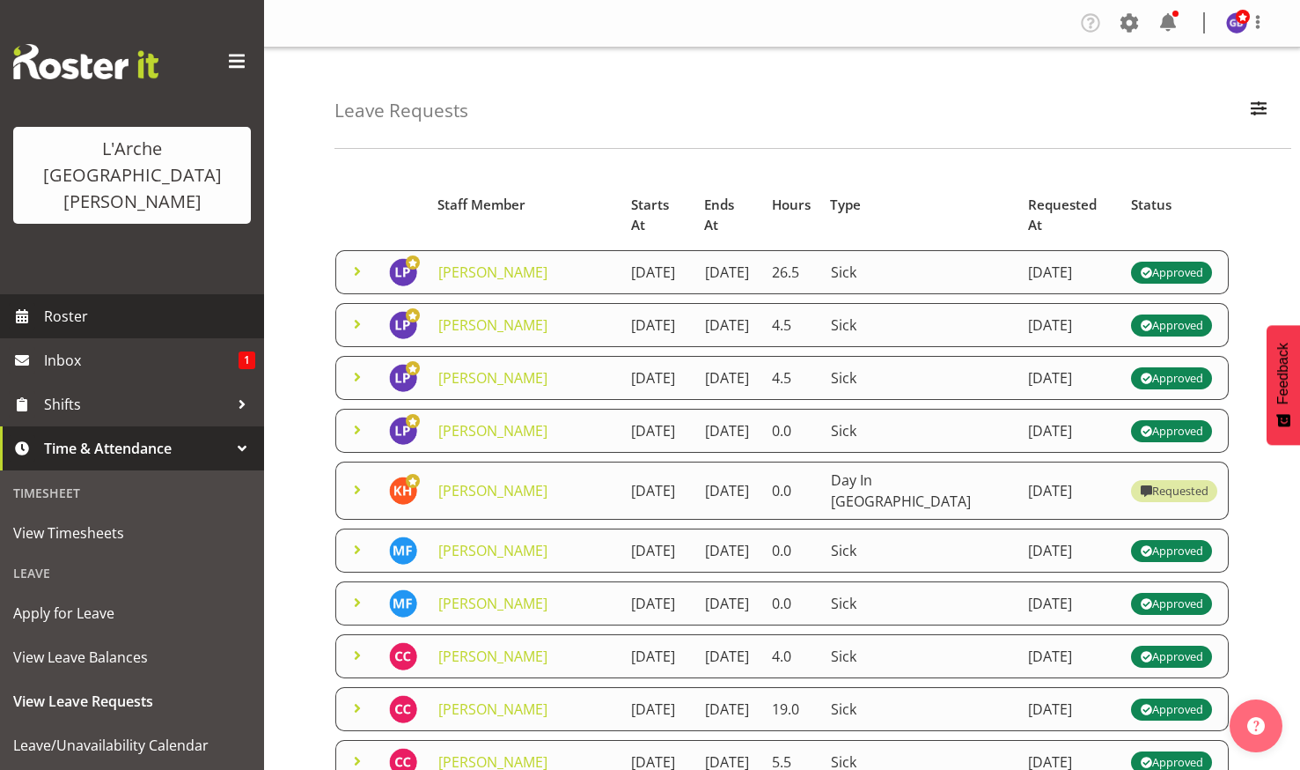
click at [70, 303] on span "Roster" at bounding box center [149, 316] width 211 height 26
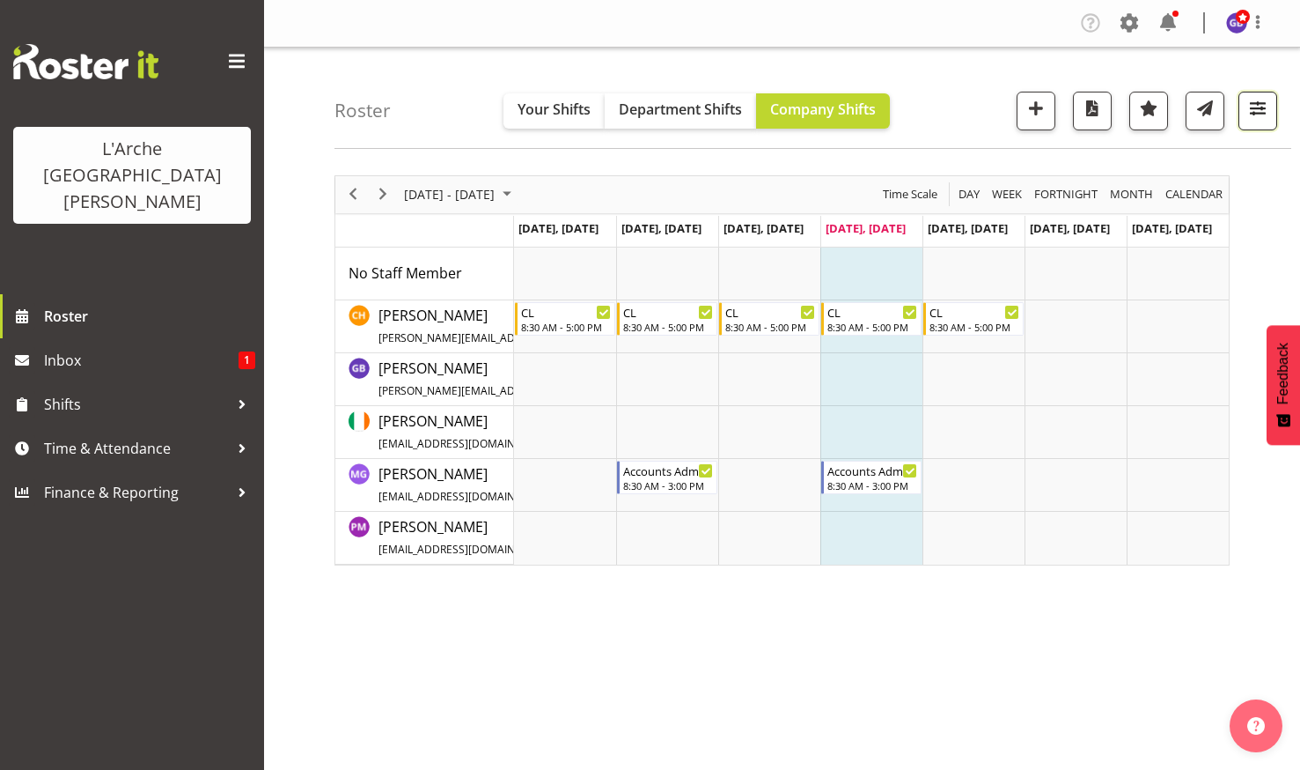
click at [1259, 102] on span "button" at bounding box center [1258, 108] width 23 height 23
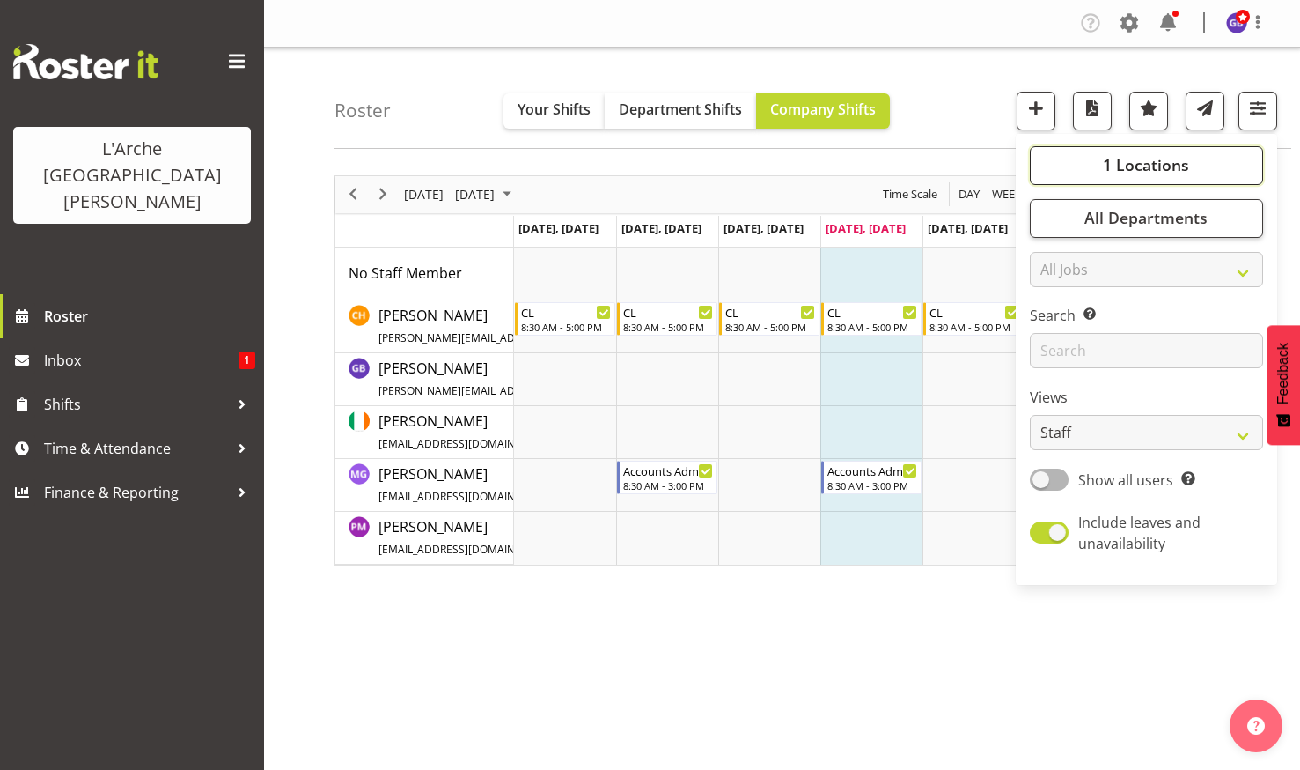
click at [1147, 157] on span "1 Locations" at bounding box center [1146, 164] width 86 height 21
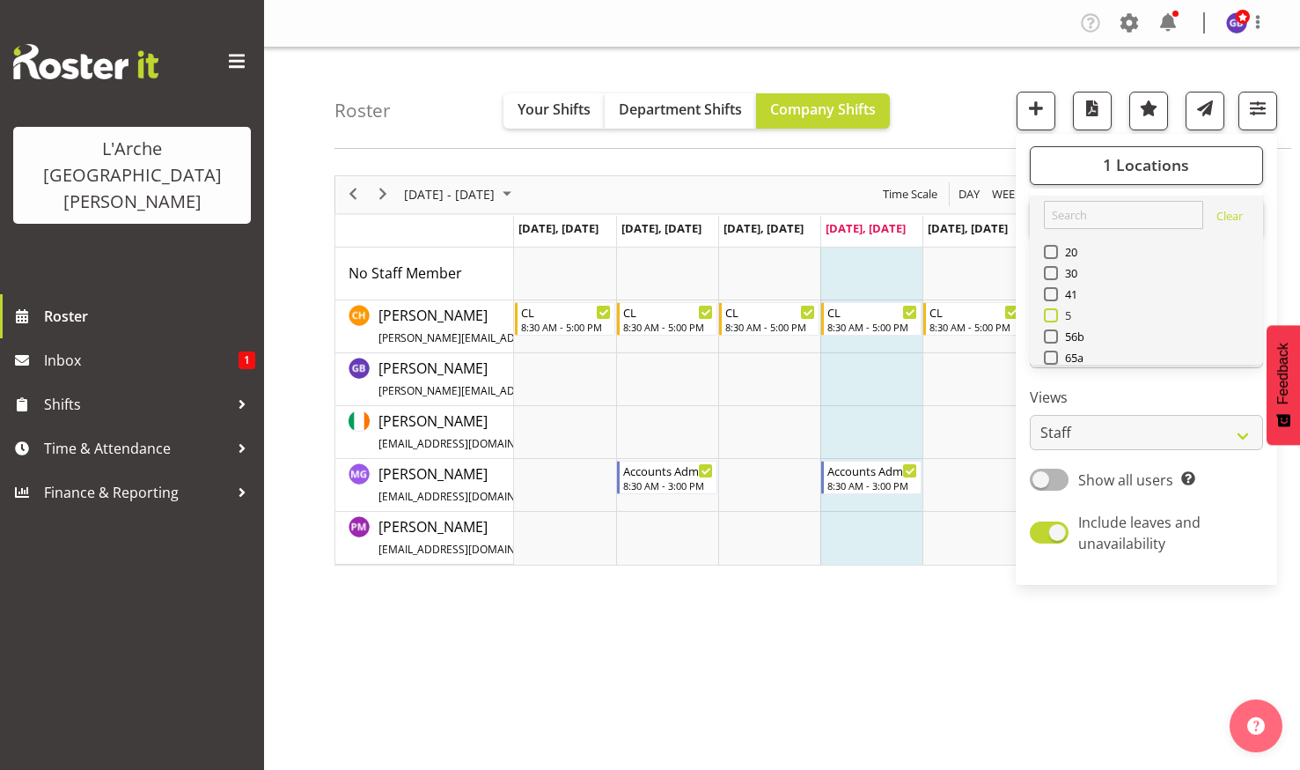
click at [1053, 313] on span at bounding box center [1051, 315] width 14 height 14
click at [1053, 313] on input "5" at bounding box center [1049, 314] width 11 height 11
checkbox input "true"
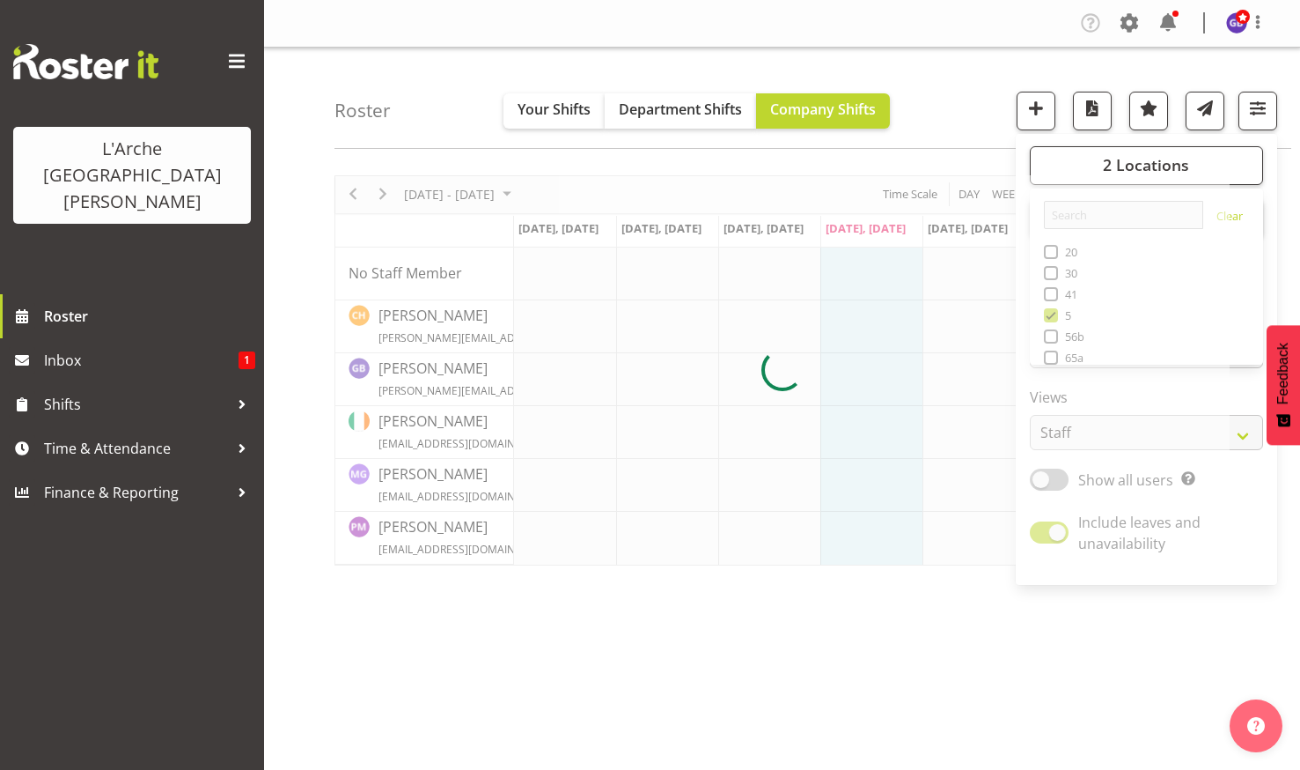
click at [920, 61] on div "Roster Your Shifts Department Shifts Company Shifts 2 Locations Clear 20 30 41 …" at bounding box center [813, 98] width 957 height 101
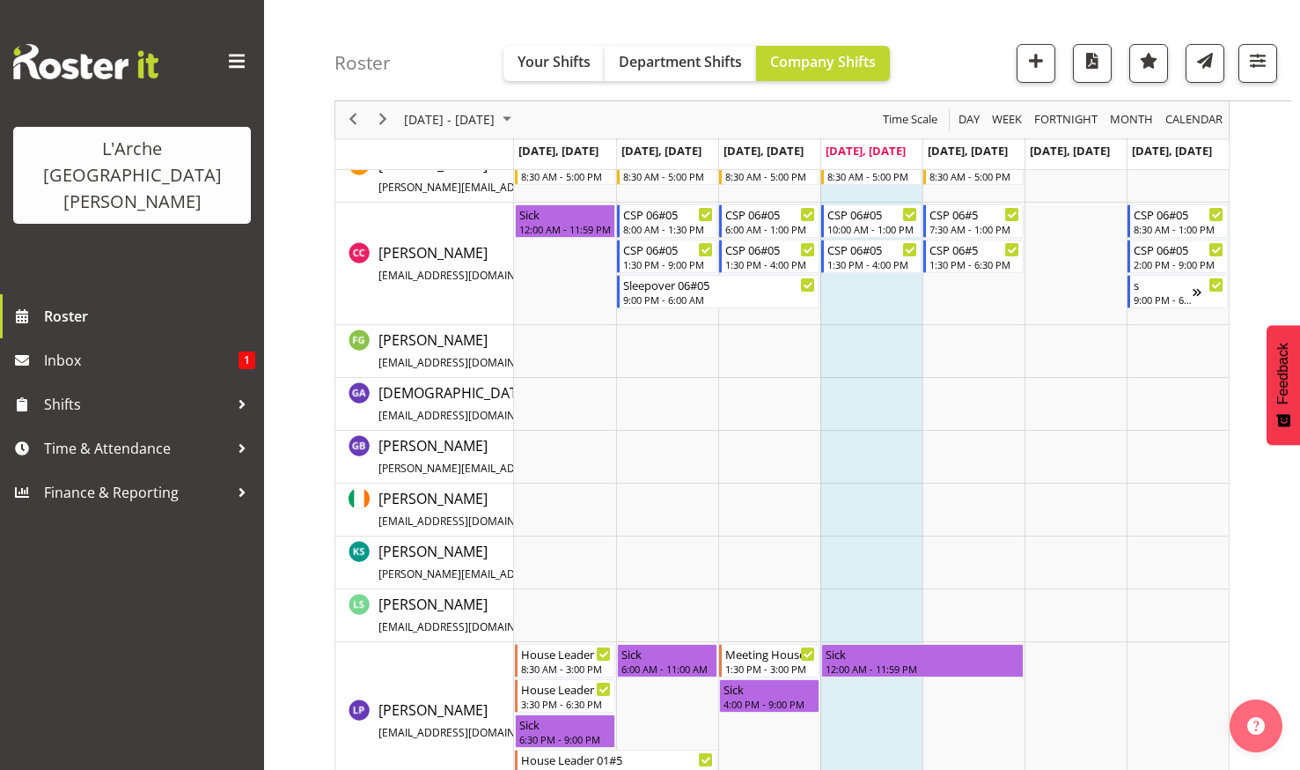
scroll to position [880, 0]
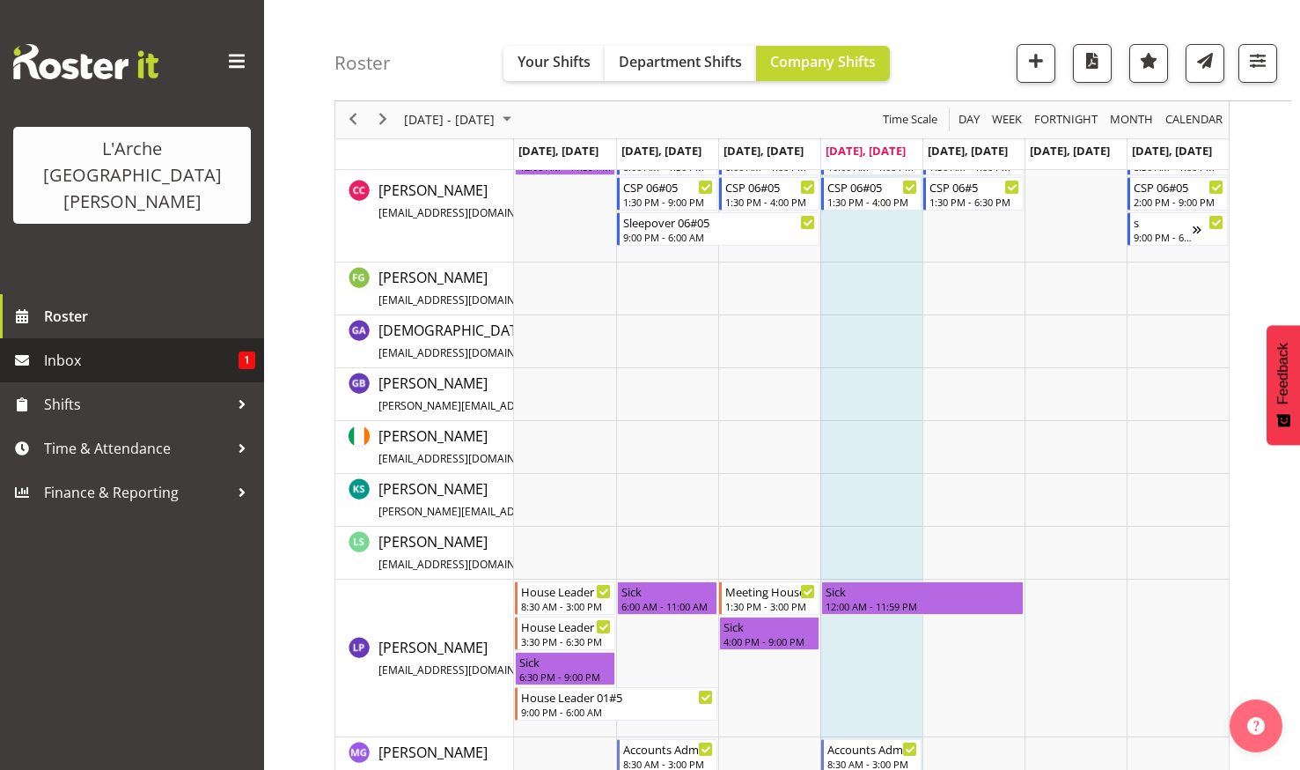
click at [107, 347] on span "Inbox" at bounding box center [141, 360] width 195 height 26
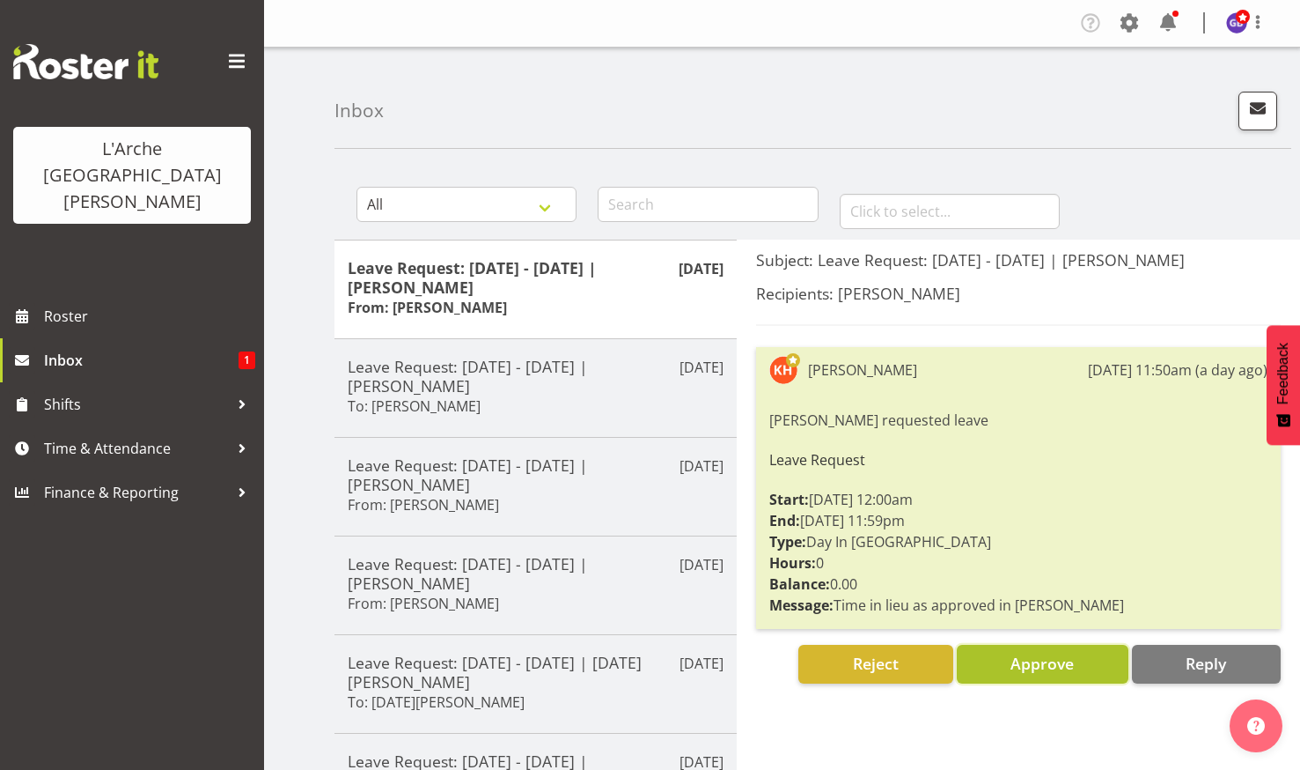
click at [1037, 658] on span "Approve" at bounding box center [1042, 662] width 63 height 21
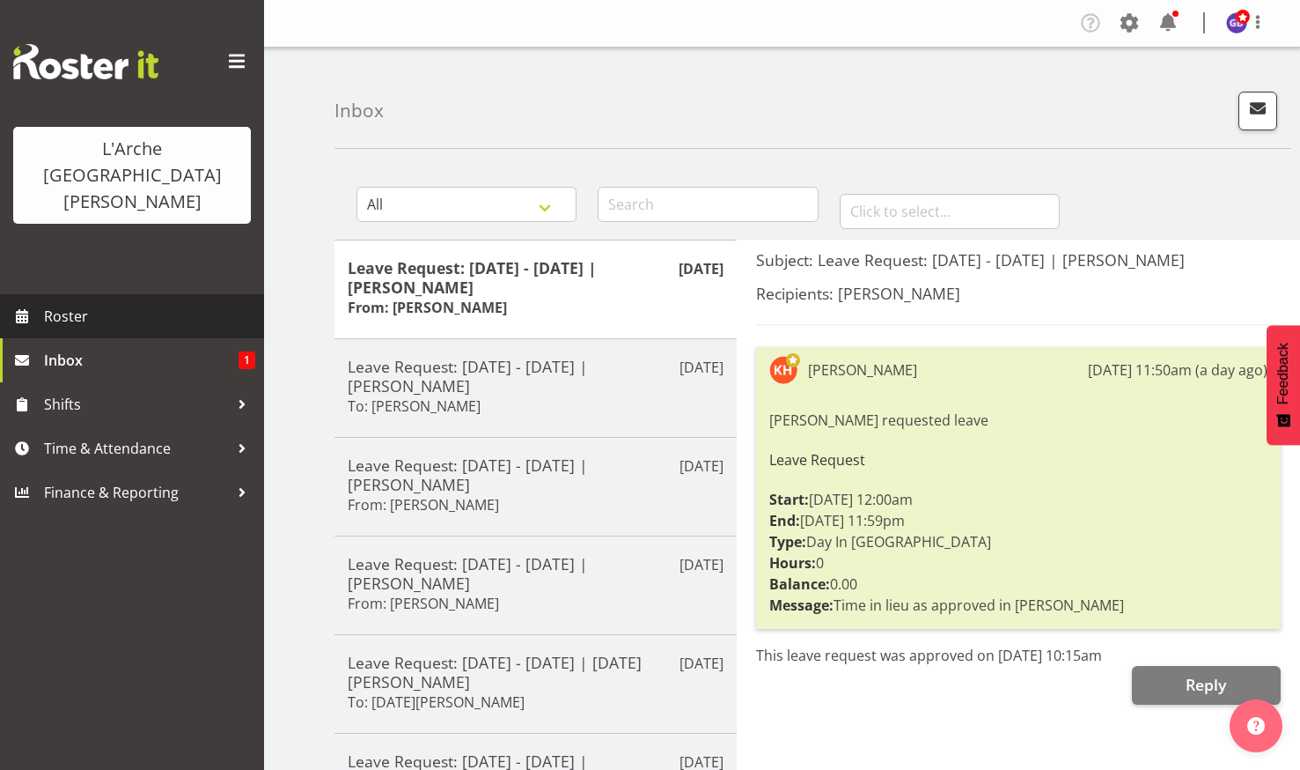
click at [77, 303] on span "Roster" at bounding box center [149, 316] width 211 height 26
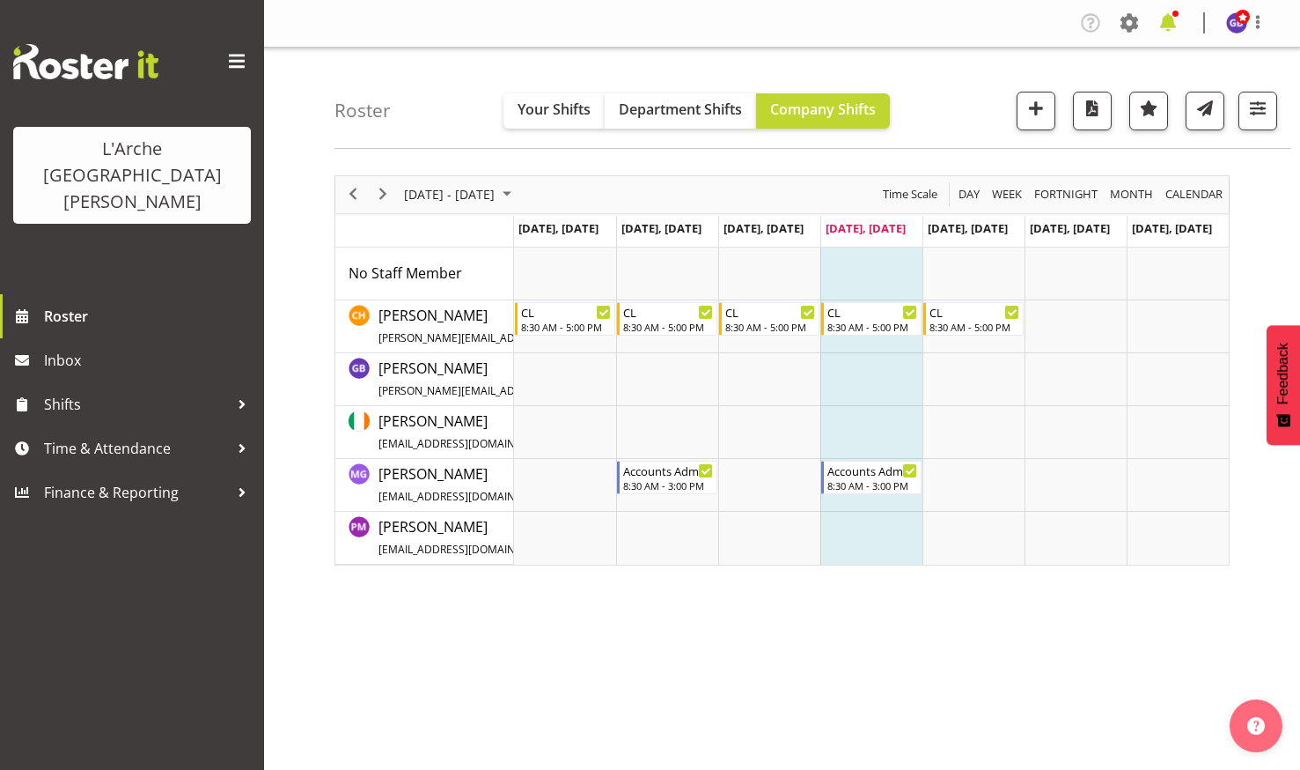
click at [1167, 19] on span at bounding box center [1168, 23] width 28 height 28
